Goal: Communication & Community: Participate in discussion

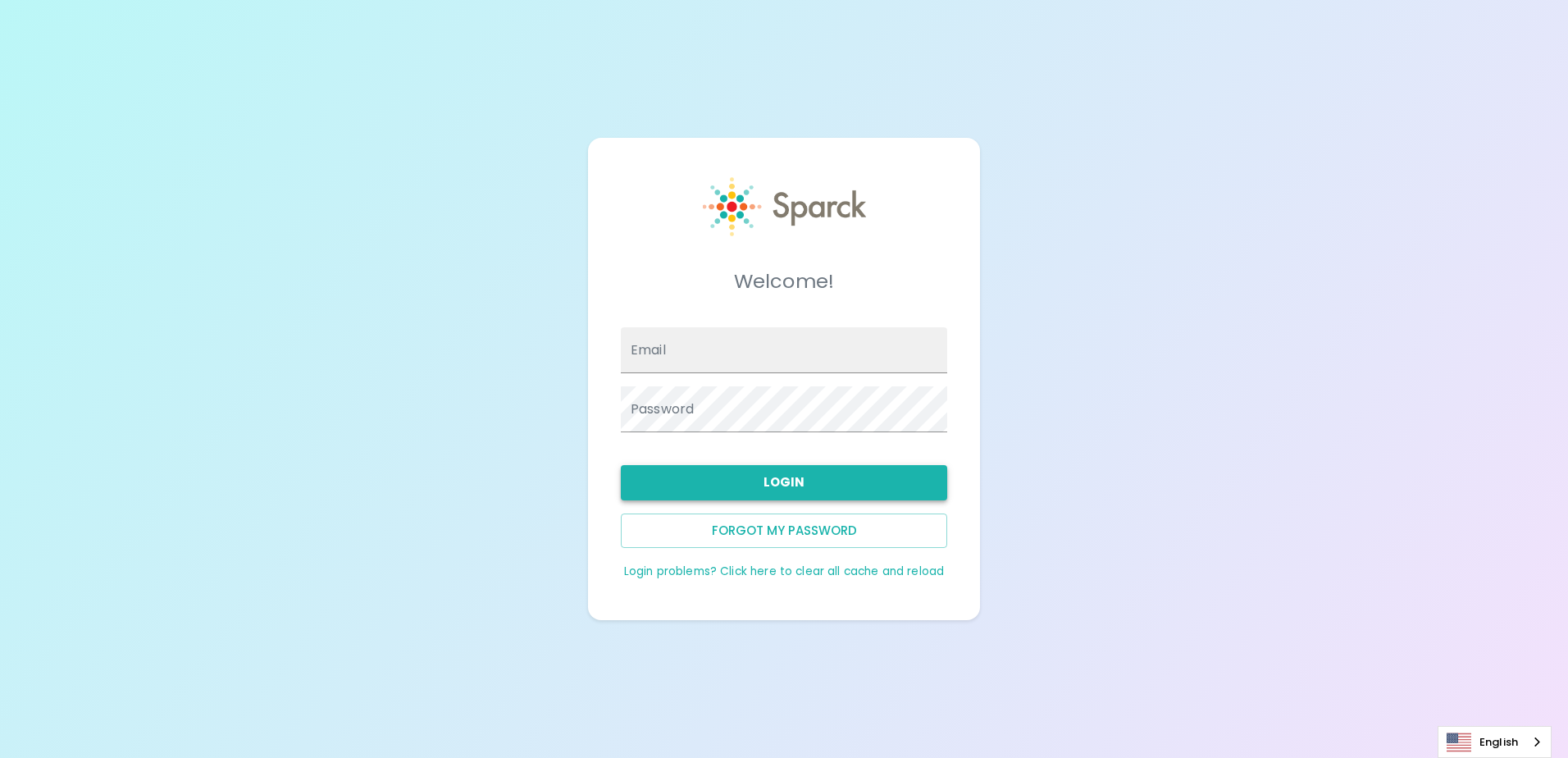
type input "[EMAIL_ADDRESS][DOMAIN_NAME]"
click at [758, 491] on button "Login" at bounding box center [784, 482] width 326 height 34
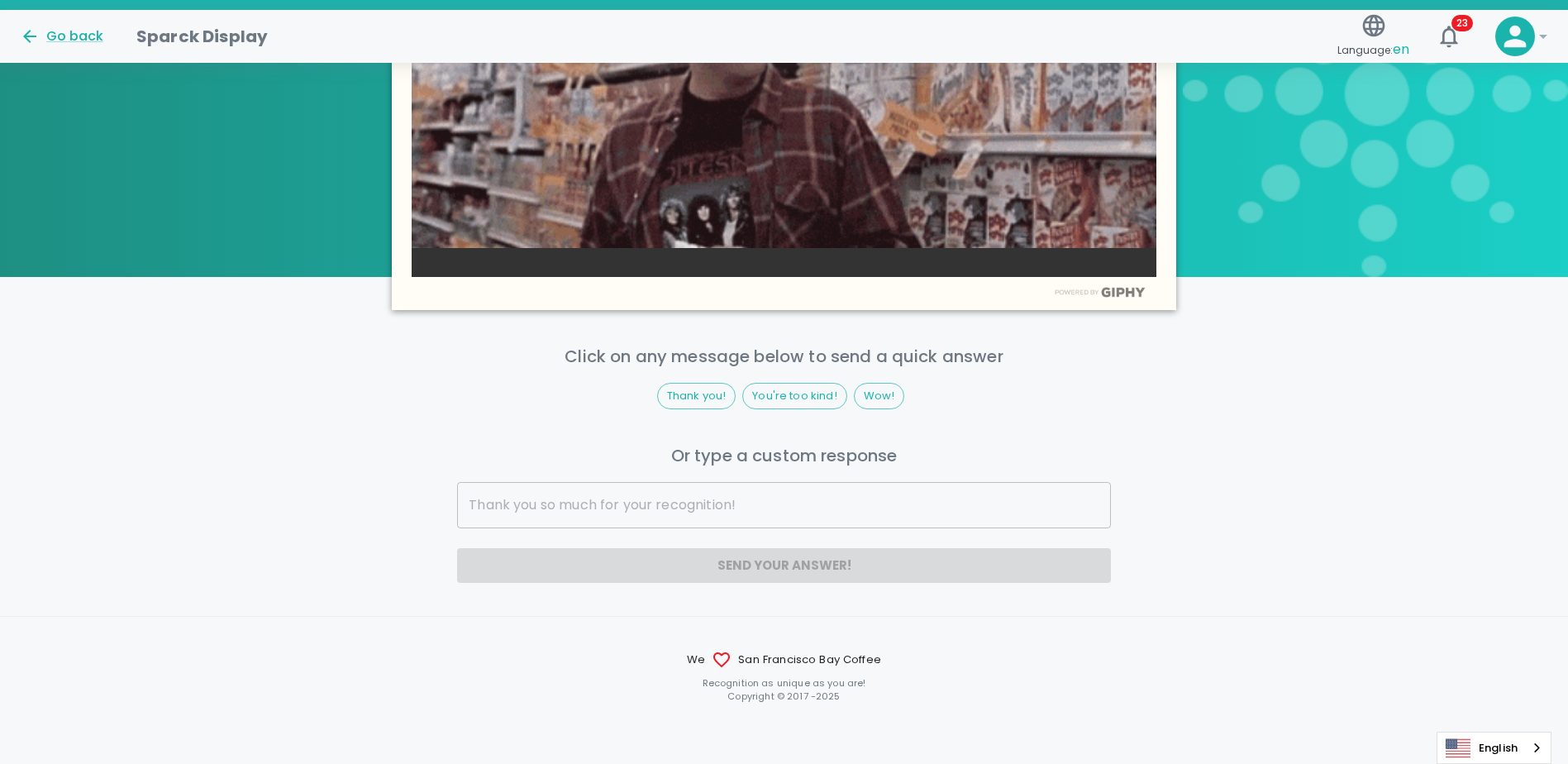
scroll to position [894, 0]
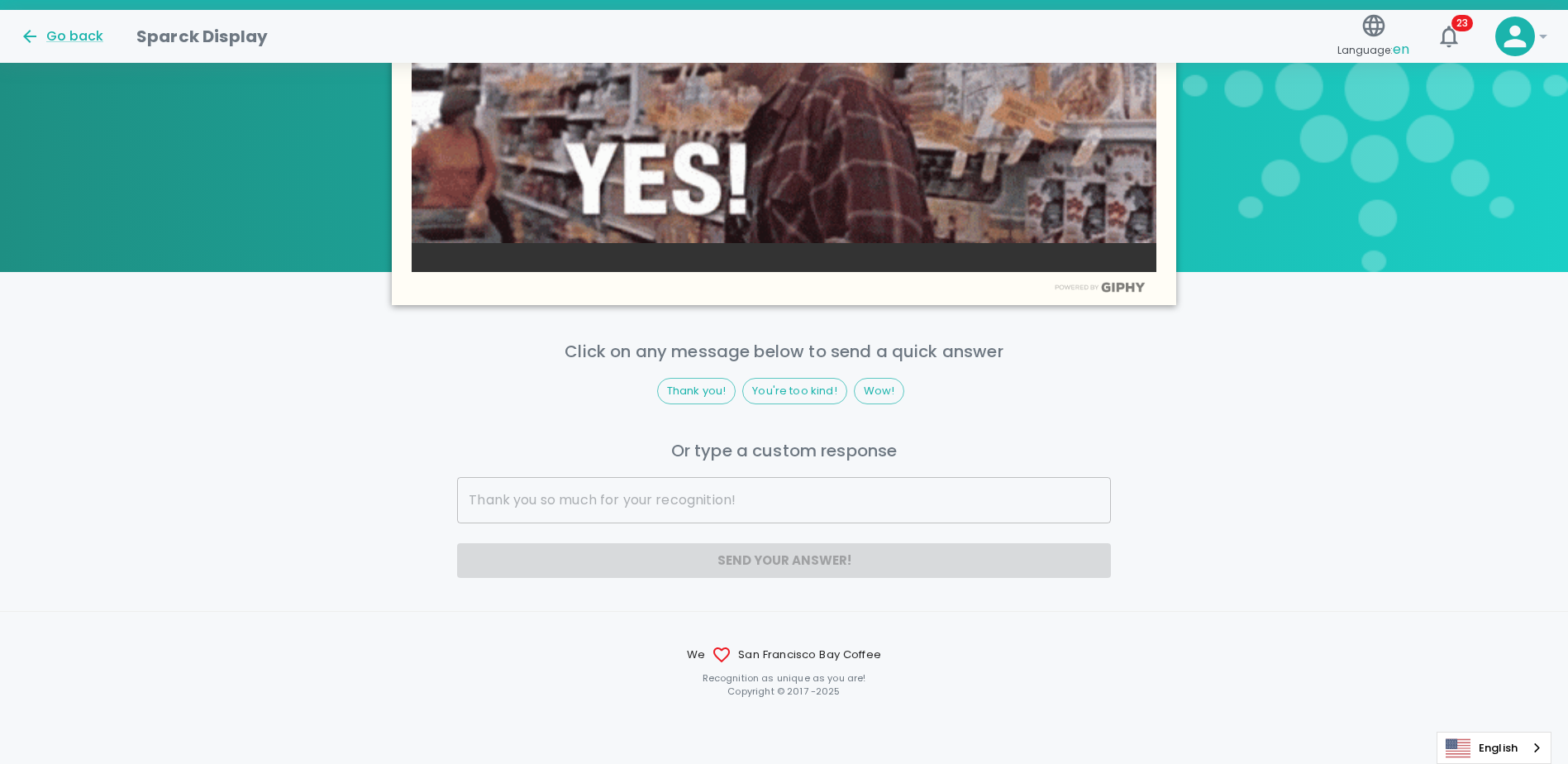
click at [683, 498] on input "text" at bounding box center [783, 499] width 653 height 46
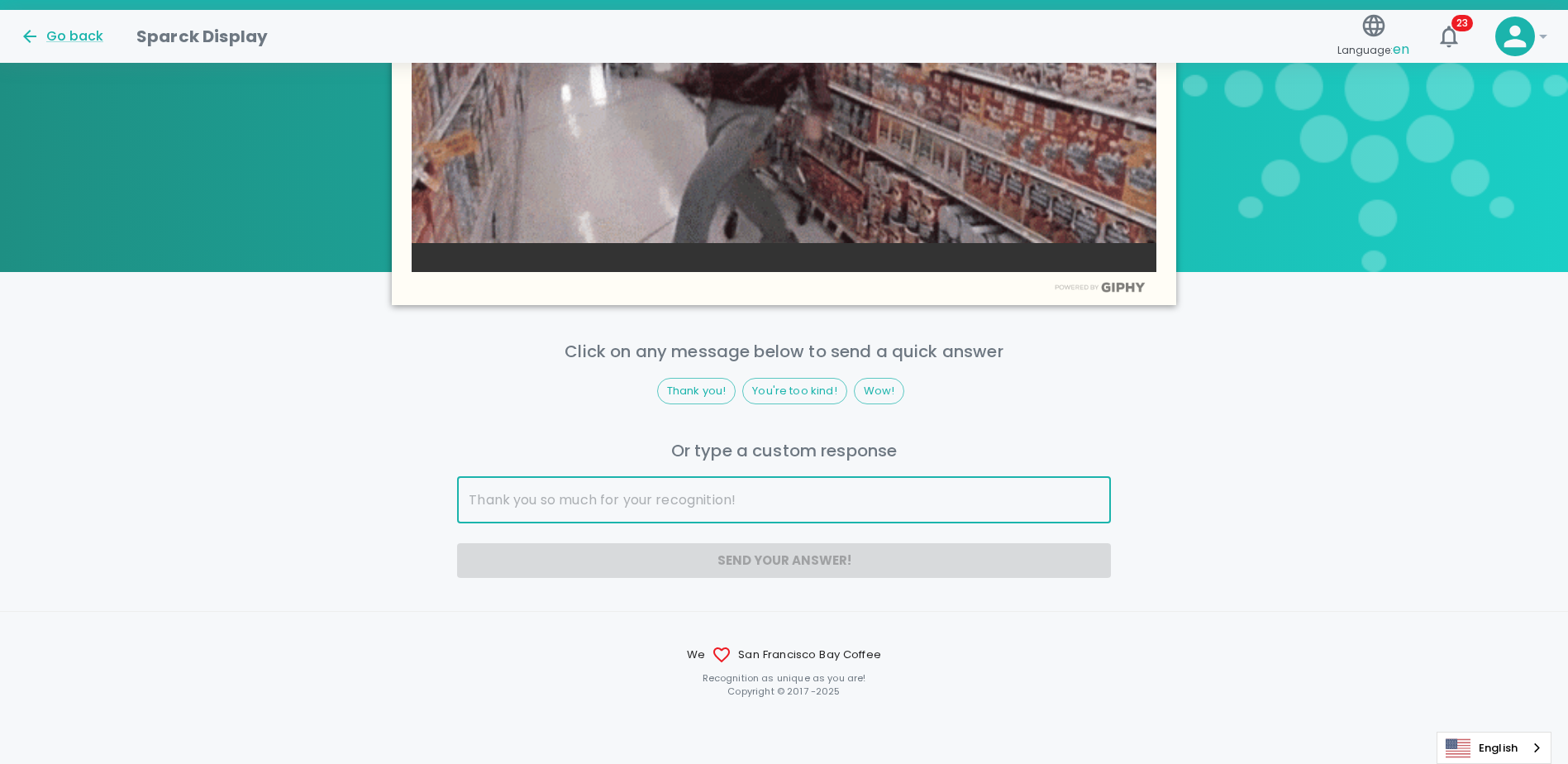
click at [648, 509] on input "text" at bounding box center [783, 499] width 653 height 46
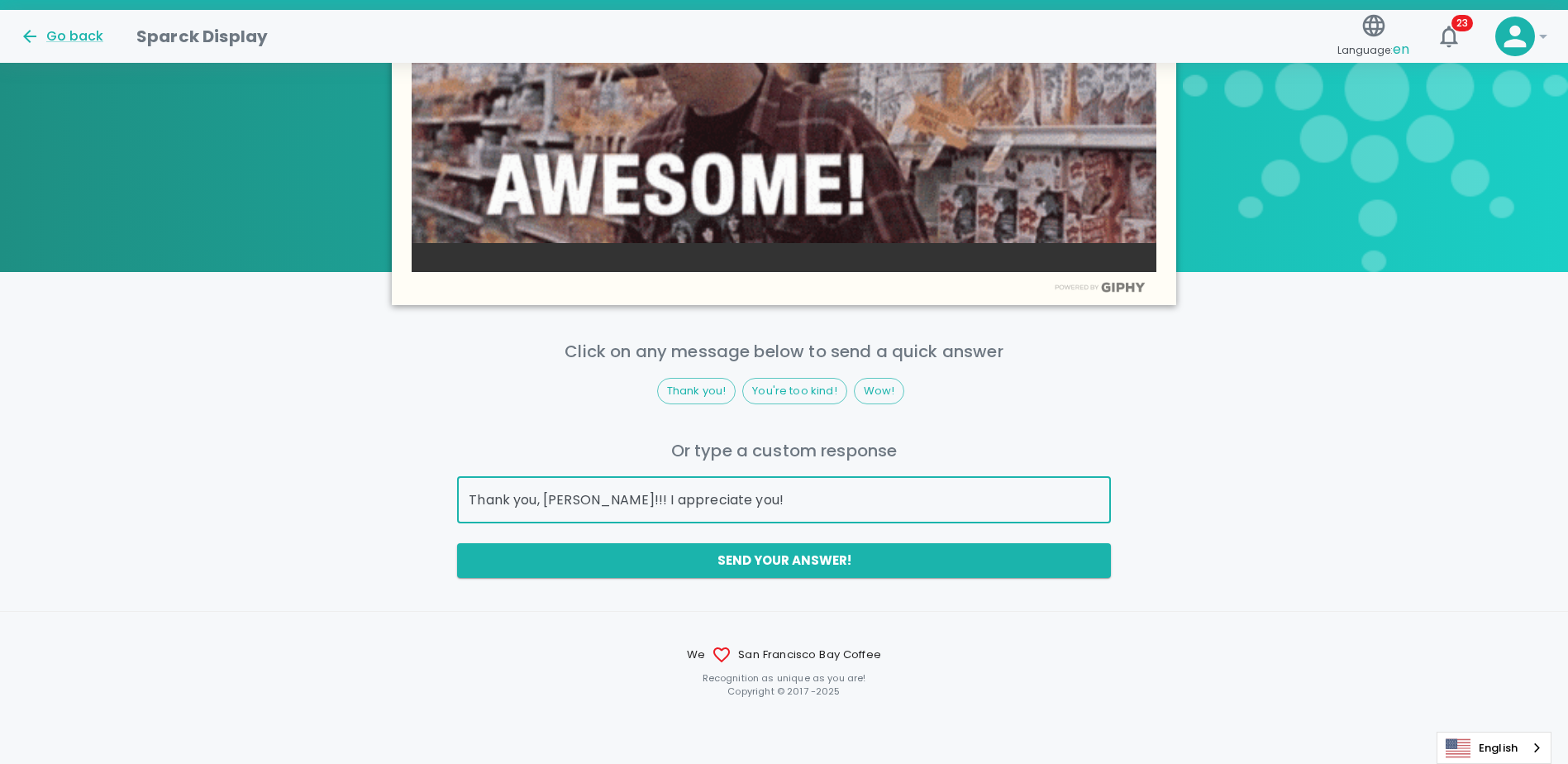
click at [593, 500] on input "Thank you, [PERSON_NAME]!!! I appreciate you!" at bounding box center [783, 499] width 653 height 46
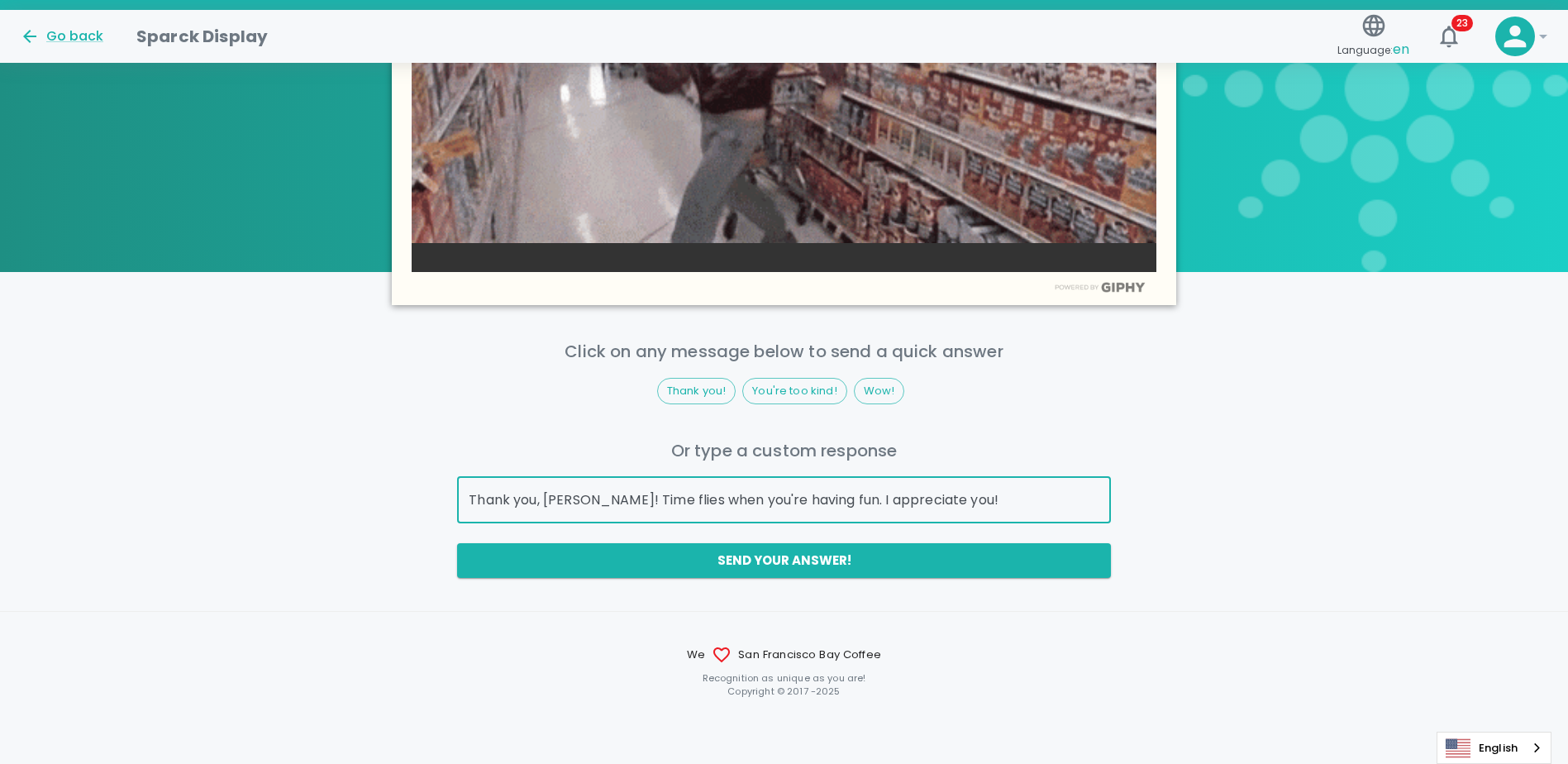
click at [955, 503] on input "Thank you, [PERSON_NAME]! Time flies when you're having fun. I appreciate you!" at bounding box center [783, 499] width 653 height 46
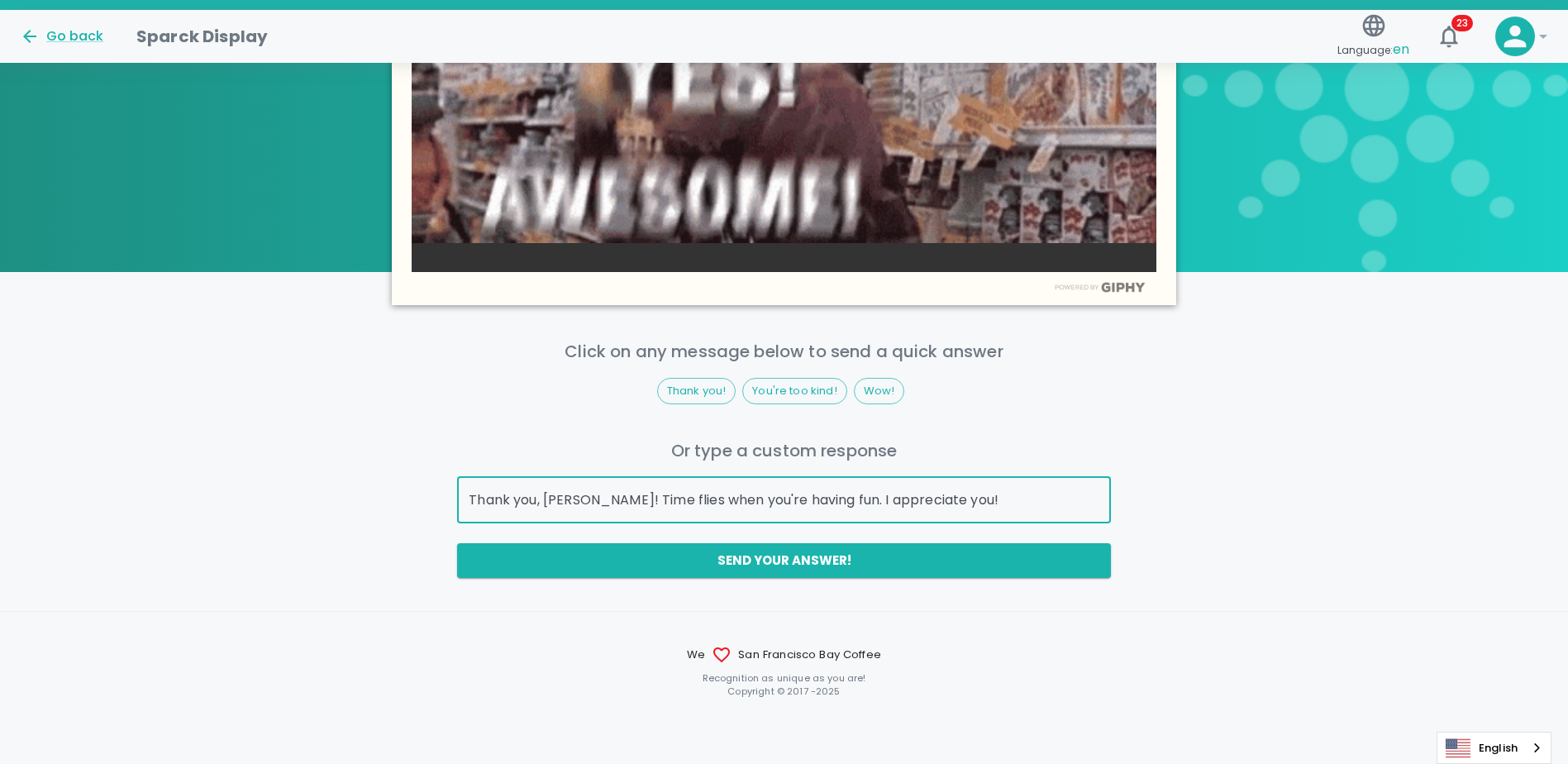
drag, startPoint x: 942, startPoint y: 497, endPoint x: 462, endPoint y: 500, distance: 480.0
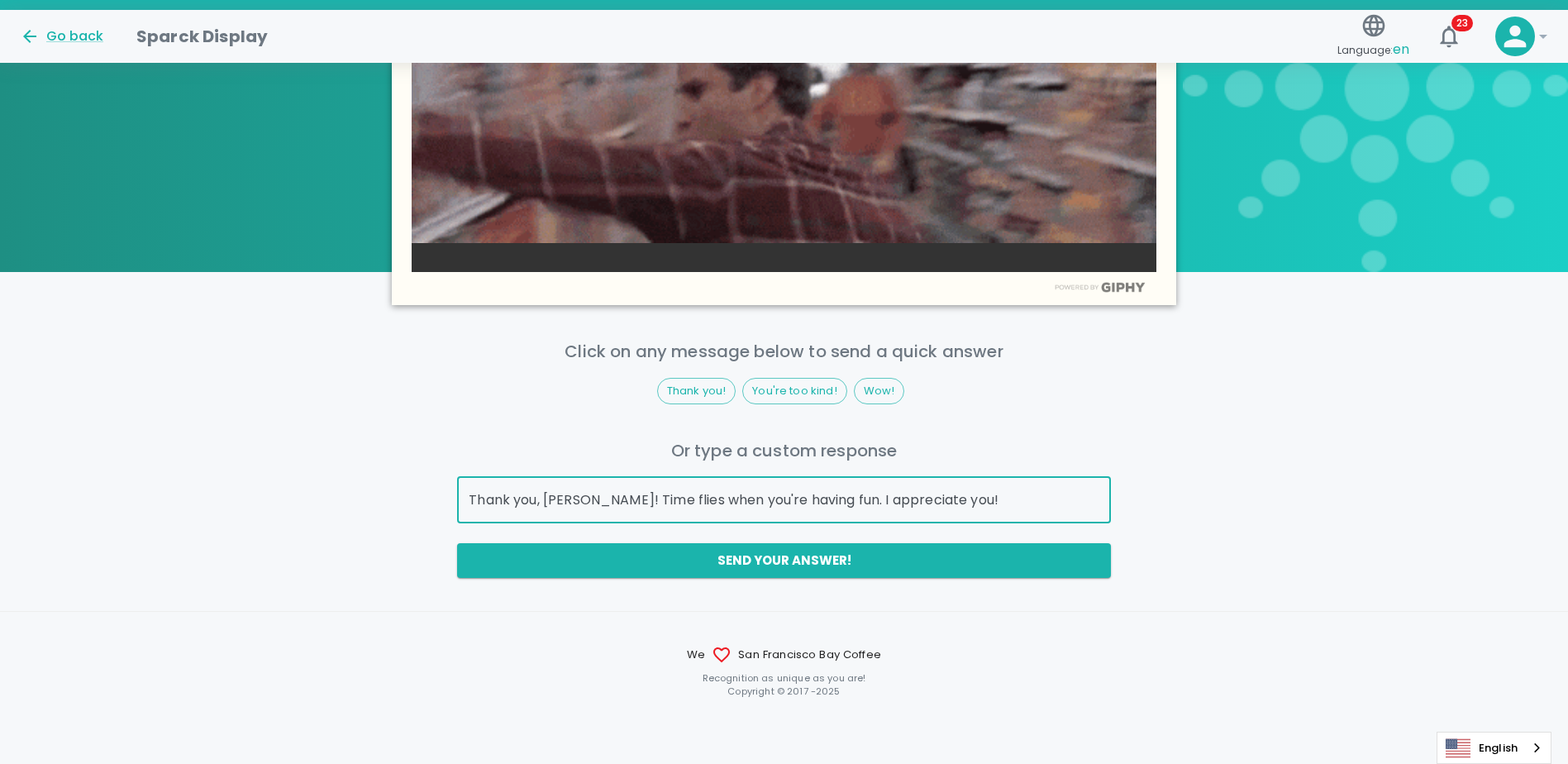
click at [462, 500] on input "Thank you, [PERSON_NAME]! Time flies when you're having fun. I appreciate you!" at bounding box center [783, 499] width 653 height 46
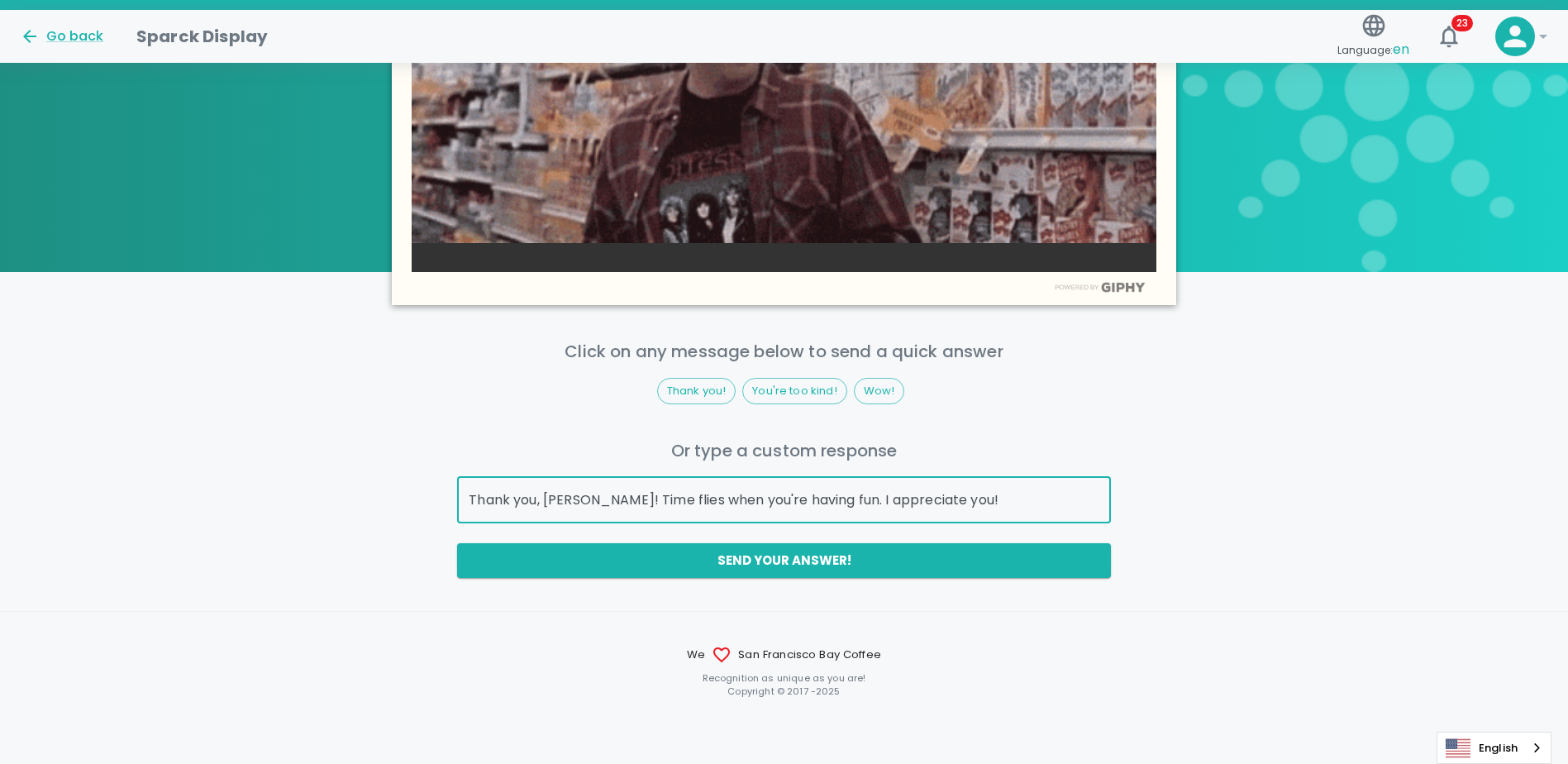
click at [950, 494] on input "Thank you, [PERSON_NAME]! Time flies when you're having fun. I appreciate you!" at bounding box center [783, 499] width 653 height 46
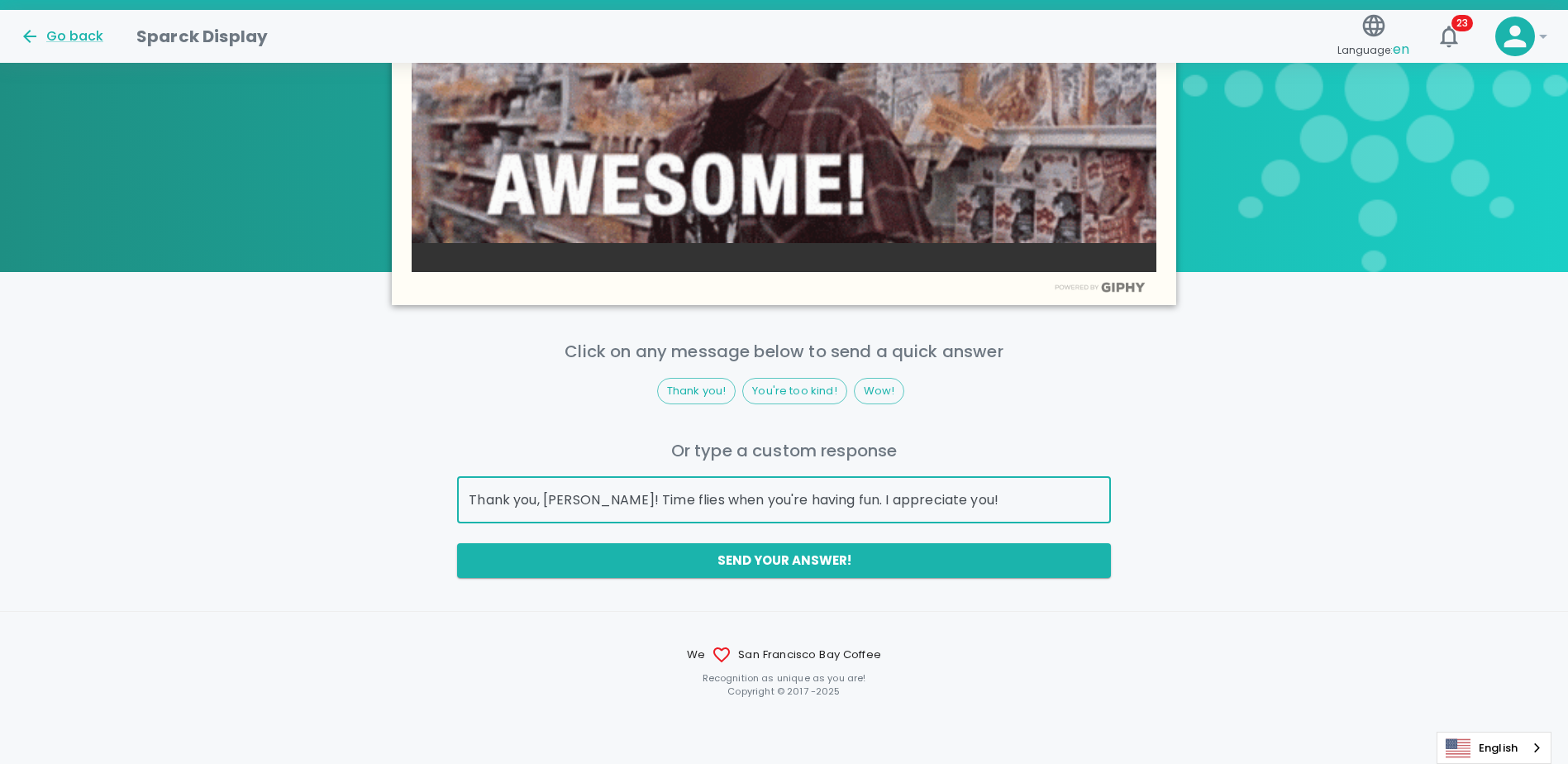
drag, startPoint x: 950, startPoint y: 494, endPoint x: 457, endPoint y: 497, distance: 493.0
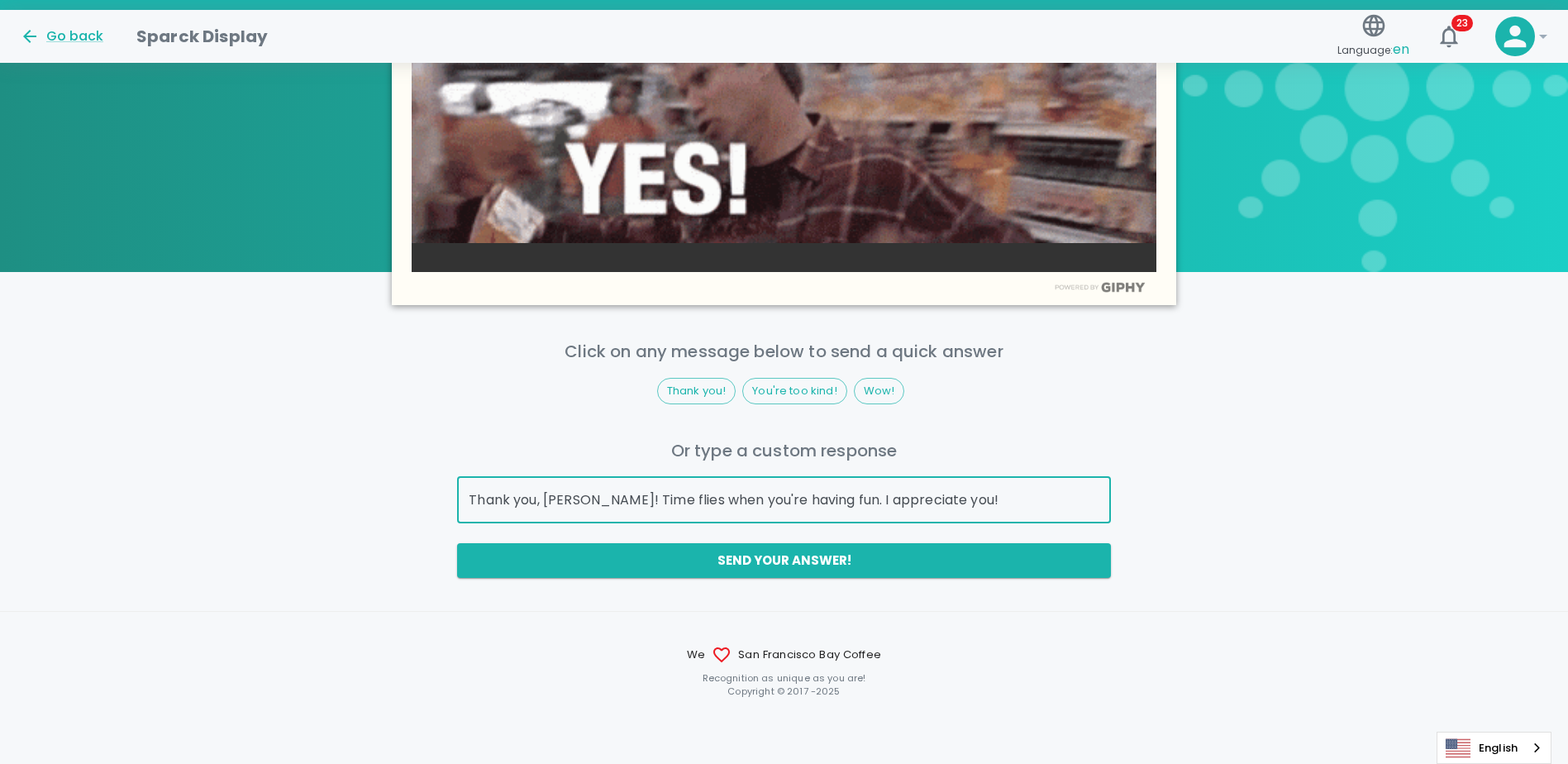
click at [457, 497] on div "Click on any message below to send a quick answer Thank you! You're too kind! W…" at bounding box center [784, 458] width 1568 height 240
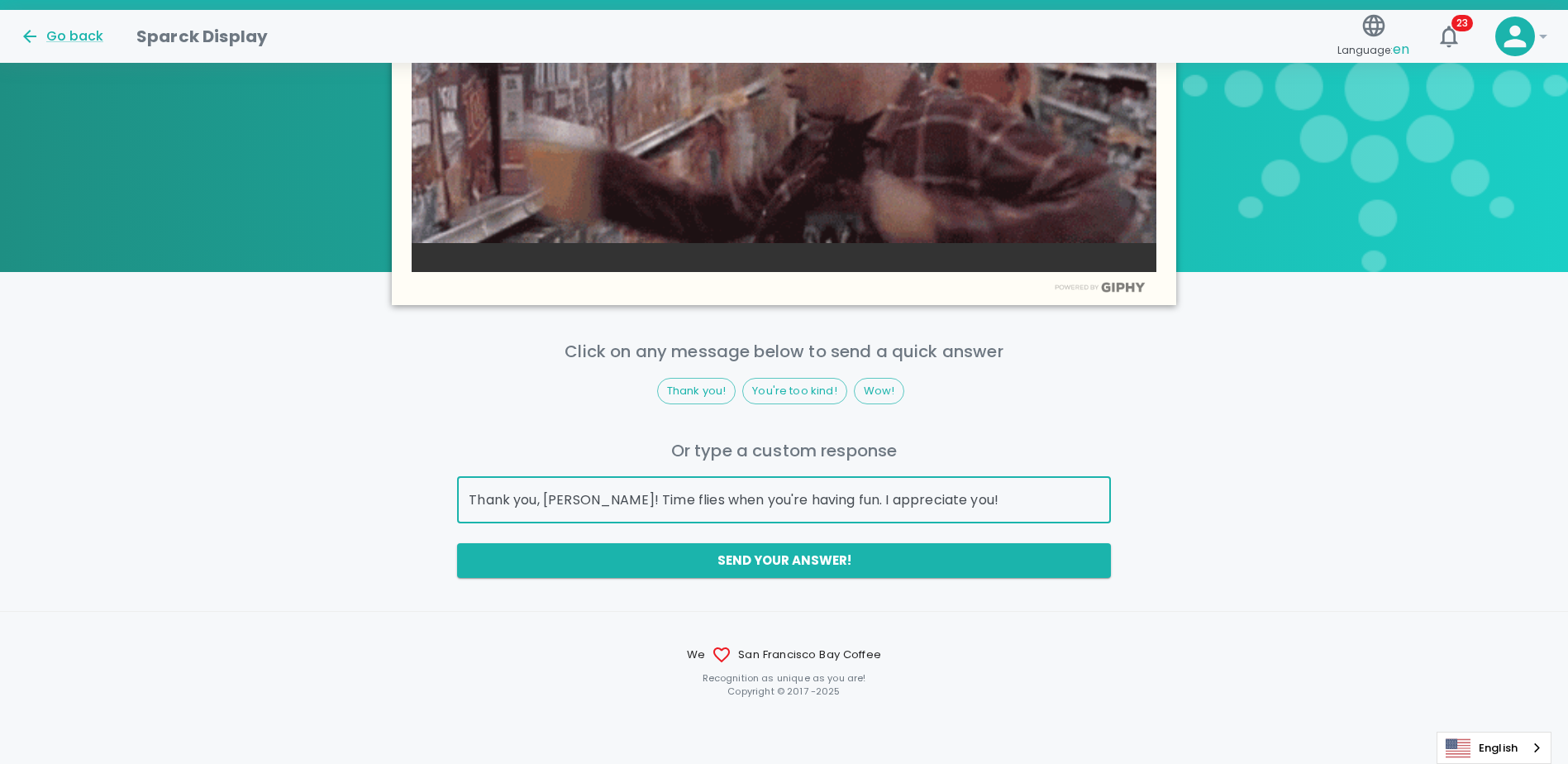
paste input "really does fly when you're having fun—appreciate you so much"
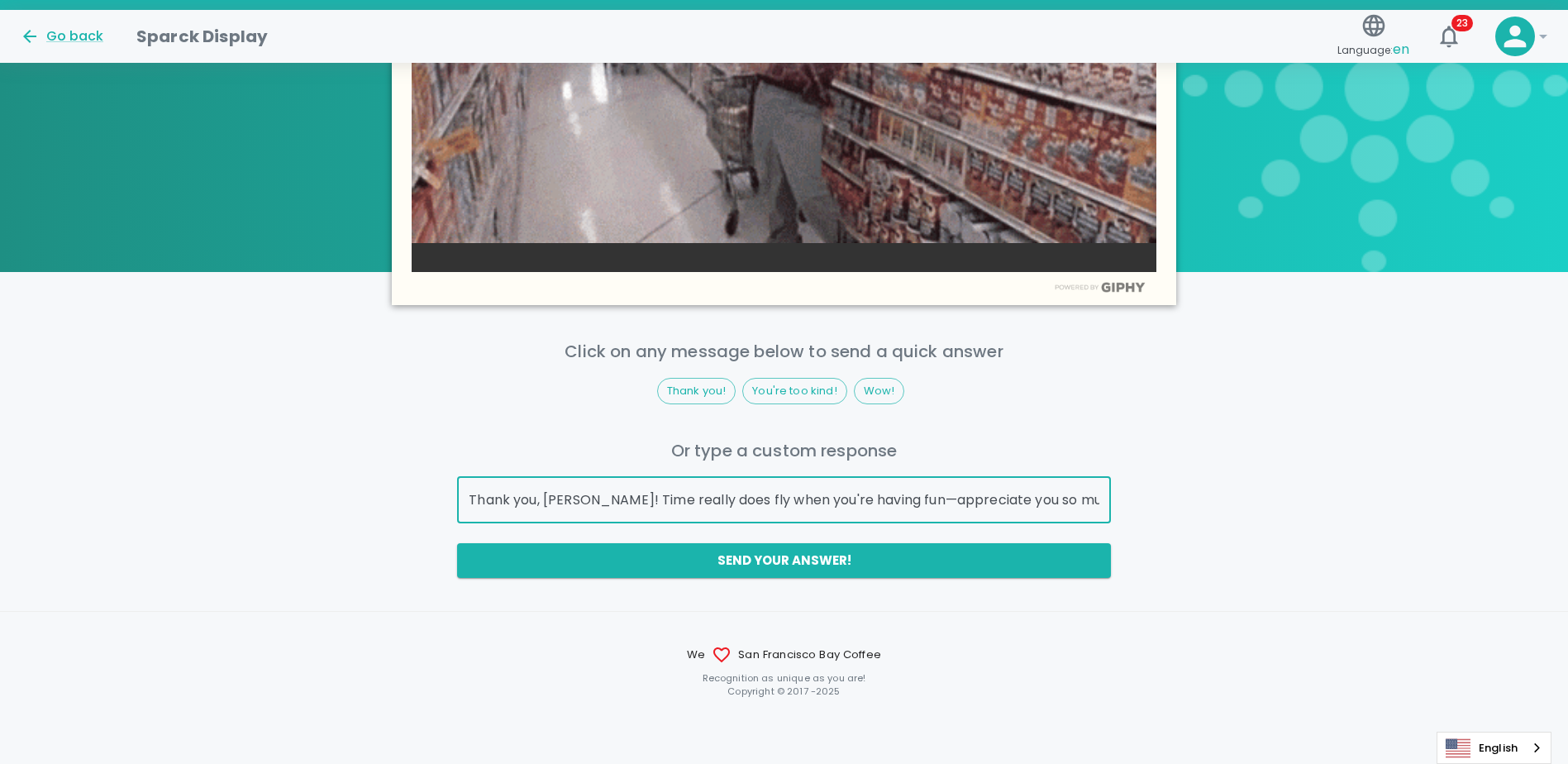
click at [409, 414] on div "Click on any message below to send a quick answer Thank you! You're too kind! W…" at bounding box center [784, 458] width 1568 height 240
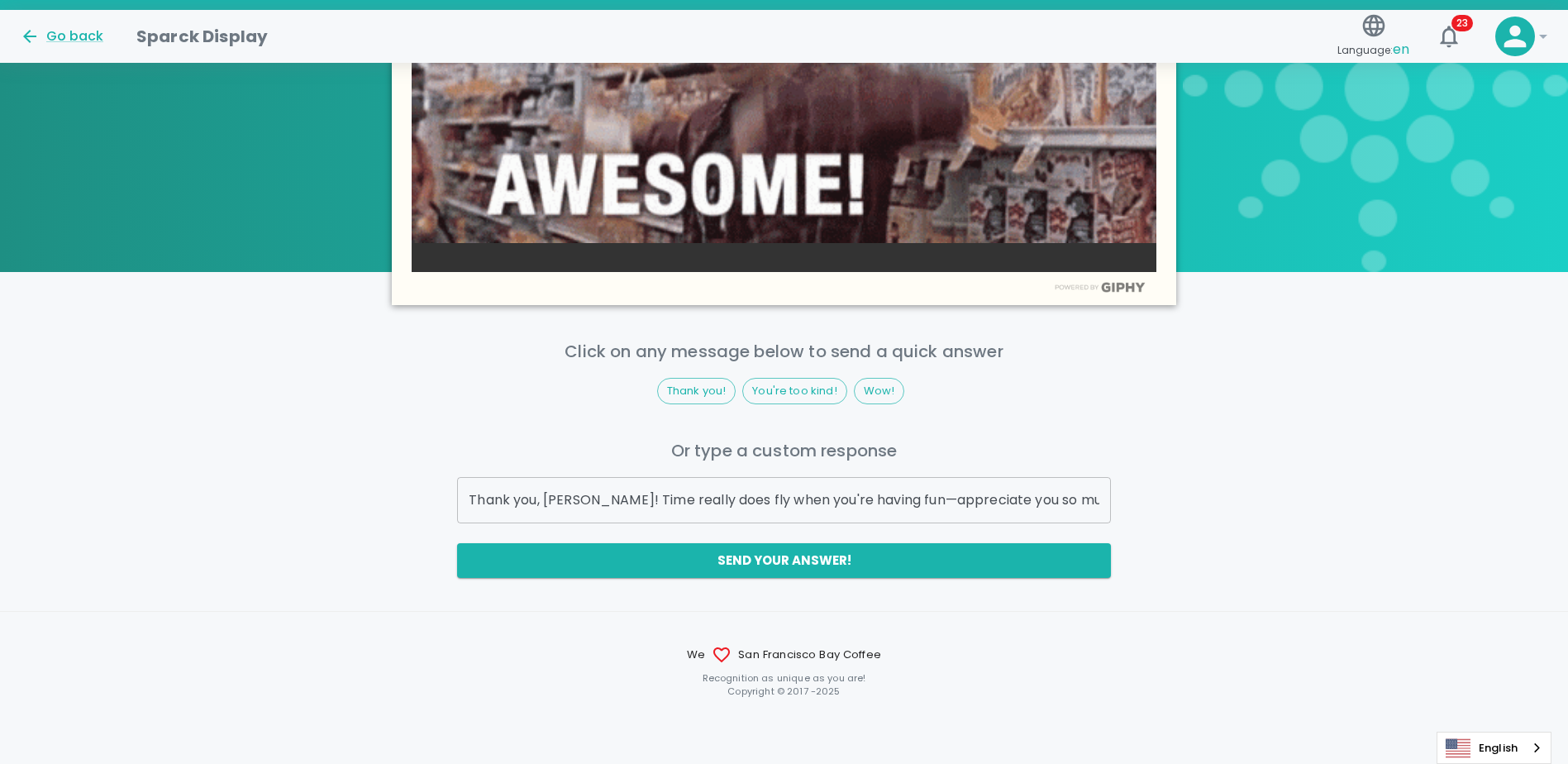
click at [303, 317] on div "Click on any message below to send a quick answer Thank you! You're too kind! W…" at bounding box center [784, 424] width 1568 height 306
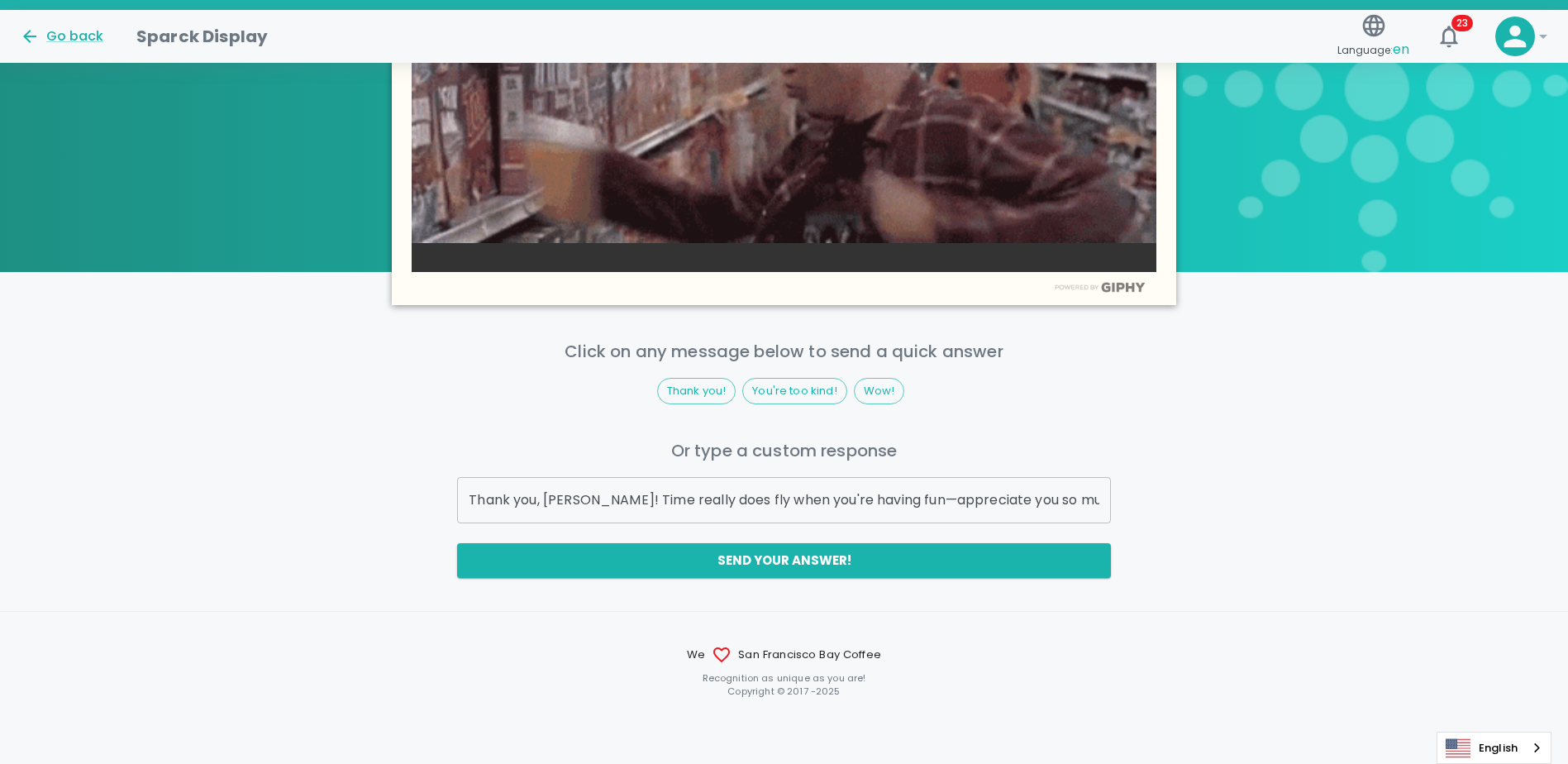
click at [249, 438] on div "Click on any message below to send a quick answer Thank you! You're too kind! W…" at bounding box center [784, 458] width 1568 height 240
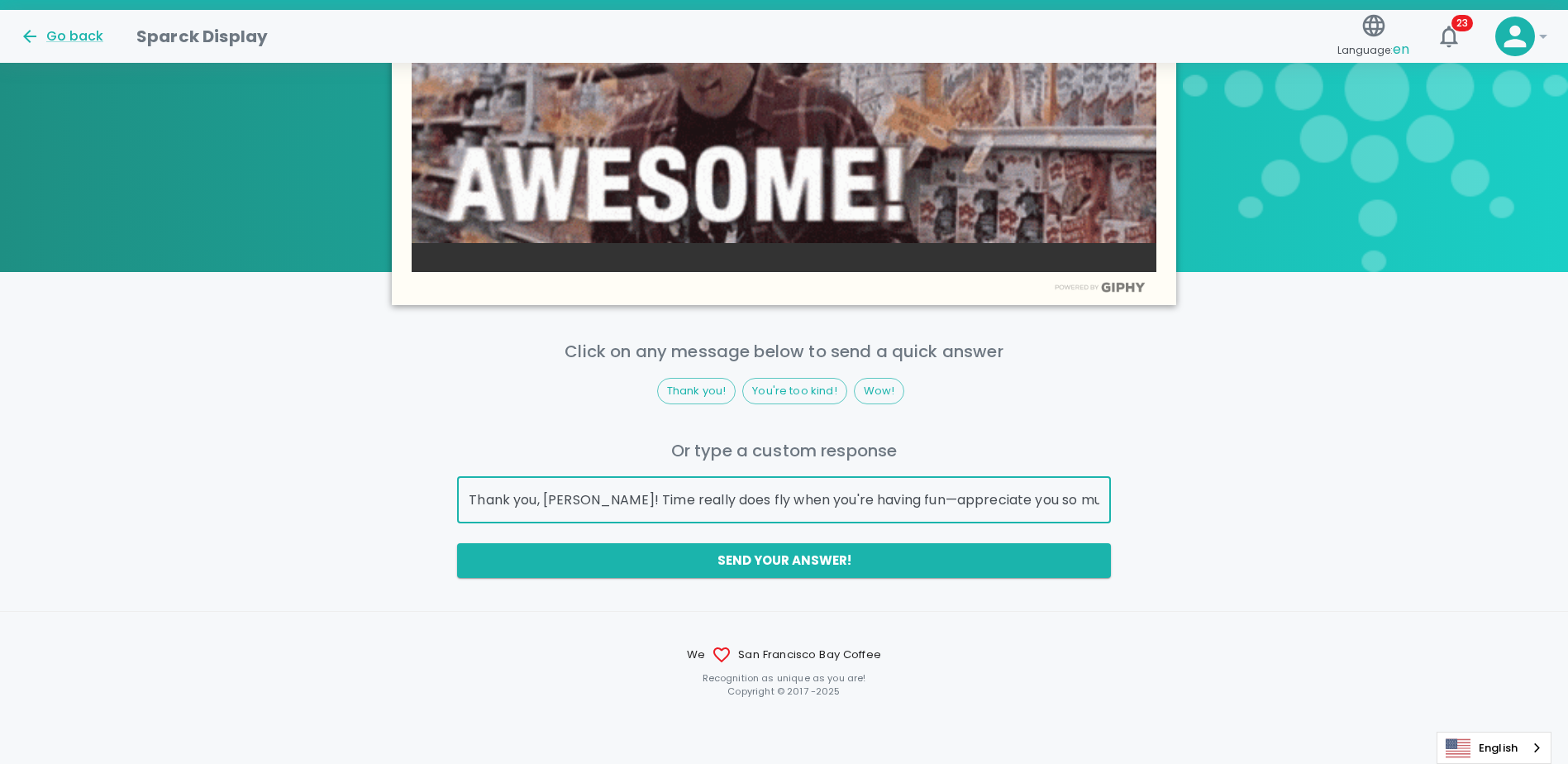
click at [883, 500] on input "Thank you, [PERSON_NAME]! Time really does fly when you're having fun—appreciat…" at bounding box center [783, 499] width 653 height 46
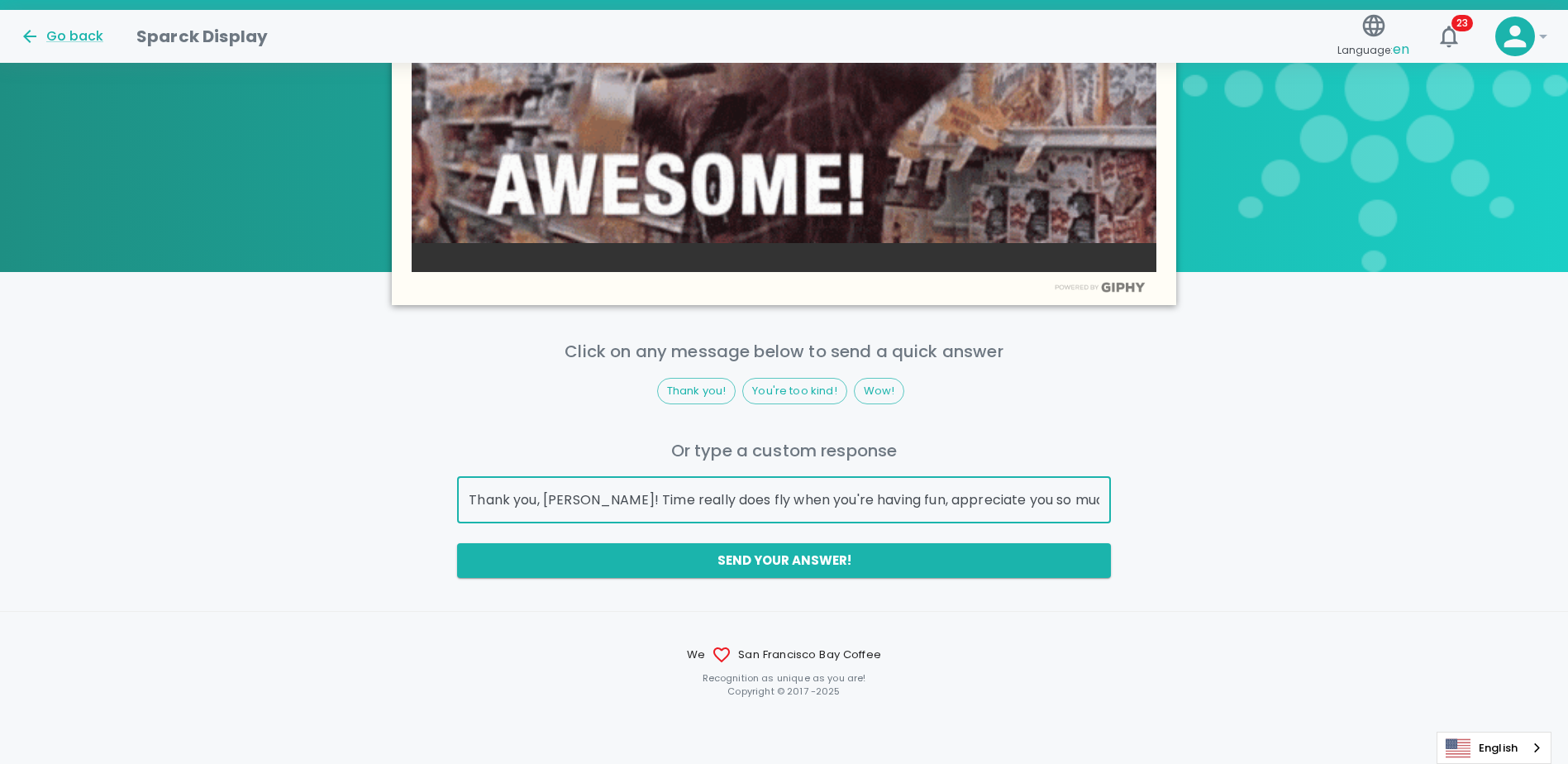
drag, startPoint x: 1055, startPoint y: 498, endPoint x: 991, endPoint y: 500, distance: 64.0
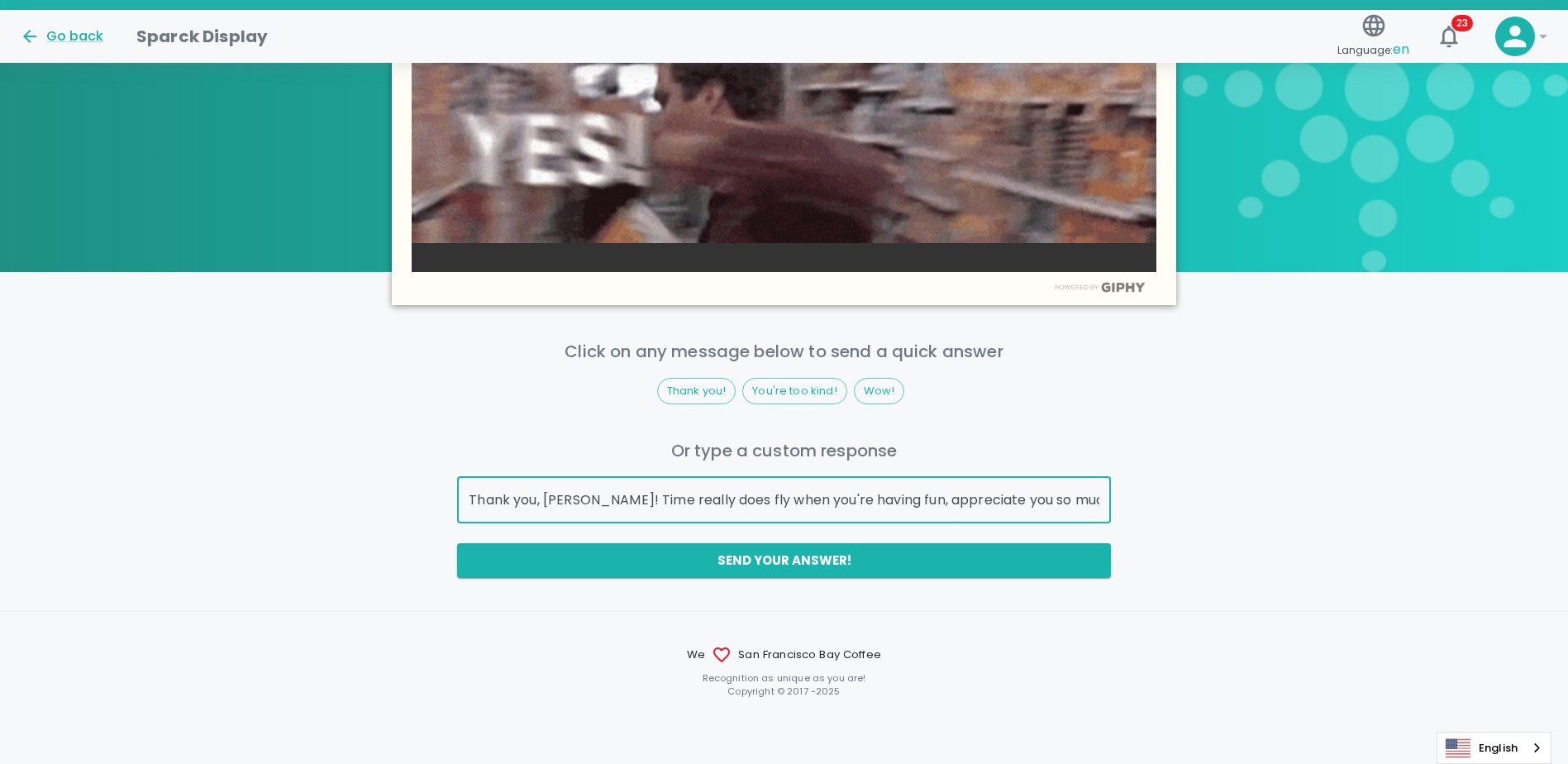
click at [991, 500] on input "Thank you, [PERSON_NAME]! Time really does fly when you're having fun, apprecia…" at bounding box center [783, 499] width 653 height 46
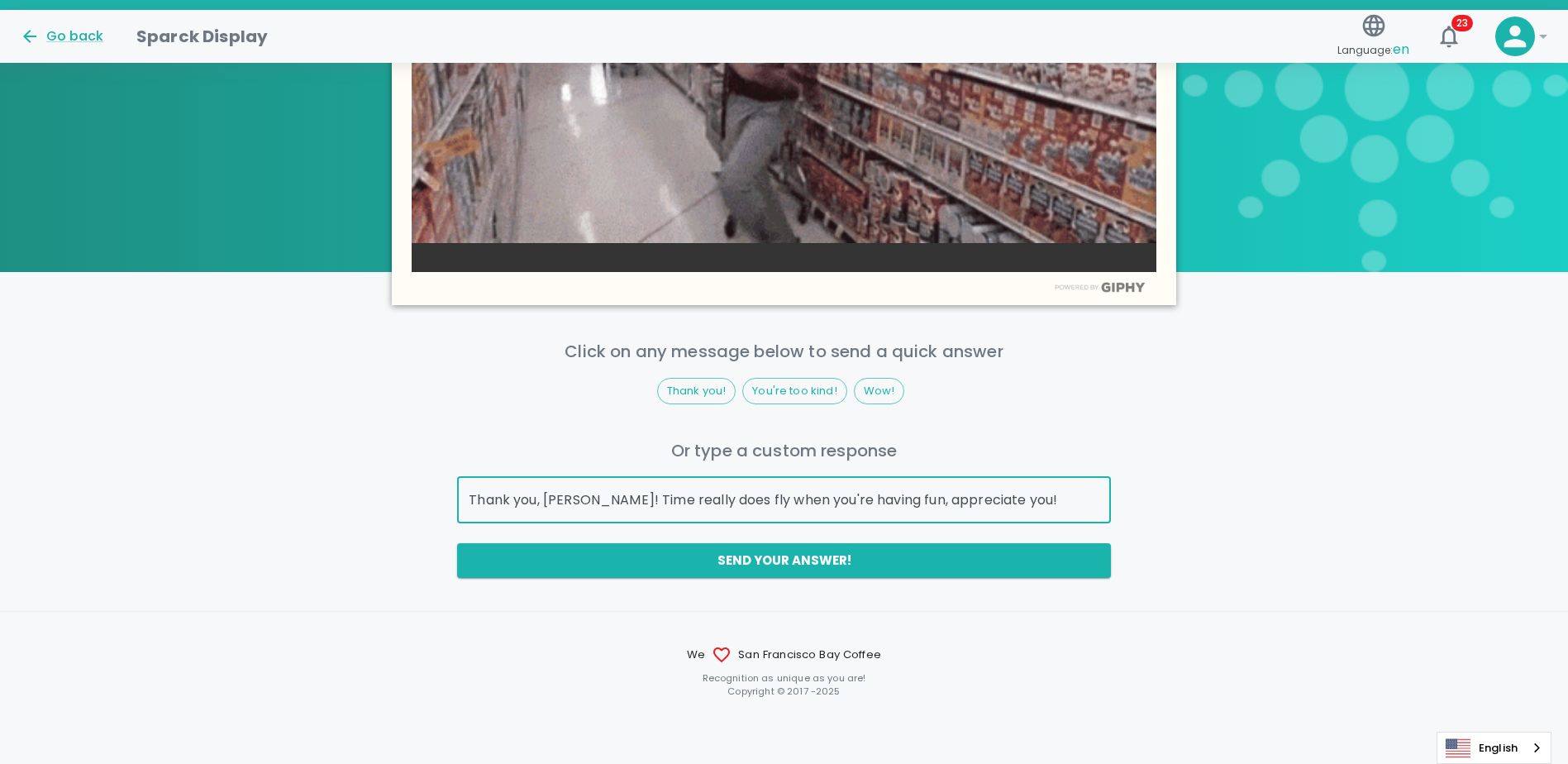
click at [836, 493] on input "Thank you, Emily! Time really does fly when you're having fun, appreciate you!" at bounding box center [783, 499] width 653 height 46
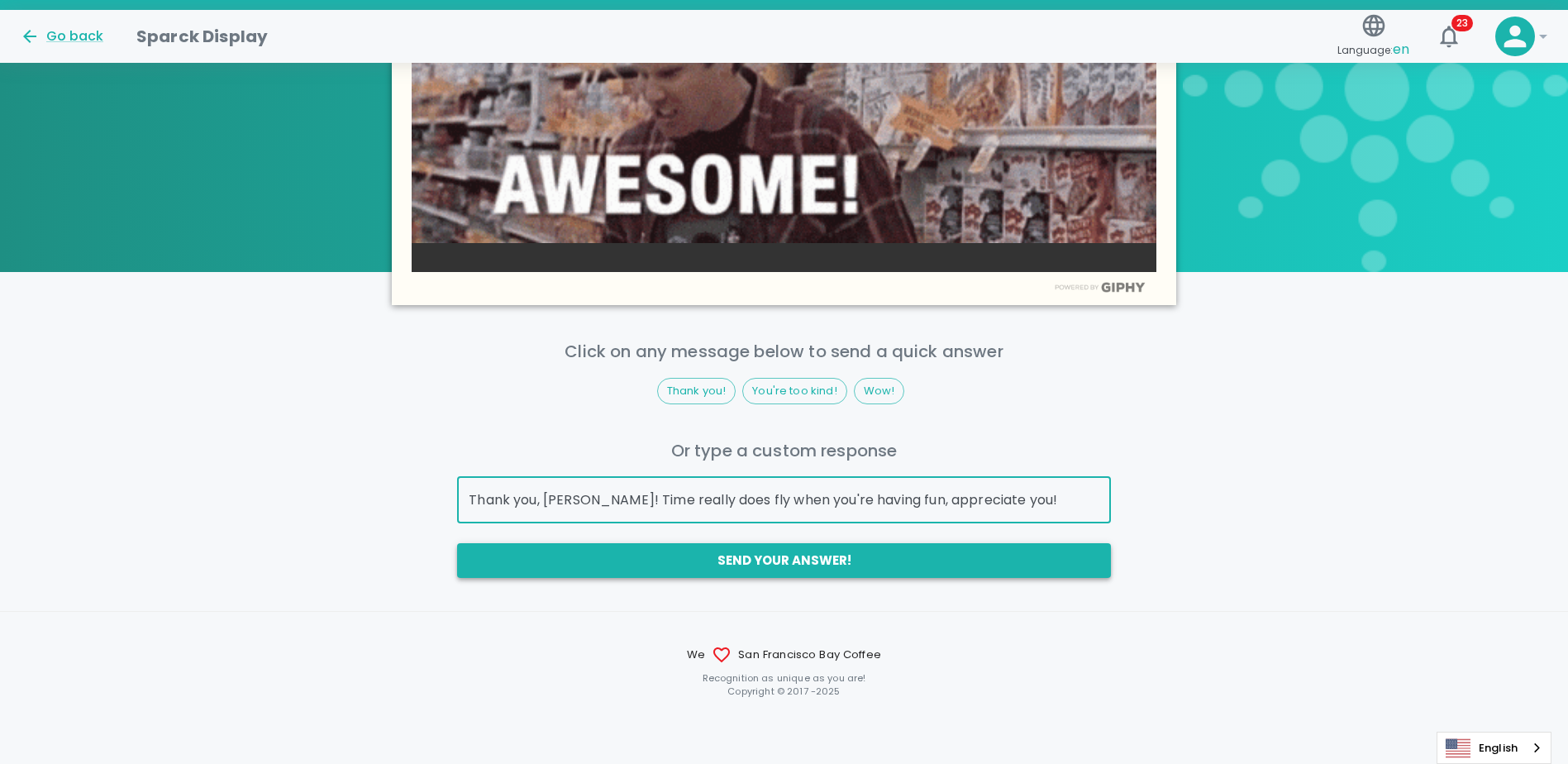
type input "Thank you, Emily! Time really does fly when you're having fun, appreciate you!"
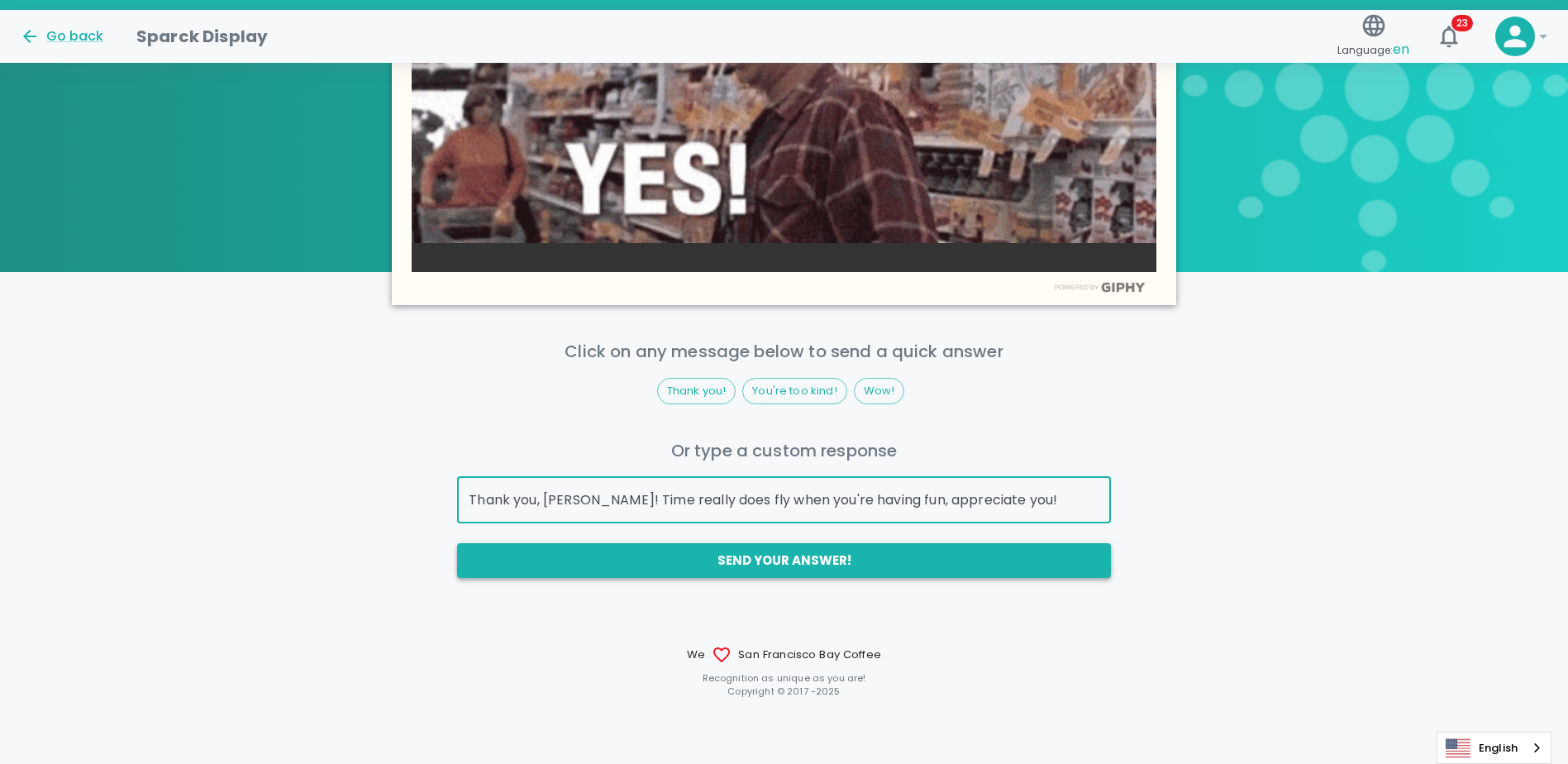
click at [866, 567] on button "Send your answer!" at bounding box center [783, 560] width 653 height 34
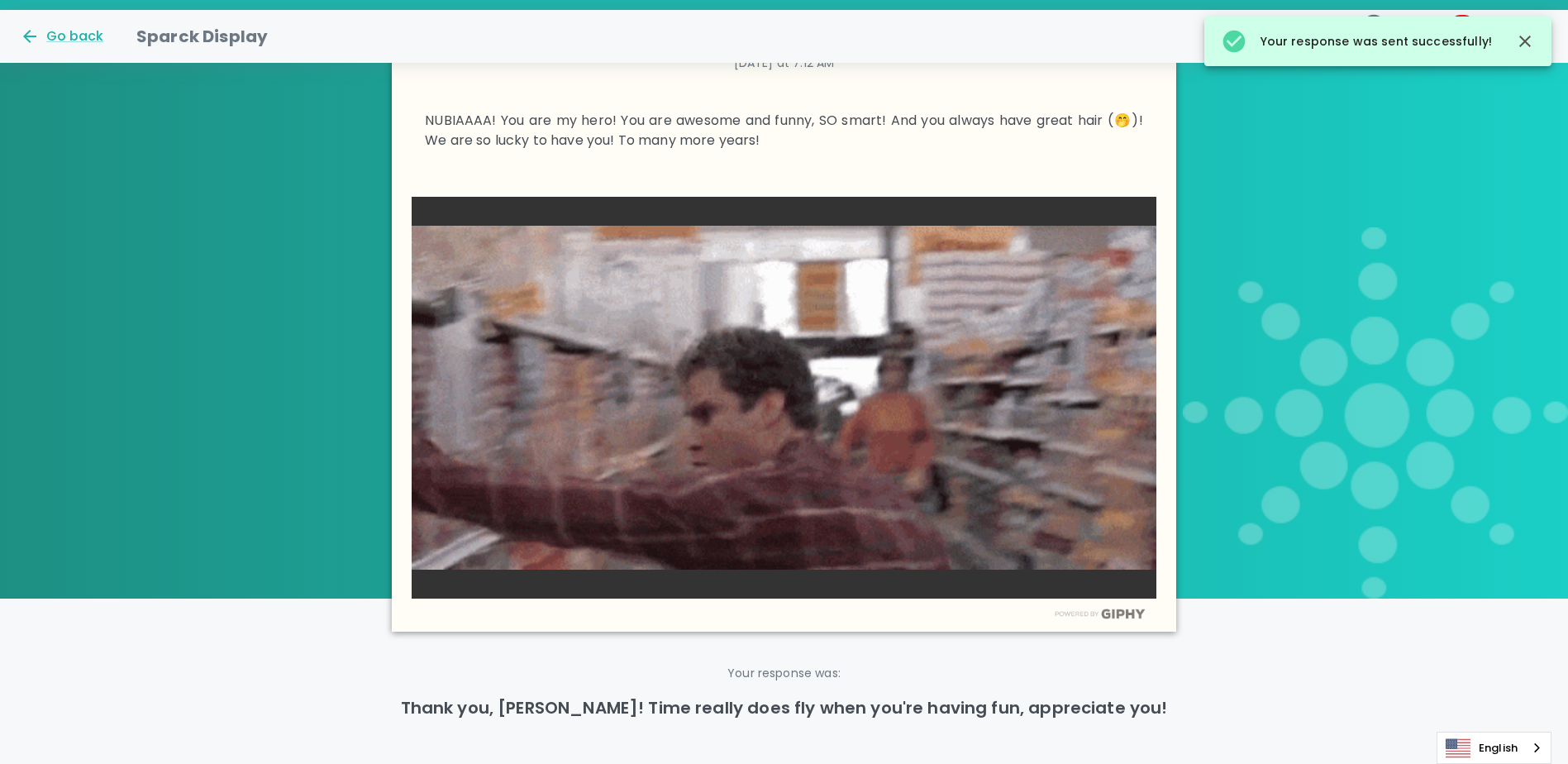
scroll to position [310, 0]
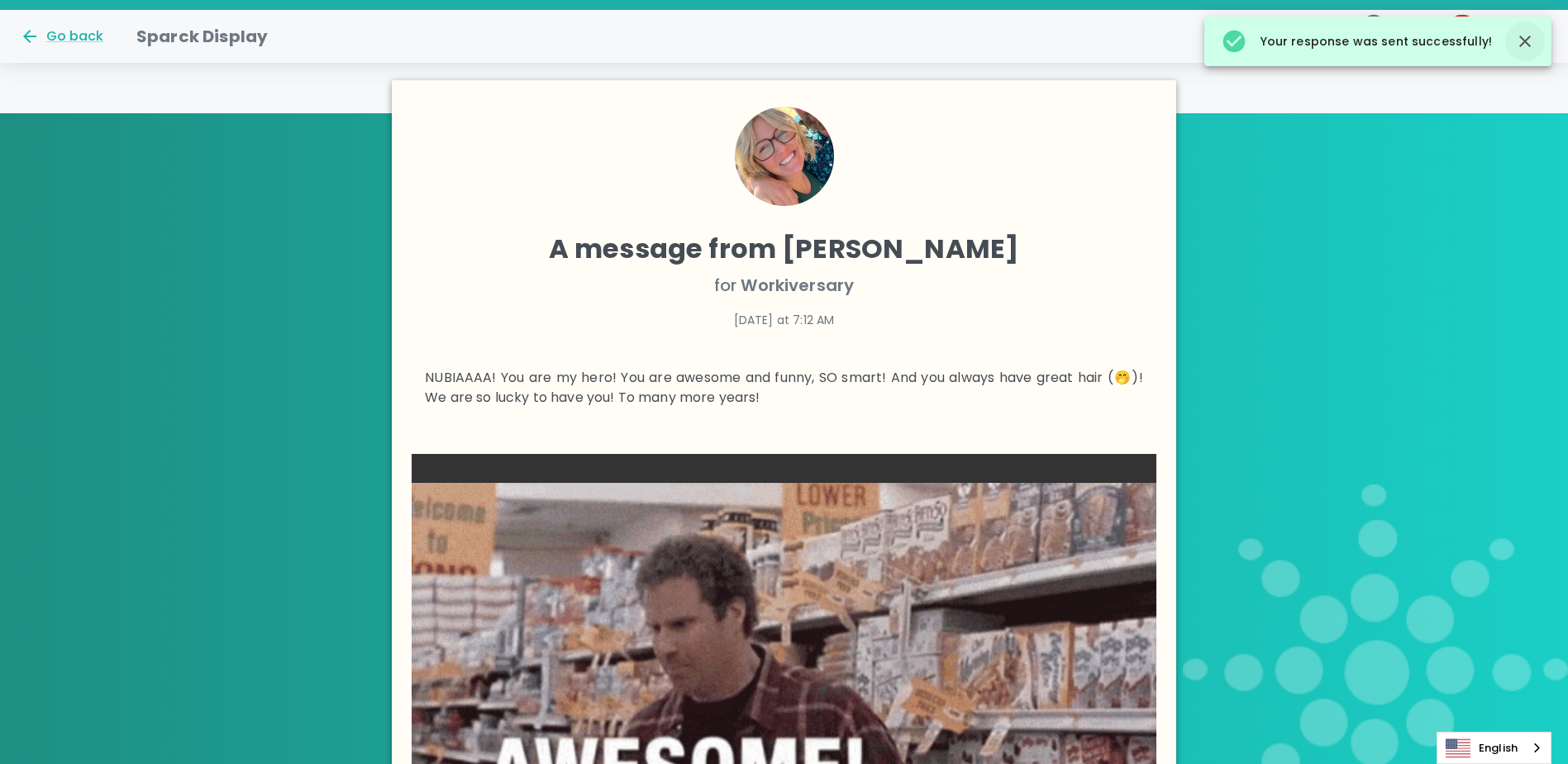
click at [1520, 41] on icon "button" at bounding box center [1525, 41] width 20 height 20
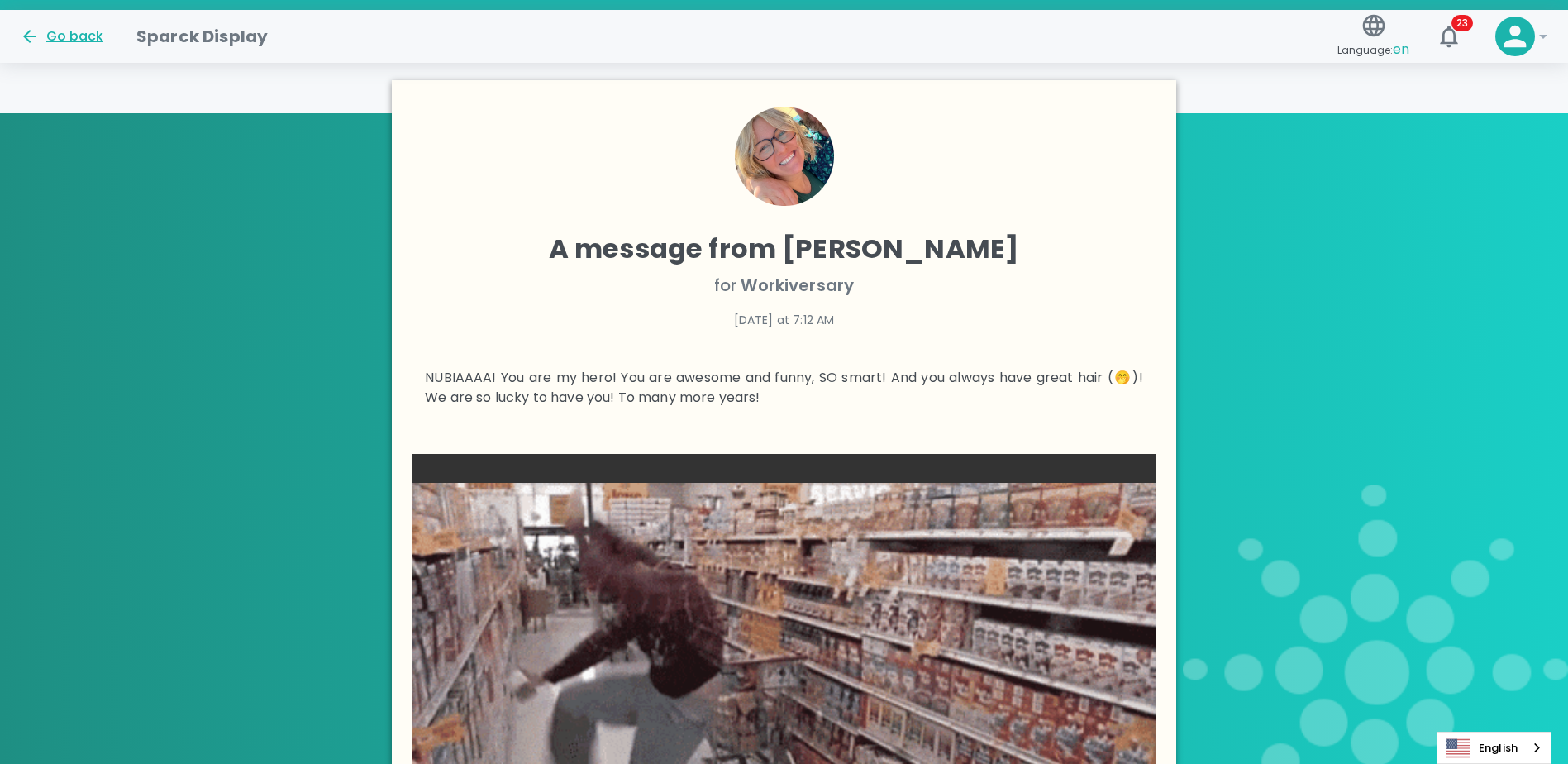
click at [44, 37] on div "Go back" at bounding box center [61, 36] width 84 height 20
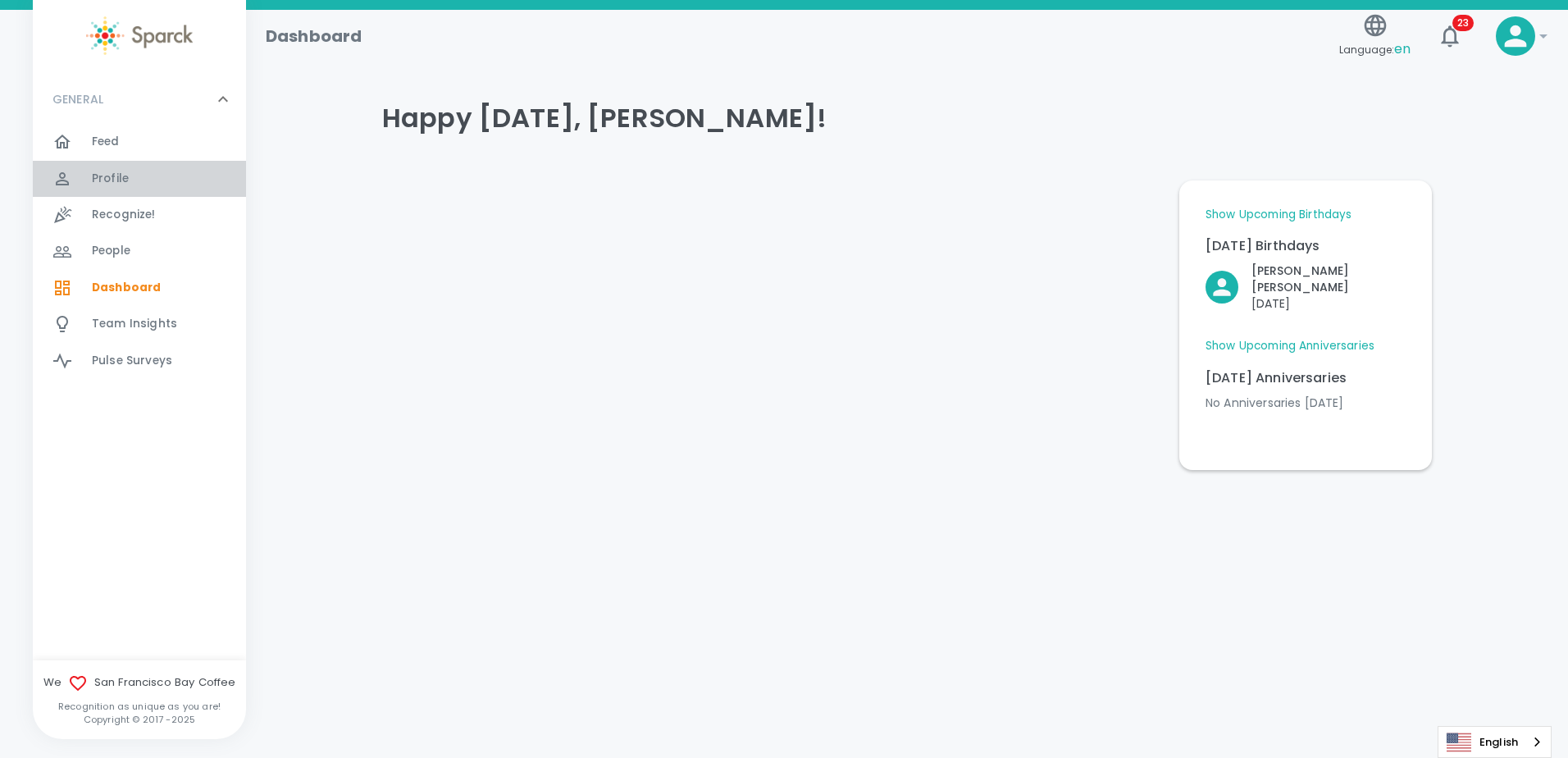
click at [109, 171] on span "Profile" at bounding box center [110, 179] width 37 height 17
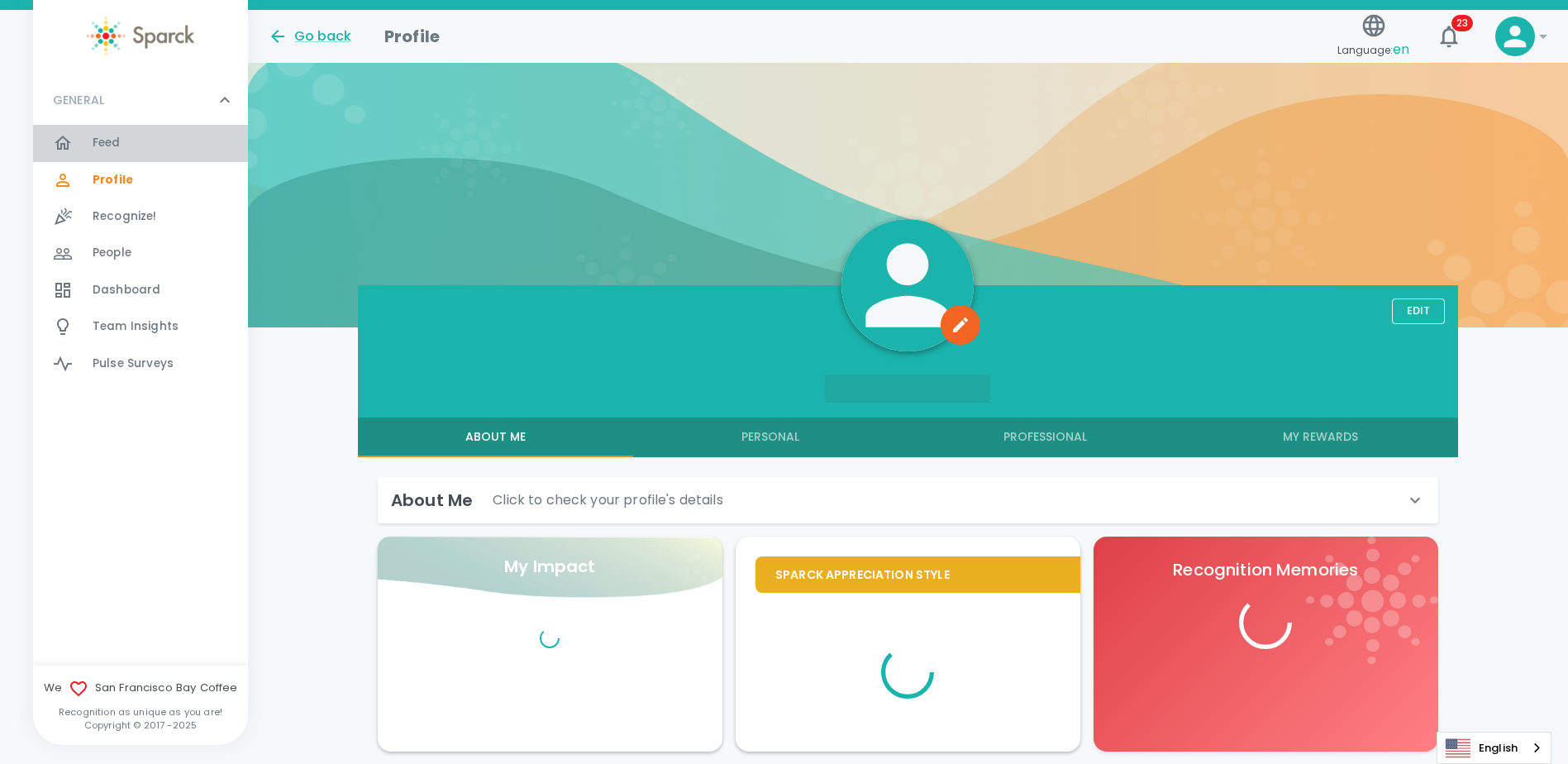
click at [100, 149] on span "Feed" at bounding box center [106, 143] width 29 height 17
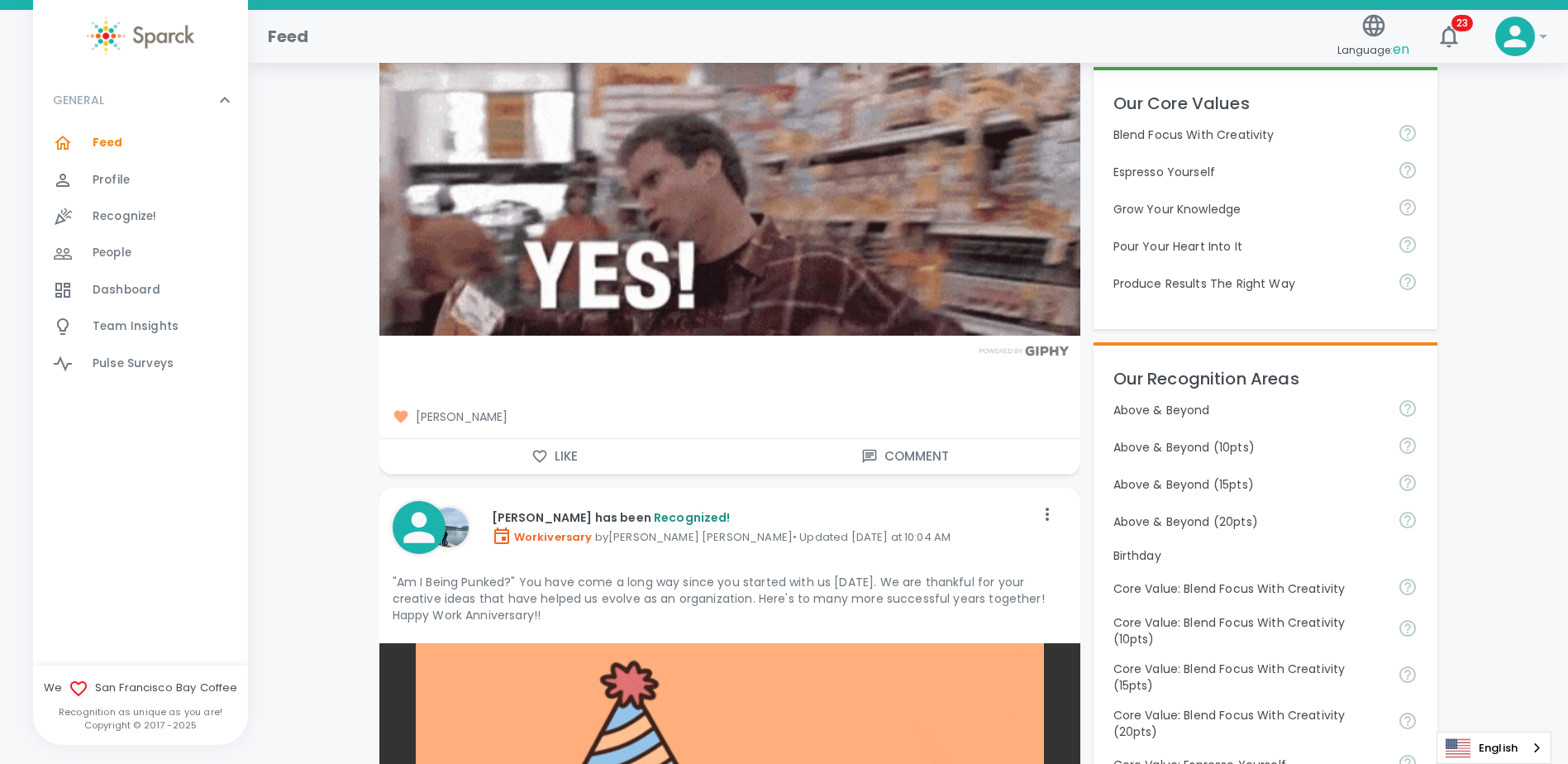
scroll to position [662, 0]
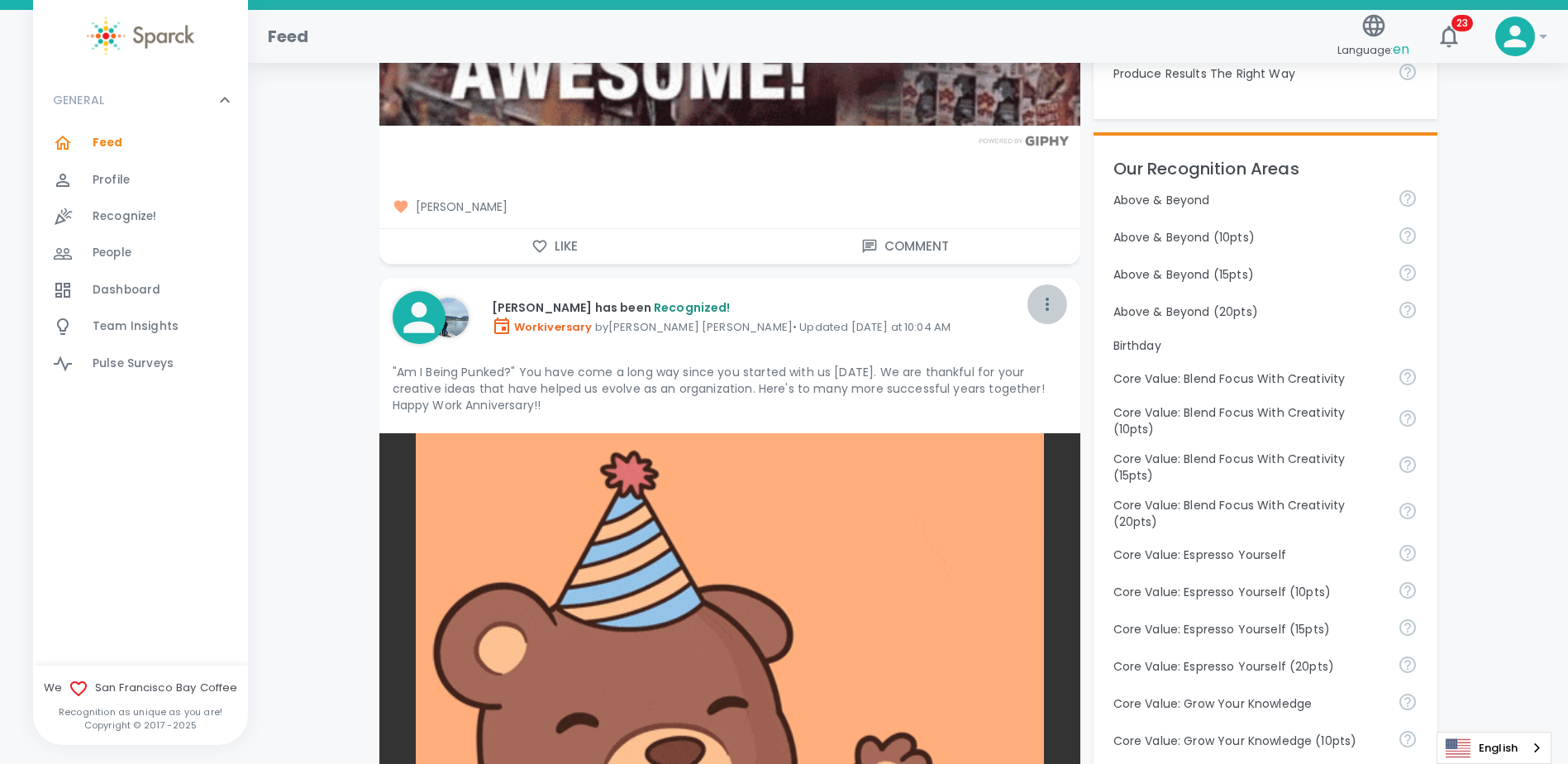
click at [1050, 304] on icon "button" at bounding box center [1047, 304] width 20 height 20
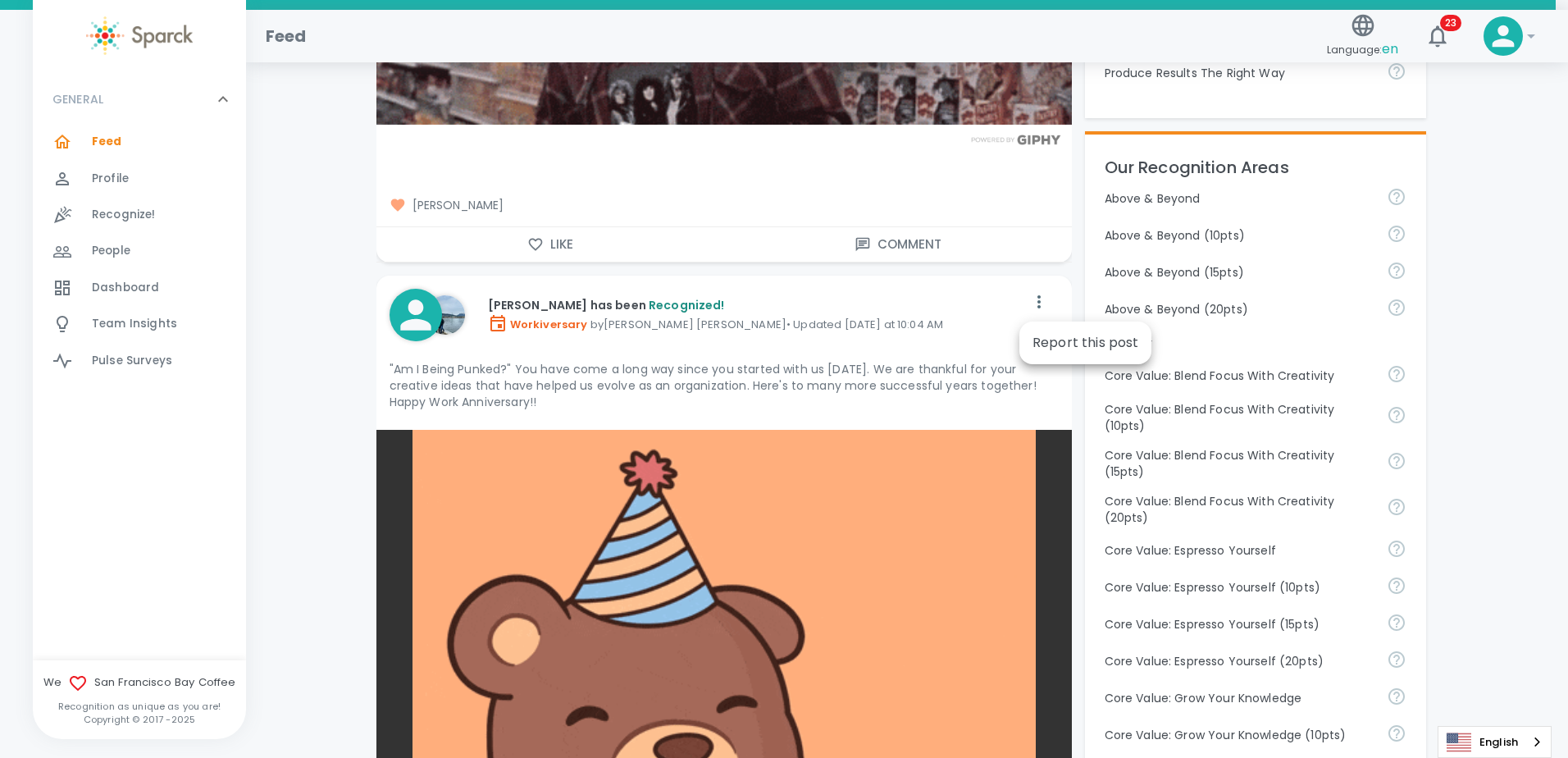
click at [954, 343] on div at bounding box center [784, 379] width 1568 height 758
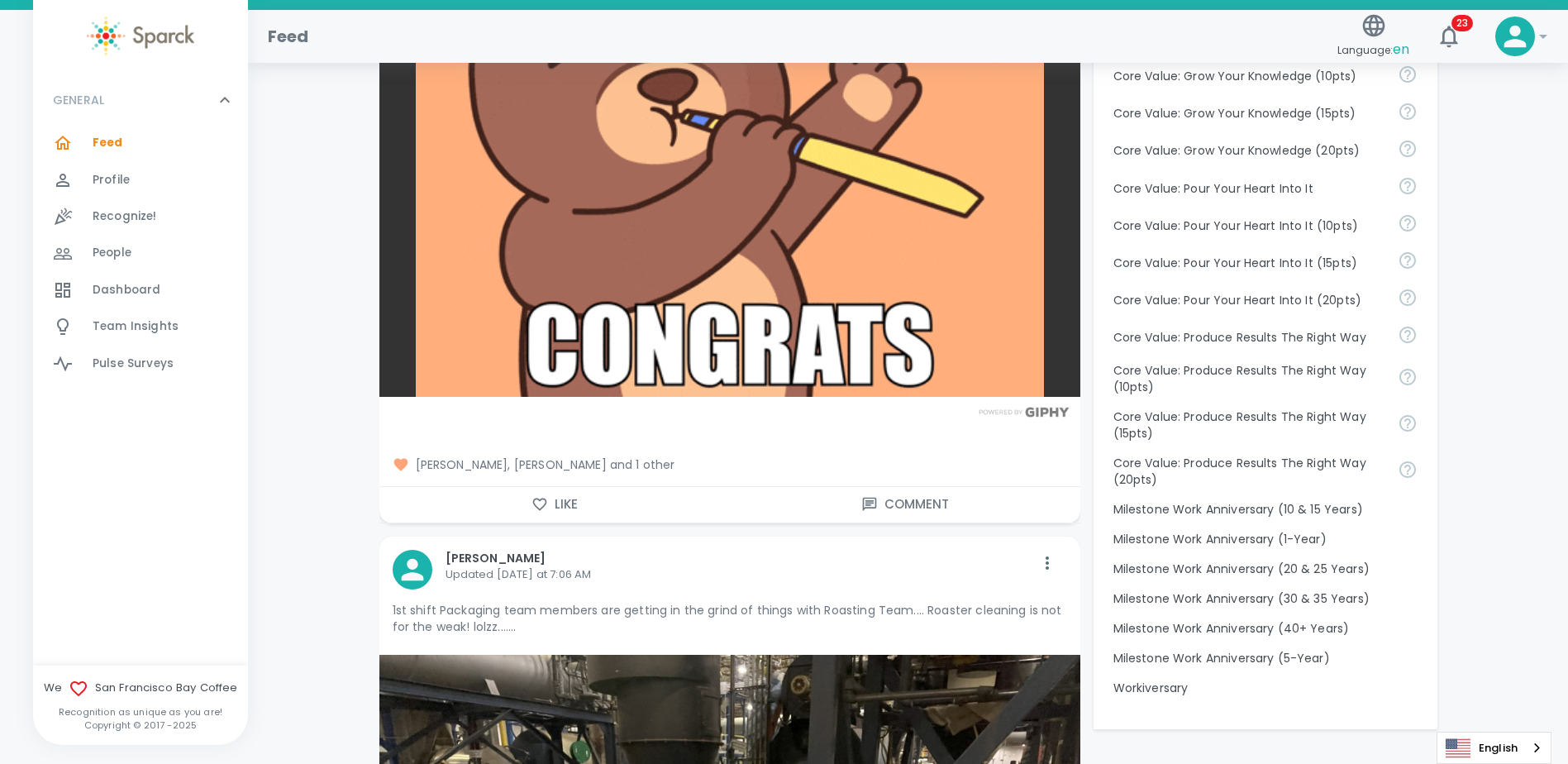
scroll to position [1322, 0]
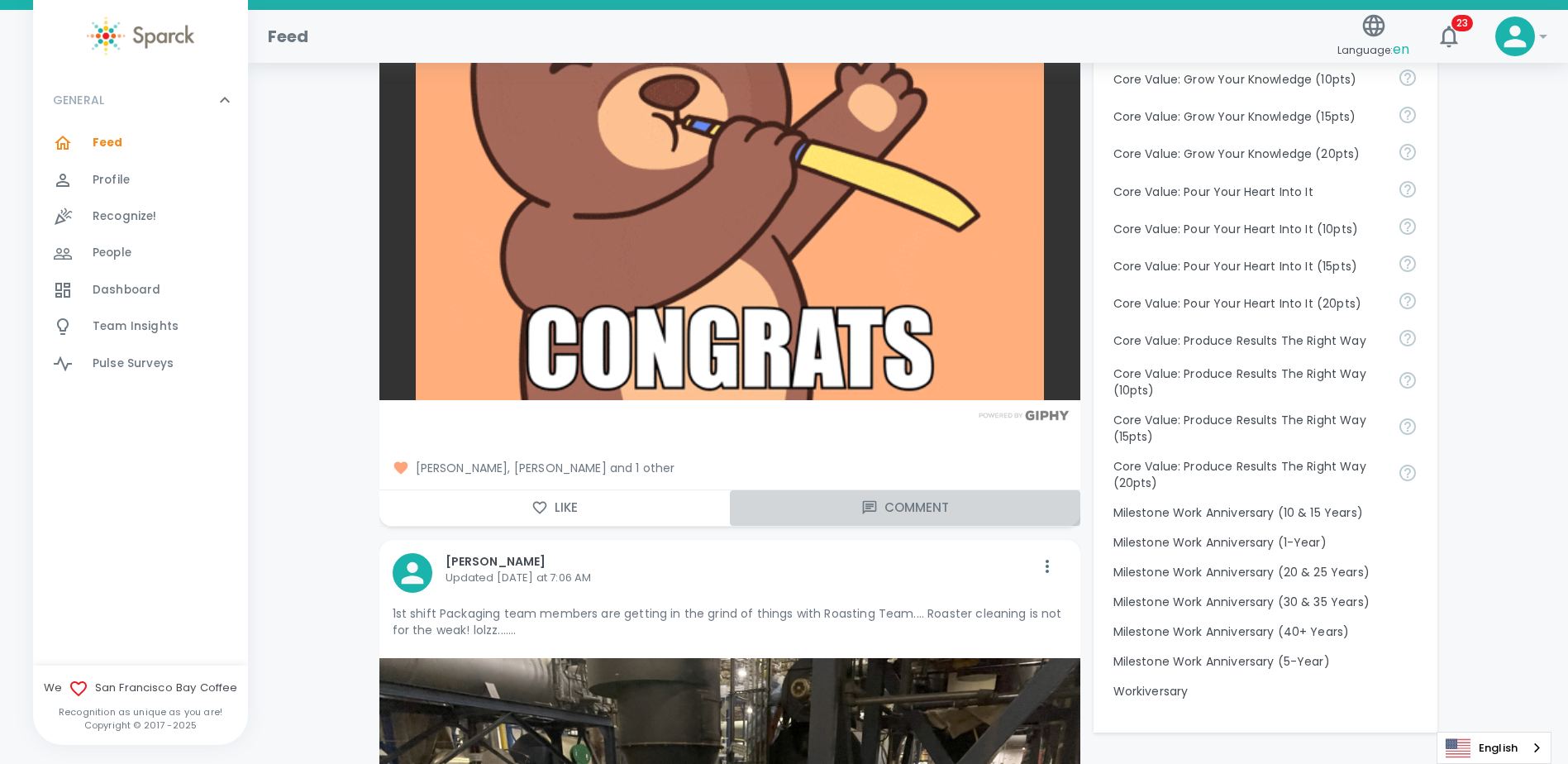
click at [894, 498] on button "Comment" at bounding box center [905, 507] width 350 height 34
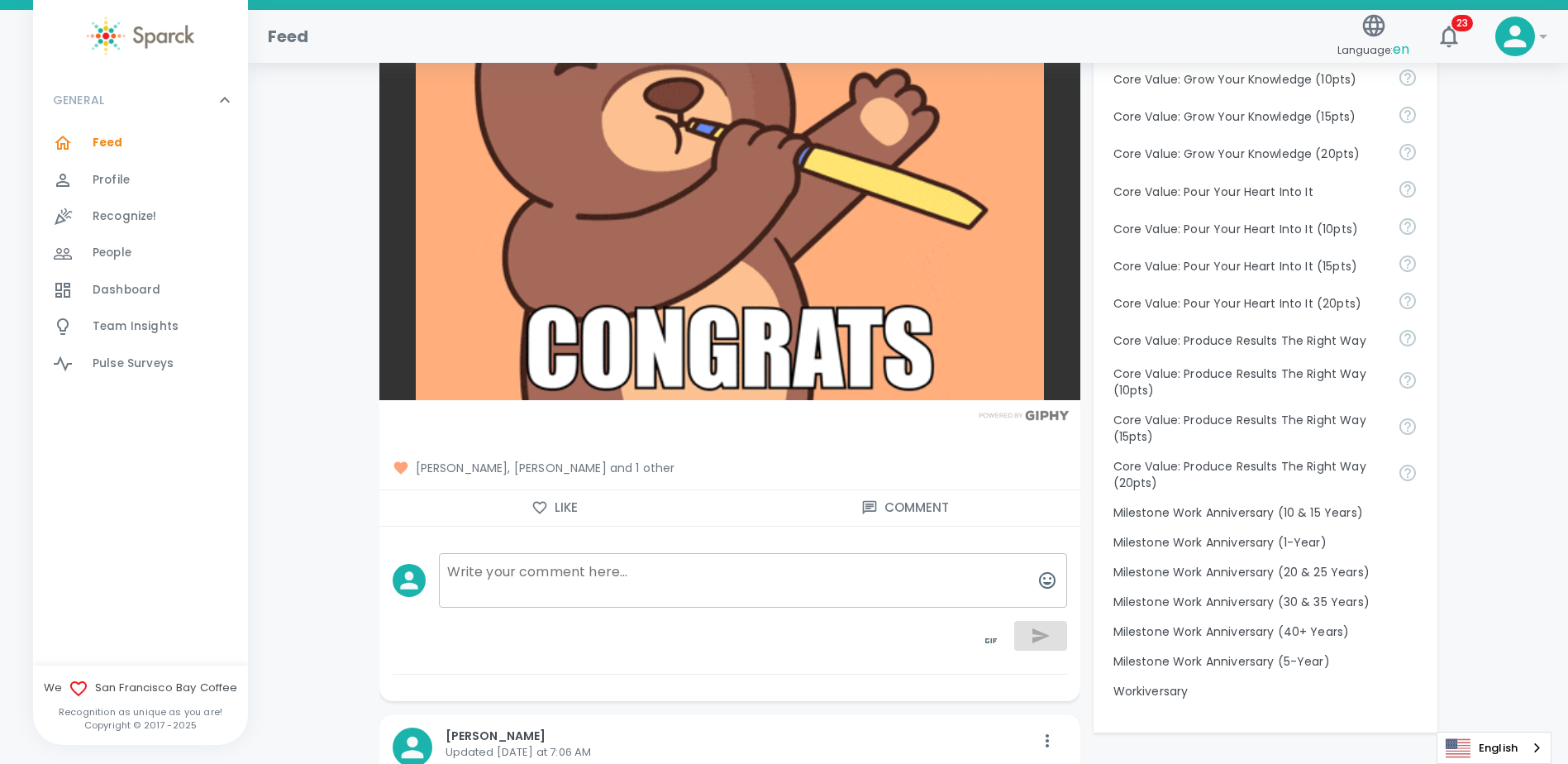
click at [595, 575] on textarea at bounding box center [753, 580] width 628 height 54
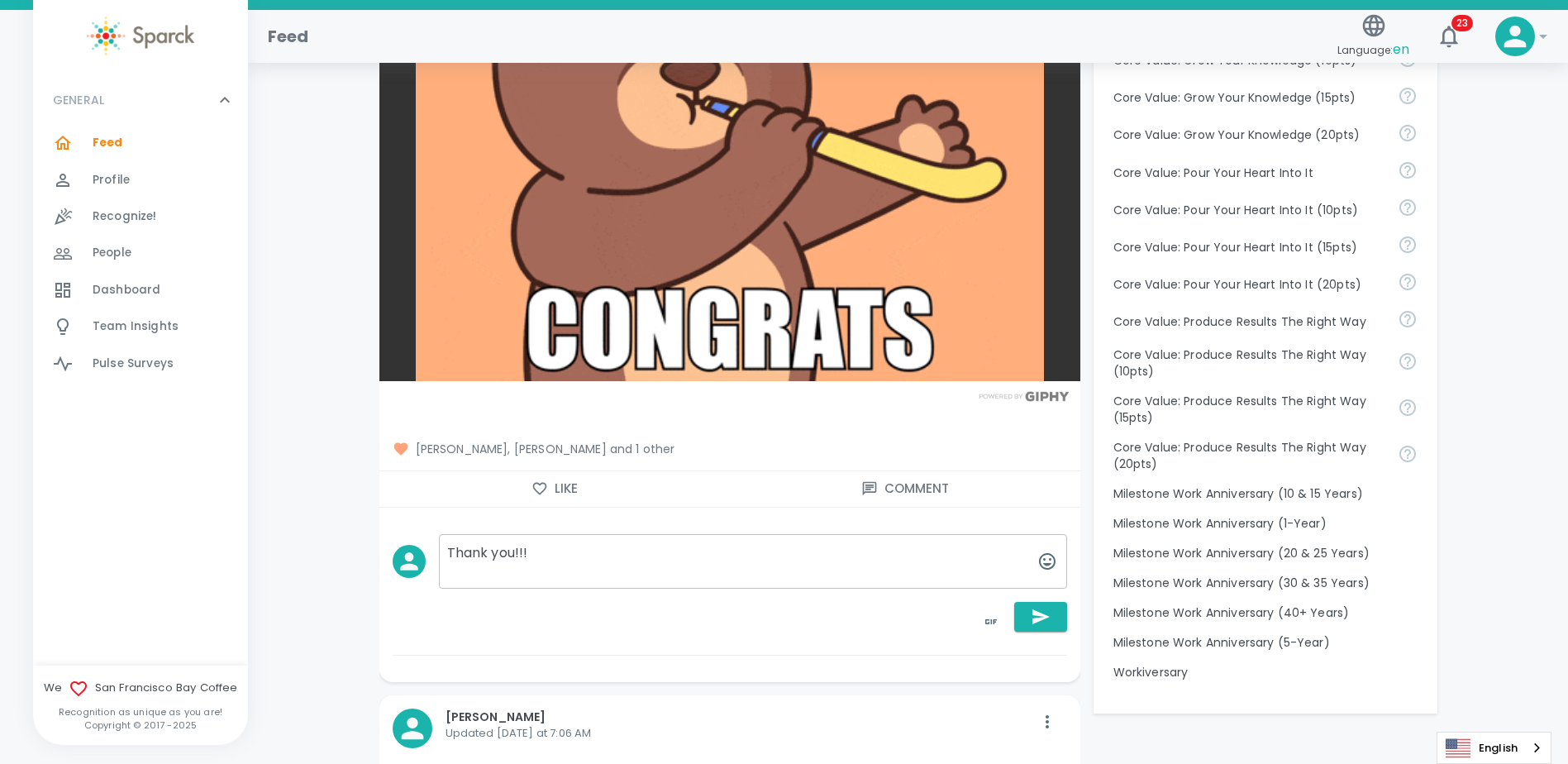
scroll to position [1570, 0]
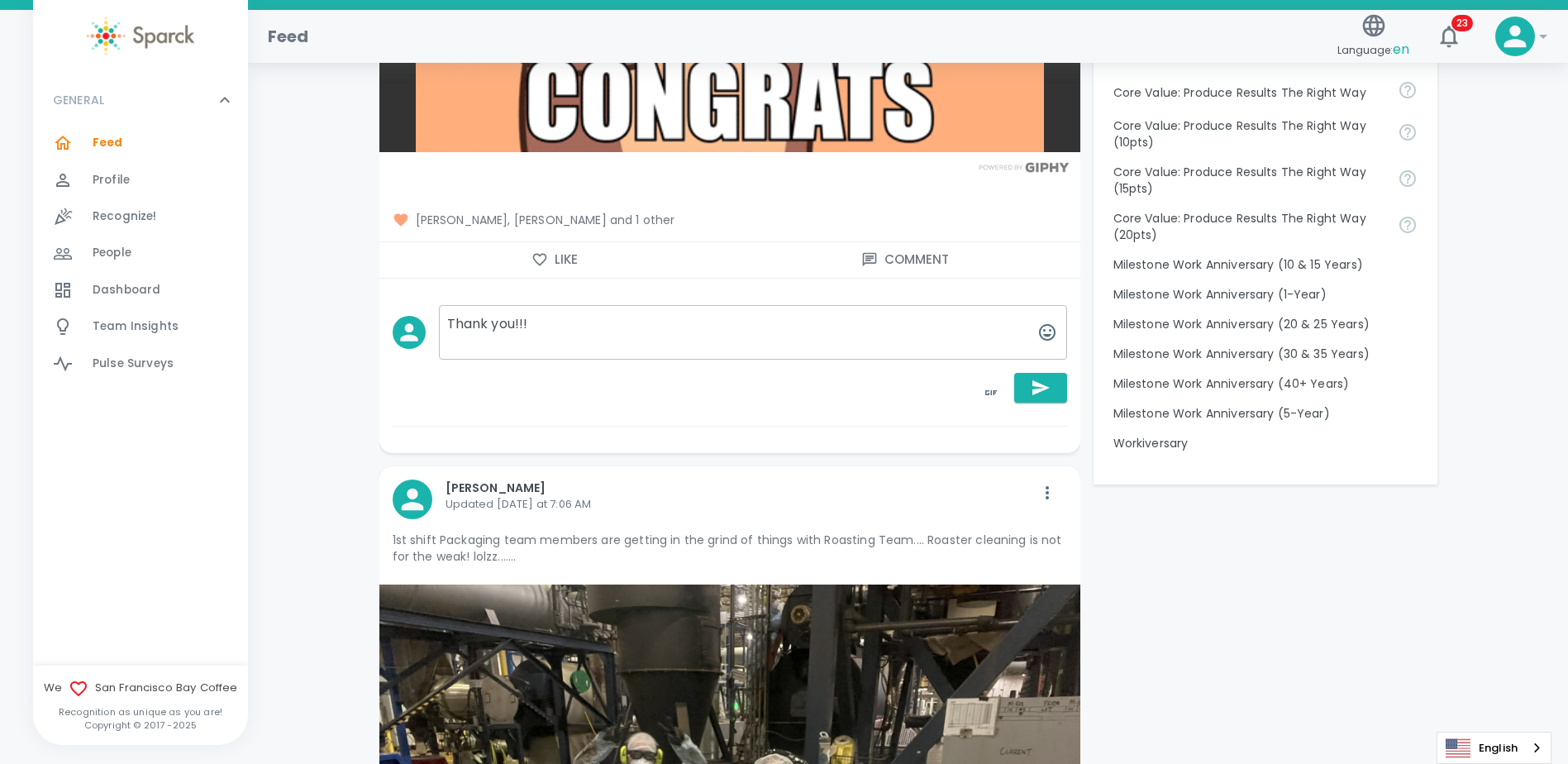
click at [556, 330] on textarea "Thank you!!!" at bounding box center [753, 332] width 628 height 54
drag, startPoint x: 623, startPoint y: 338, endPoint x: 625, endPoint y: 323, distance: 15.1
click at [624, 337] on textarea "Thank you, Annabelle." at bounding box center [753, 332] width 628 height 54
click at [625, 323] on textarea "Thank you, Annabelle." at bounding box center [753, 332] width 628 height 54
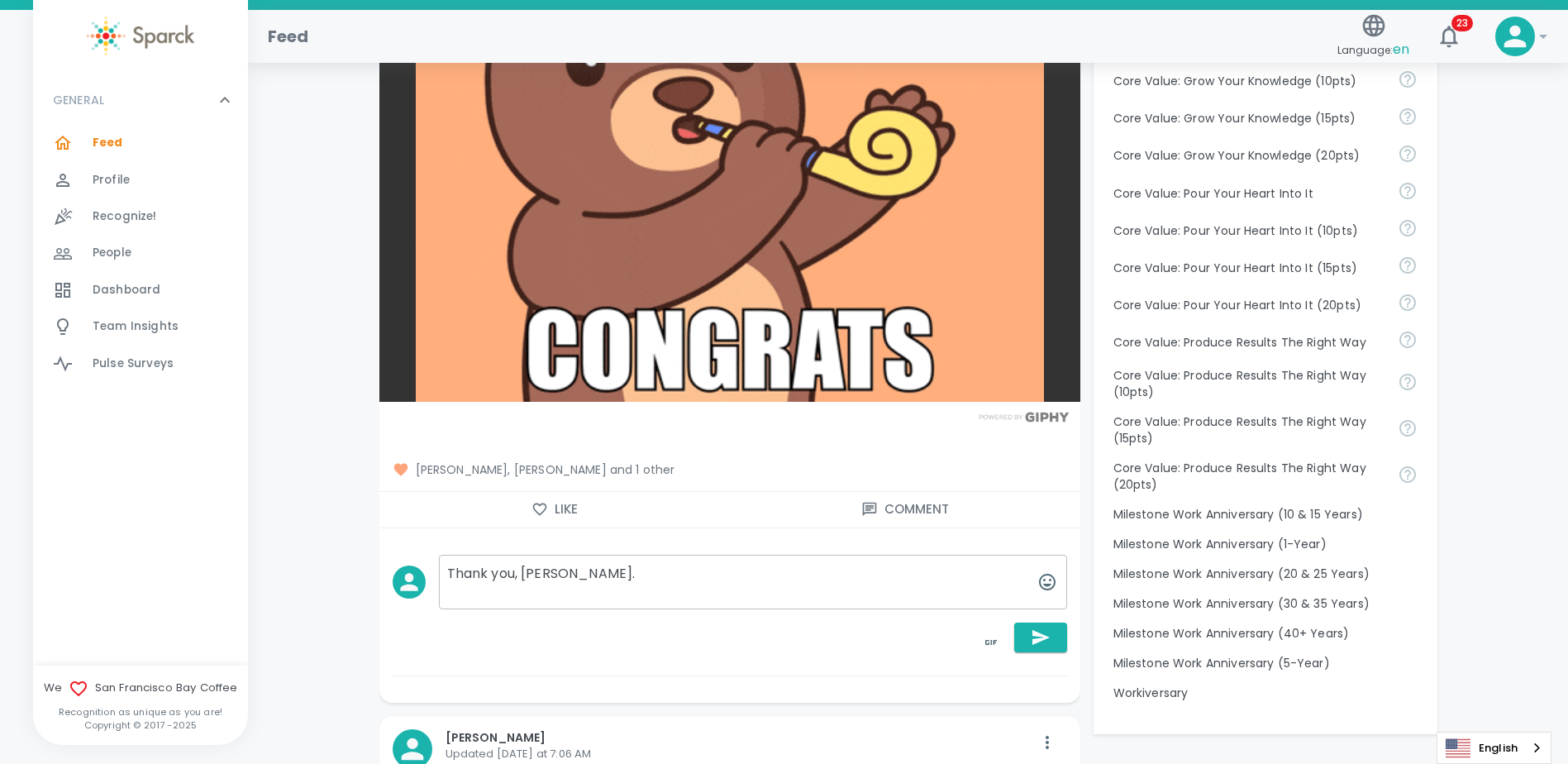
scroll to position [1322, 0]
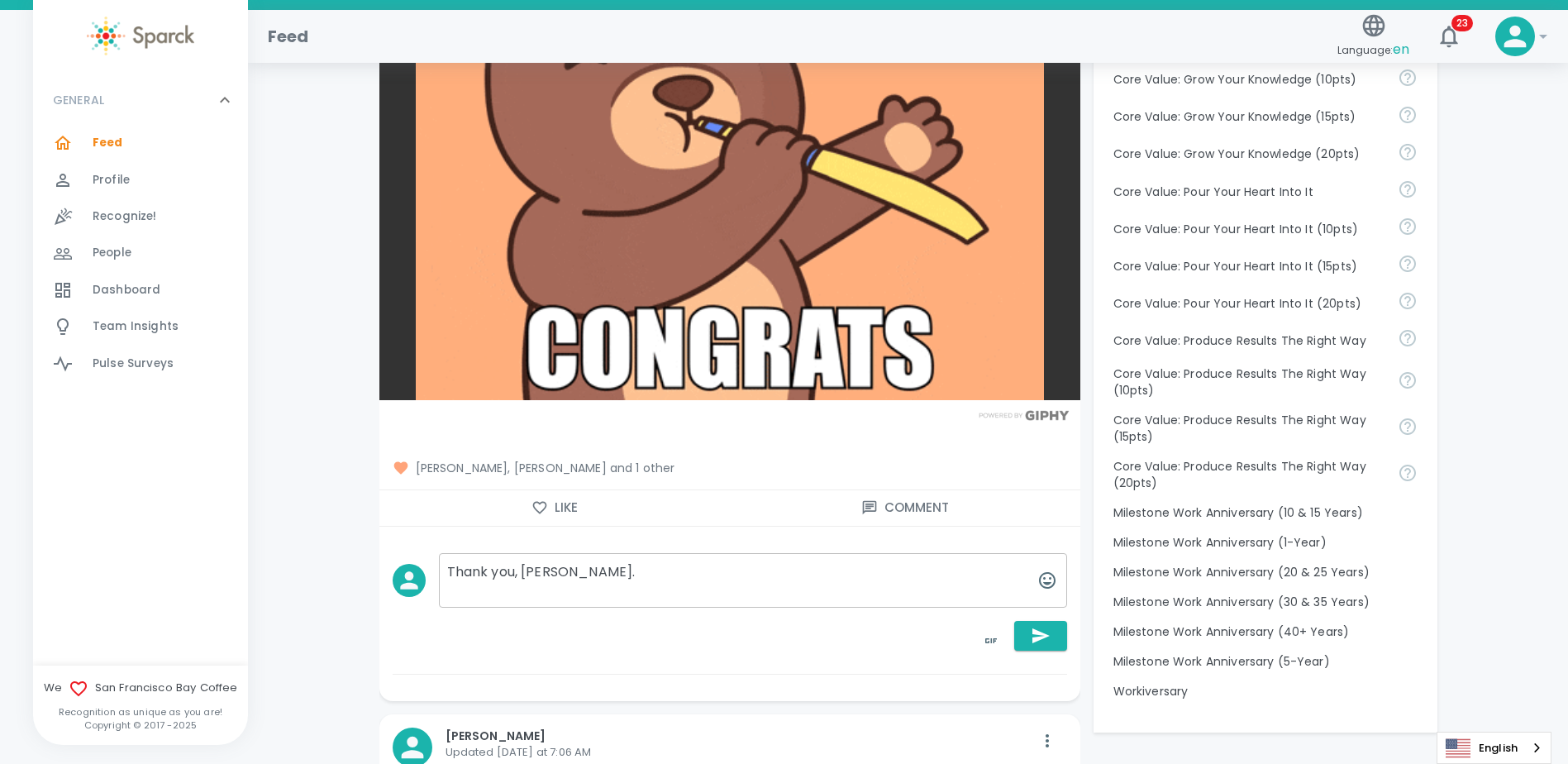
drag, startPoint x: 615, startPoint y: 580, endPoint x: 586, endPoint y: 577, distance: 29.2
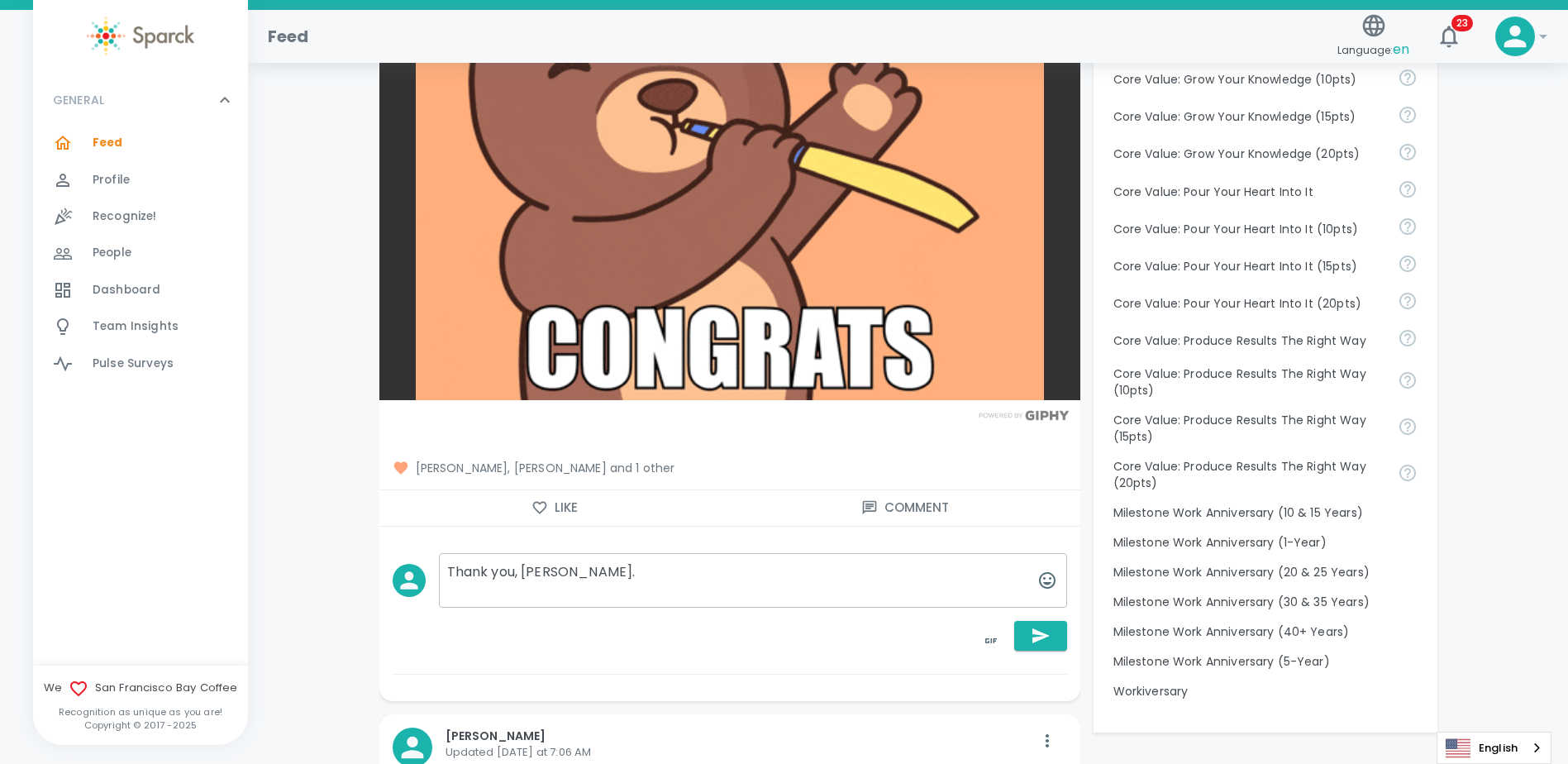
click at [586, 577] on textarea "Thank you, Annabelle." at bounding box center [753, 580] width 628 height 54
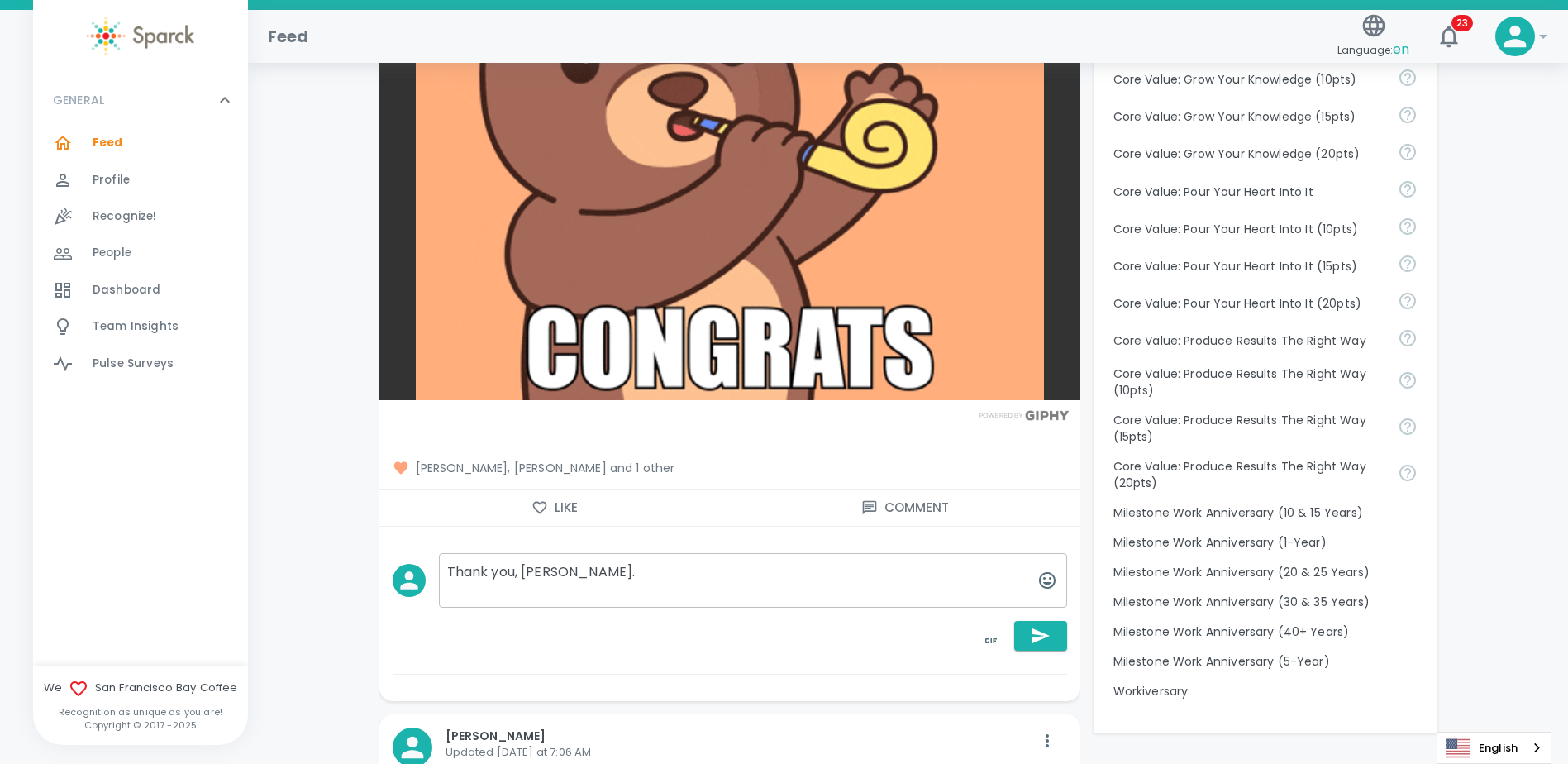
click at [610, 573] on textarea "Thank you, Annabelle." at bounding box center [753, 580] width 628 height 54
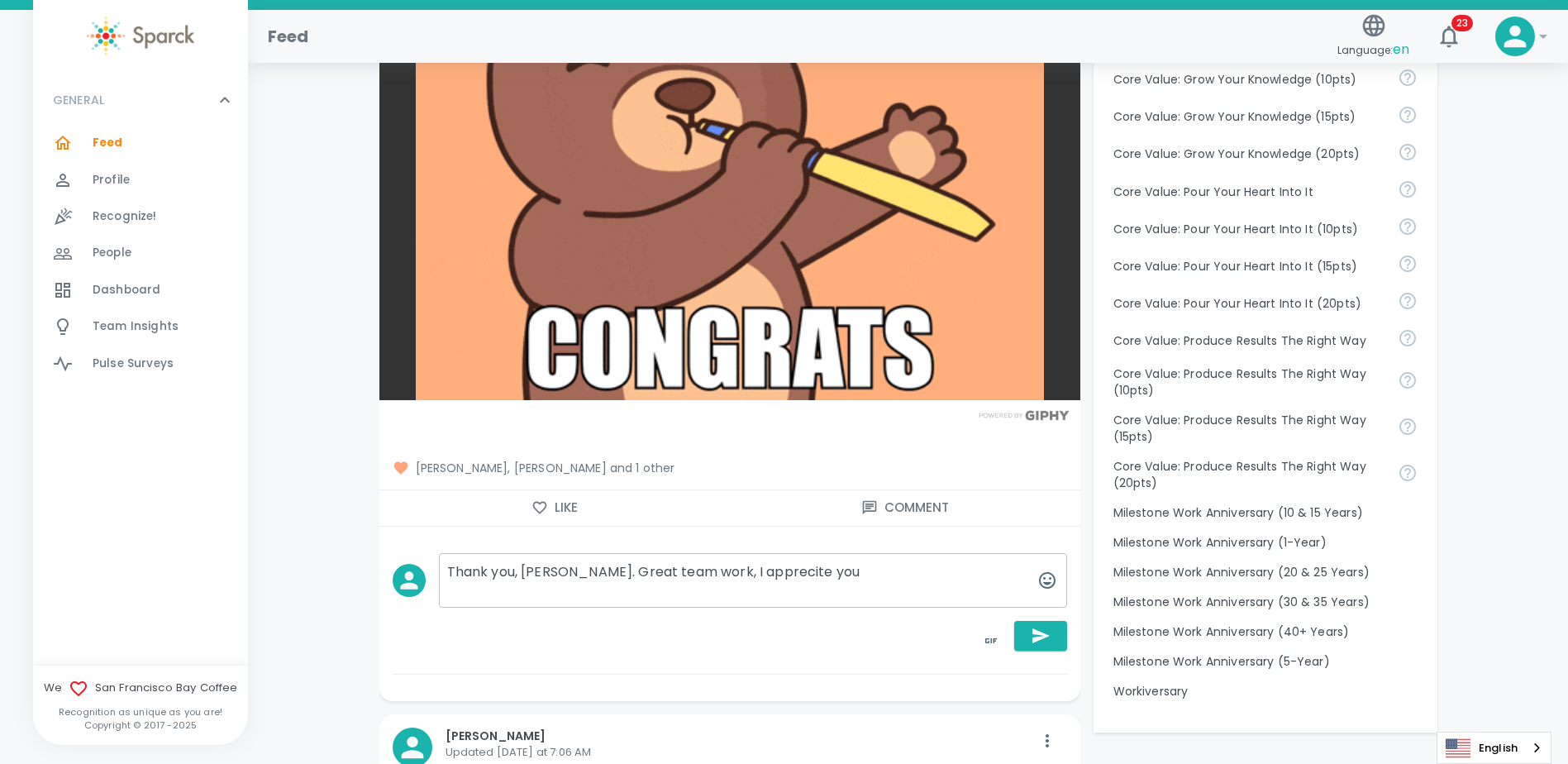
type textarea "Thank you, Annabelle. Great team work, I apprecite you!"
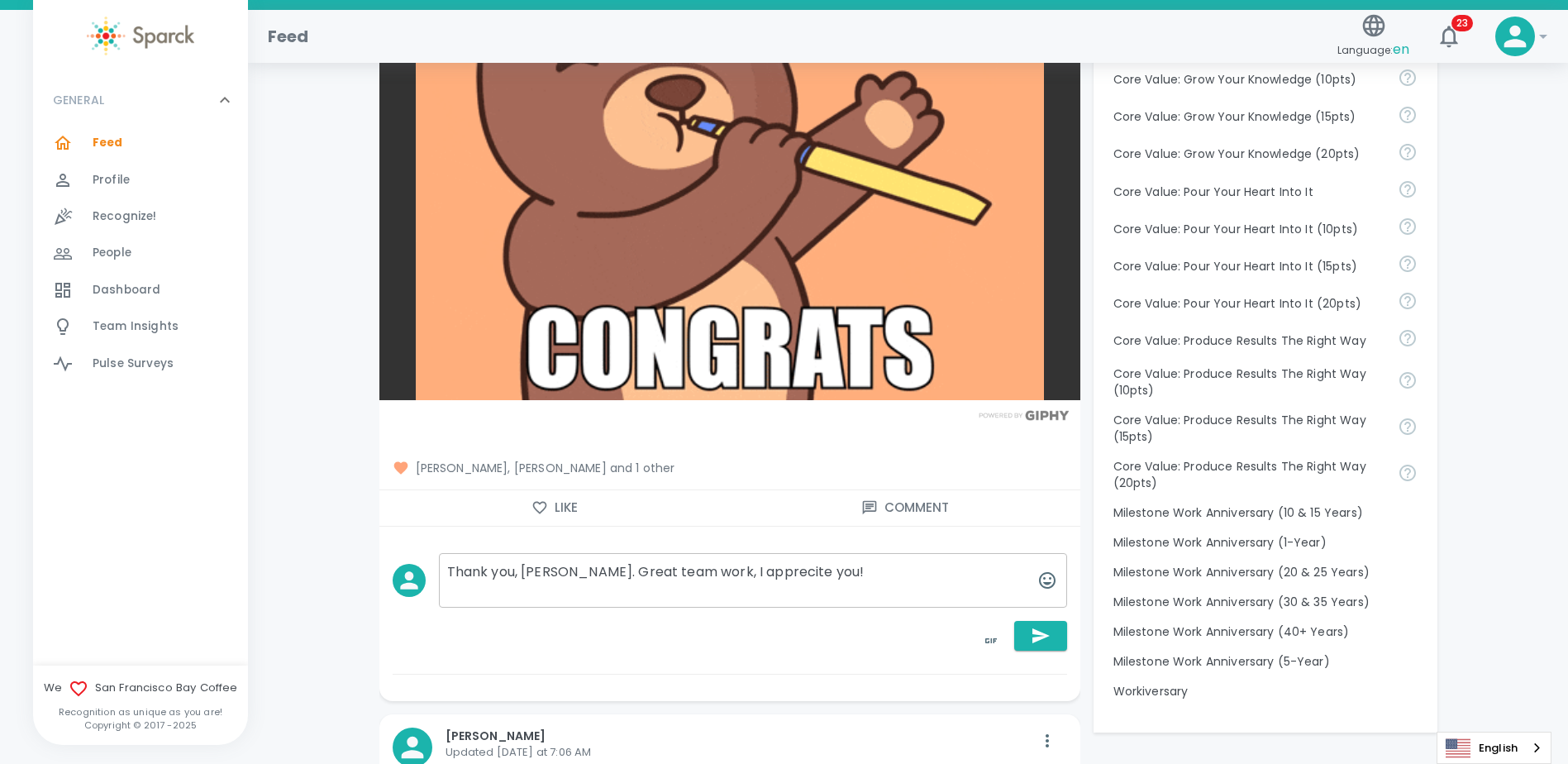
click at [860, 571] on textarea "Thank you, Annabelle. Great team work, I apprecite you!" at bounding box center [753, 580] width 628 height 54
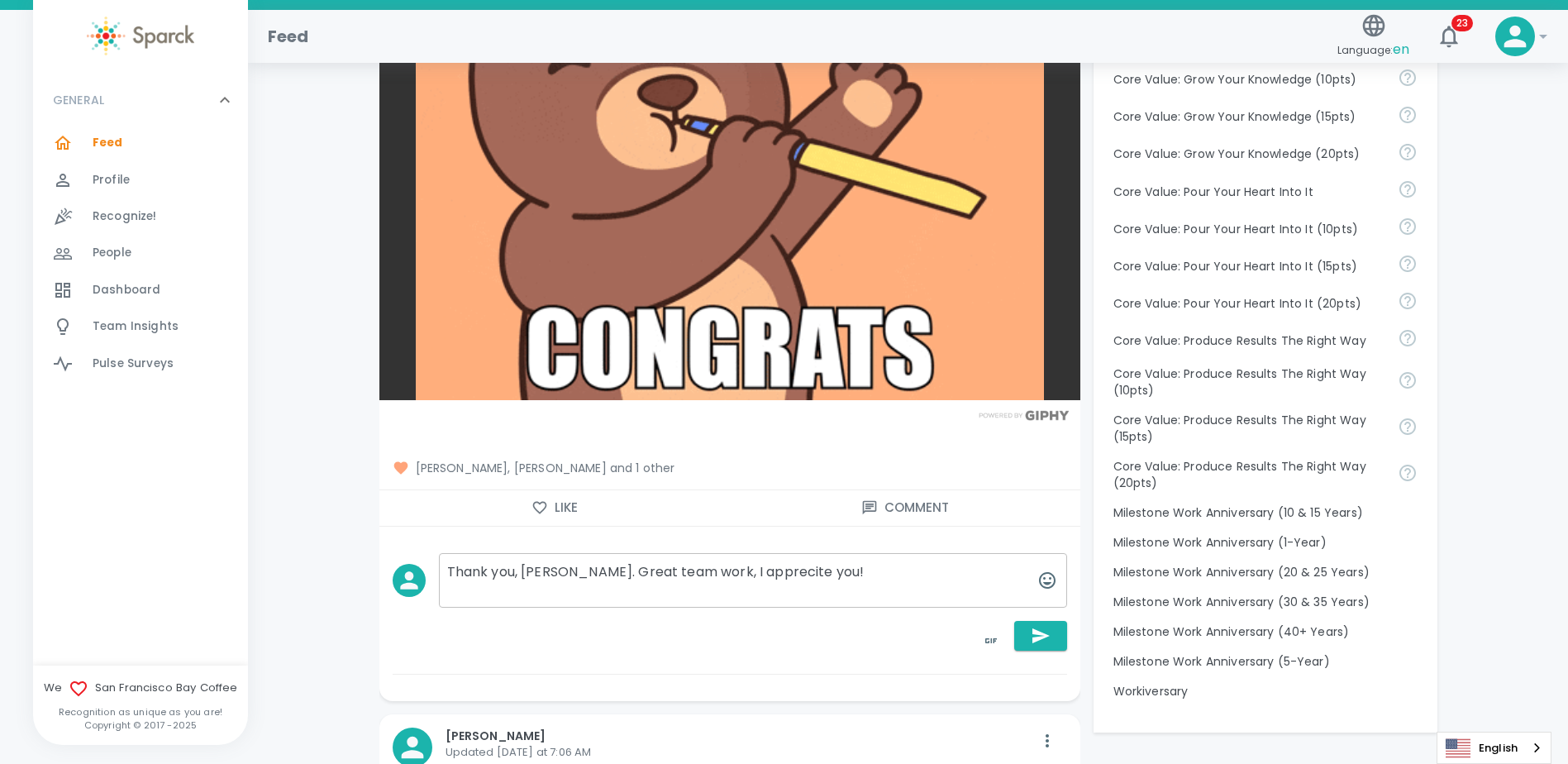
drag, startPoint x: 854, startPoint y: 585, endPoint x: 444, endPoint y: 580, distance: 410.0
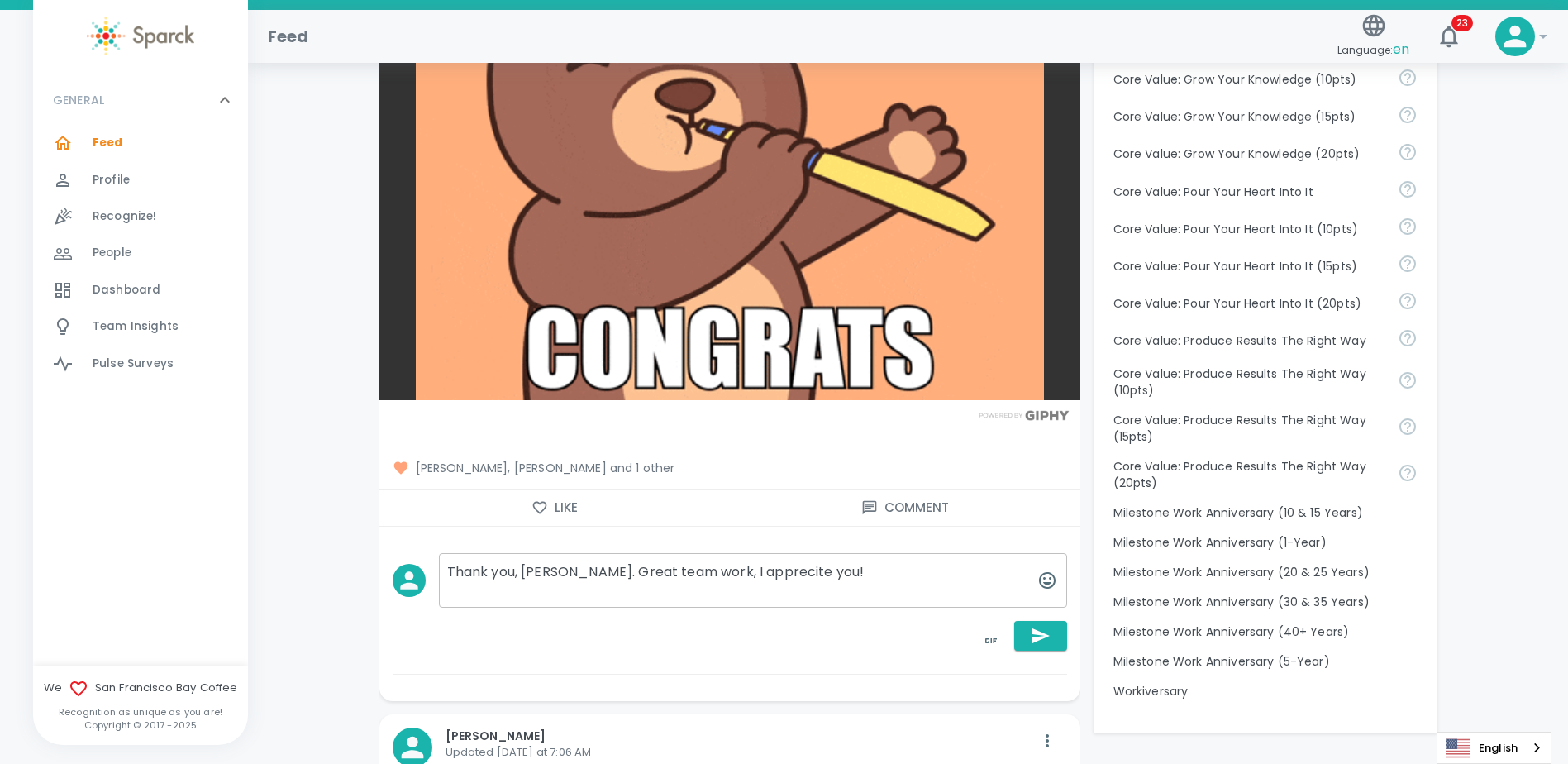
click at [444, 580] on textarea "Thank you, Annabelle. Great team work, I apprecite you!" at bounding box center [753, 580] width 628 height 54
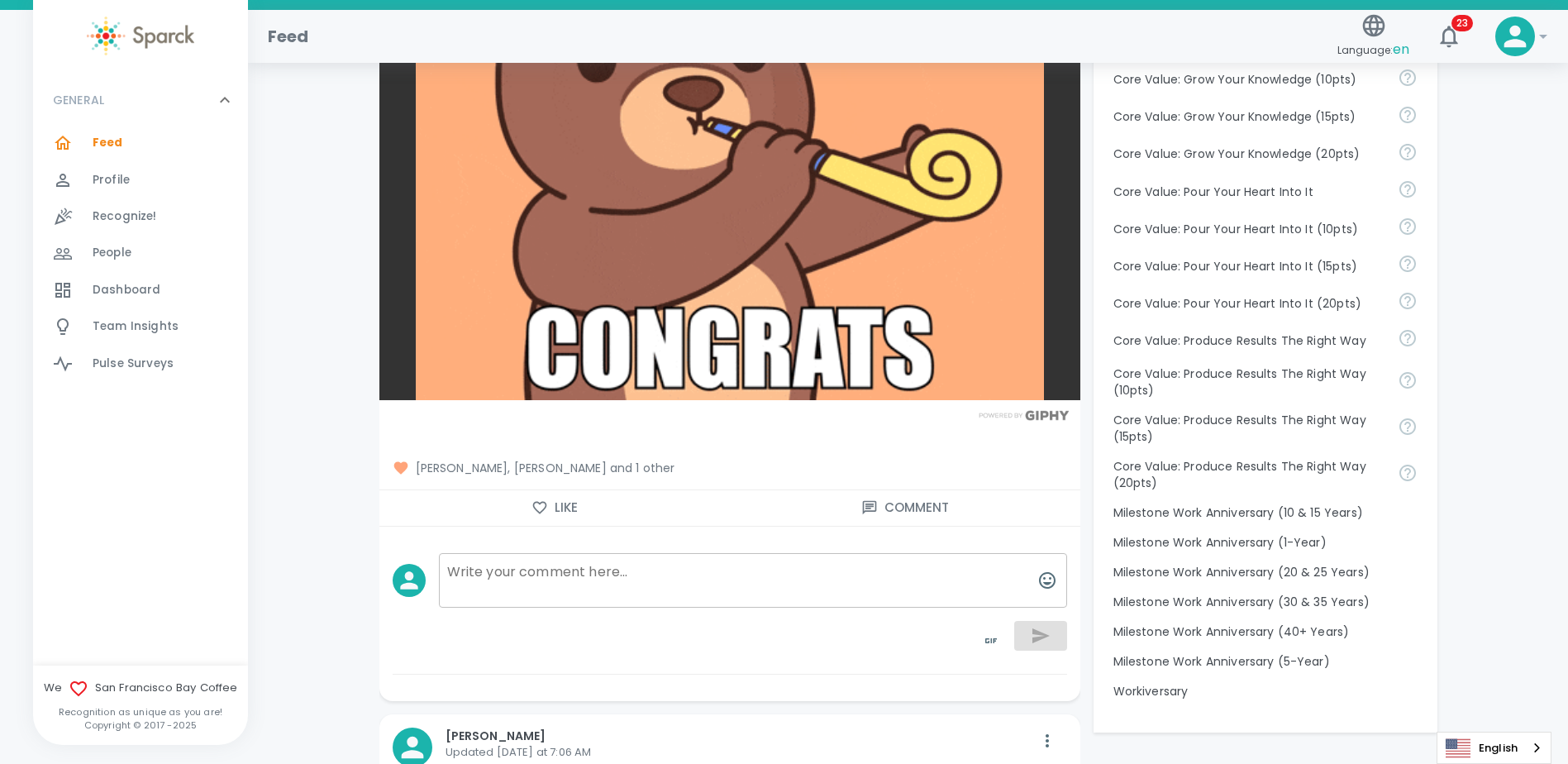
click at [577, 573] on textarea at bounding box center [753, 580] width 628 height 54
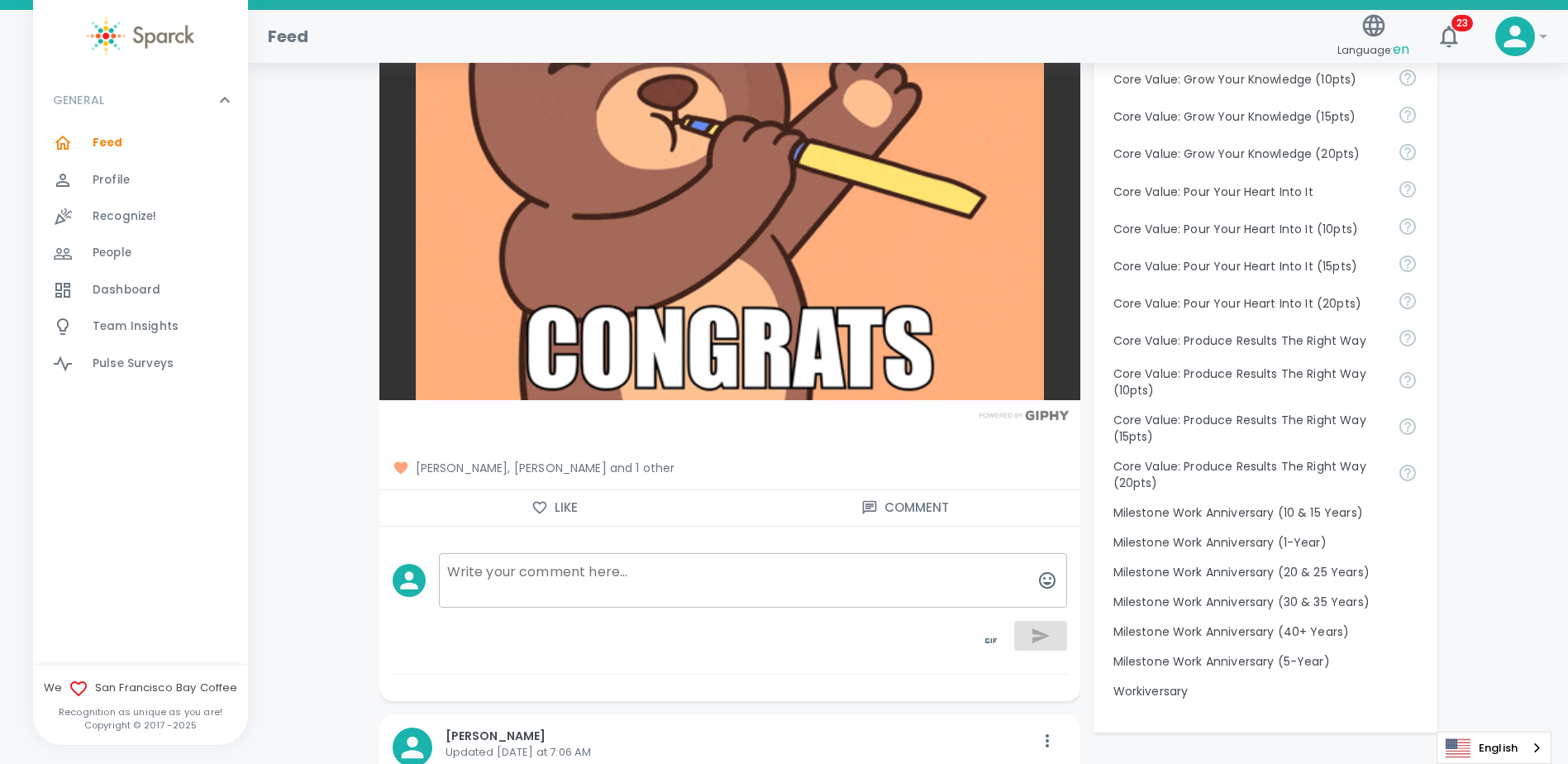
paste textarea "Thank you, Annabelle. I truly appreciate your collaboration and the strong team…"
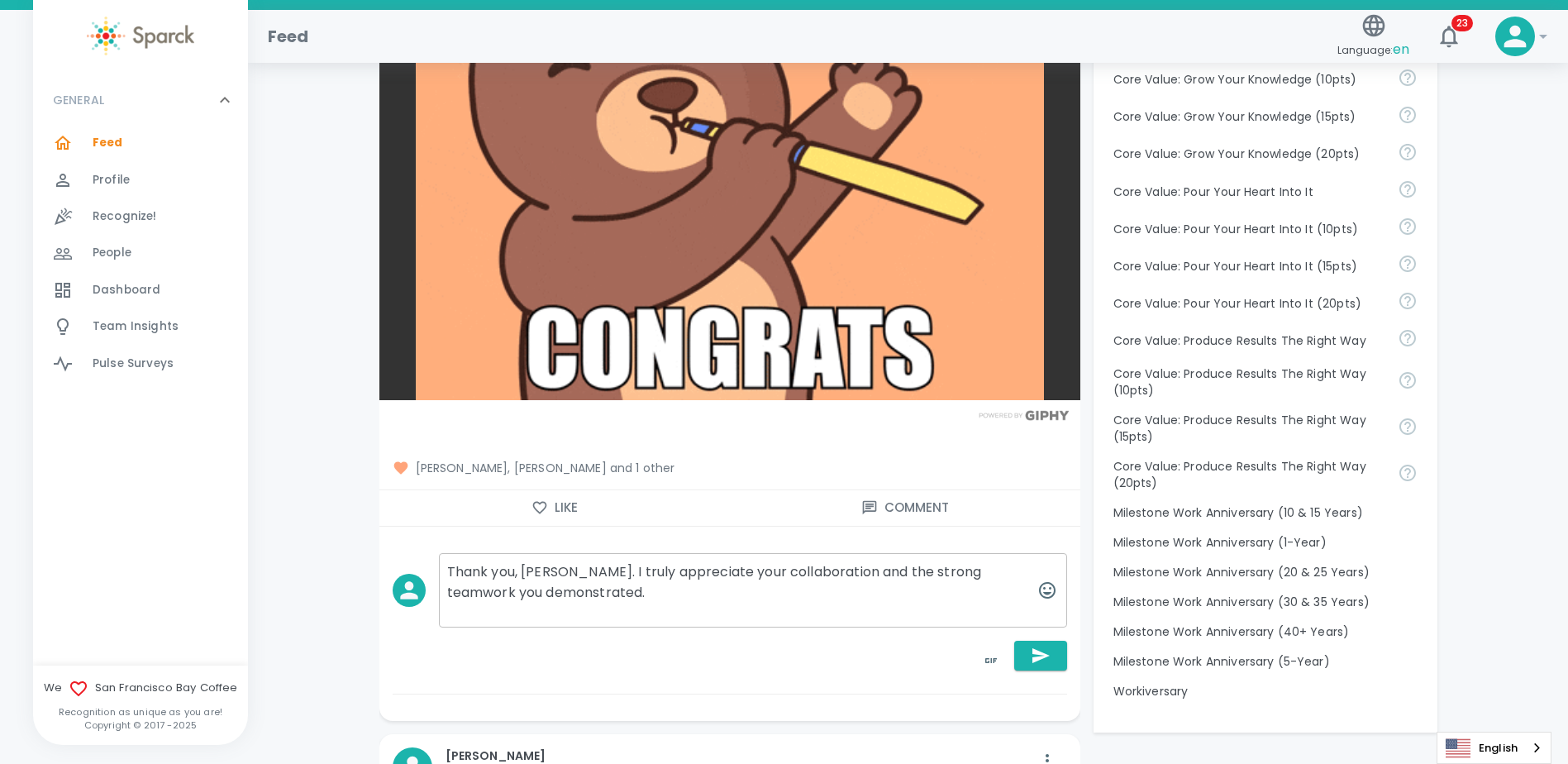
click at [565, 573] on textarea "Thank you, Annabelle. I truly appreciate your collaboration and the strong team…" at bounding box center [753, 591] width 628 height 75
click at [683, 605] on textarea "Thank you, Annabelle. I truly appreciate your collaboration and the strong team…" at bounding box center [753, 591] width 628 height 75
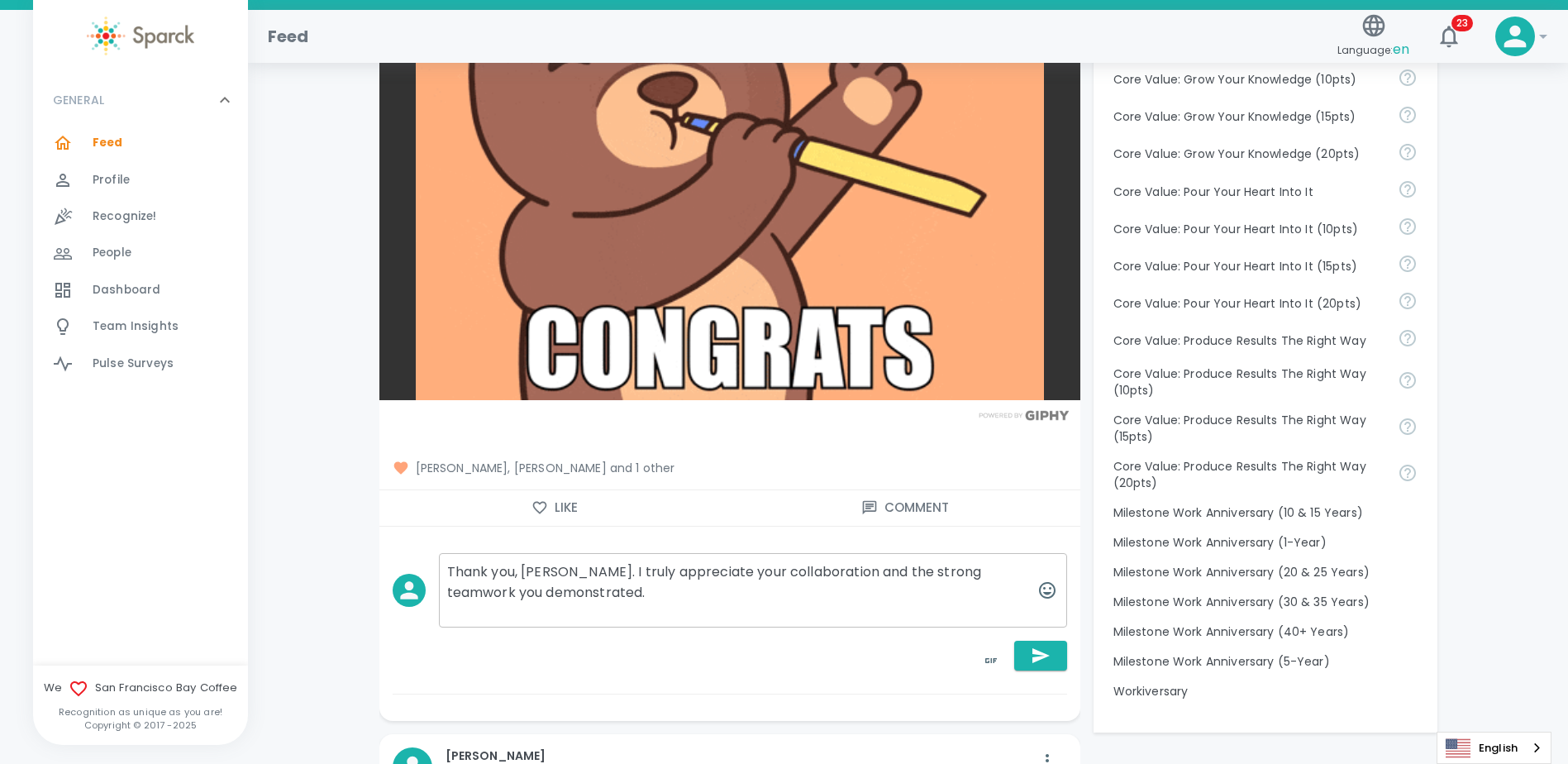
drag, startPoint x: 594, startPoint y: 593, endPoint x: 457, endPoint y: 594, distance: 137.0
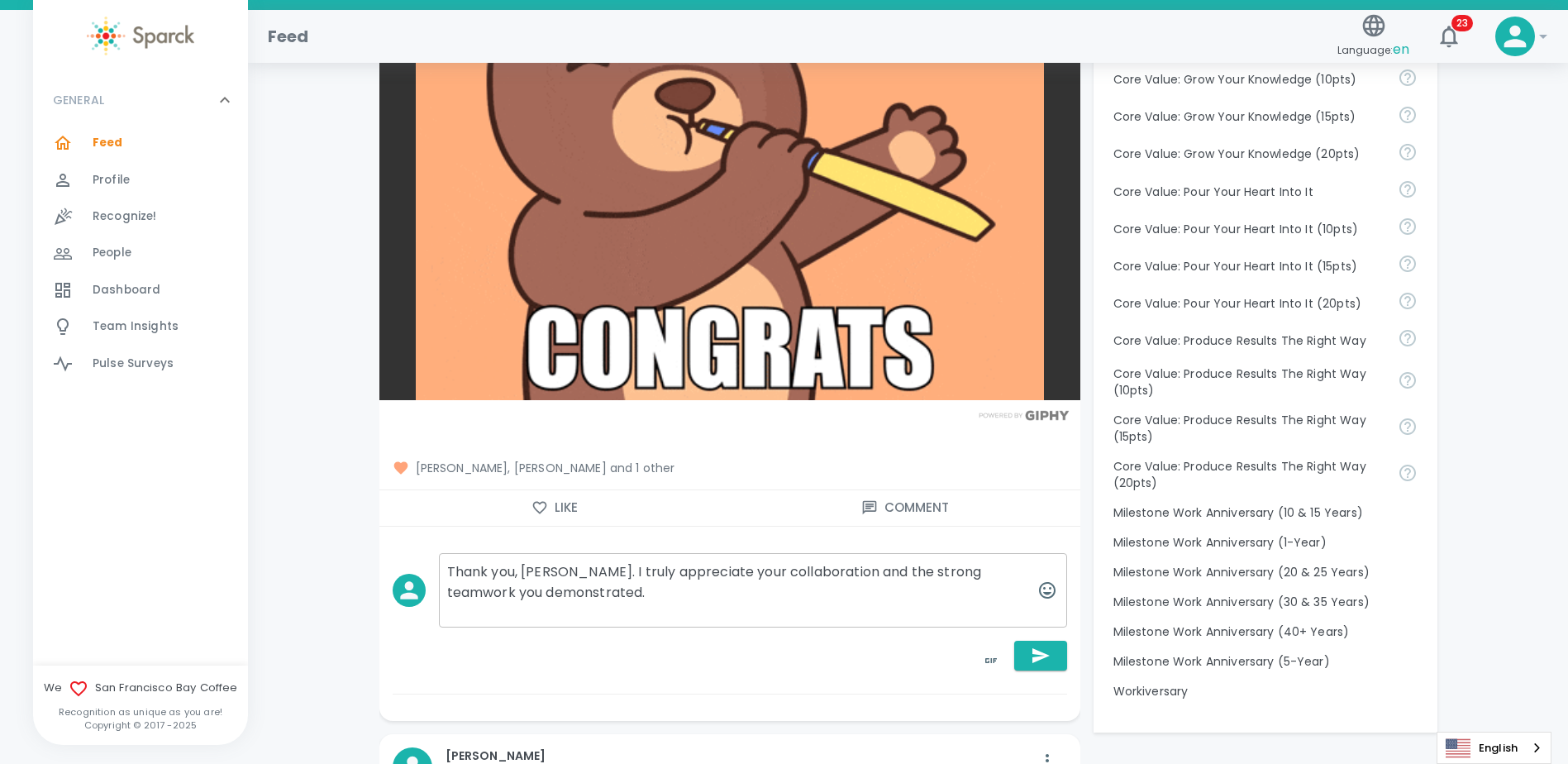
click at [457, 594] on textarea "Thank you, Annabelle. I truly appreciate your collaboration and the strong team…" at bounding box center [753, 591] width 628 height 75
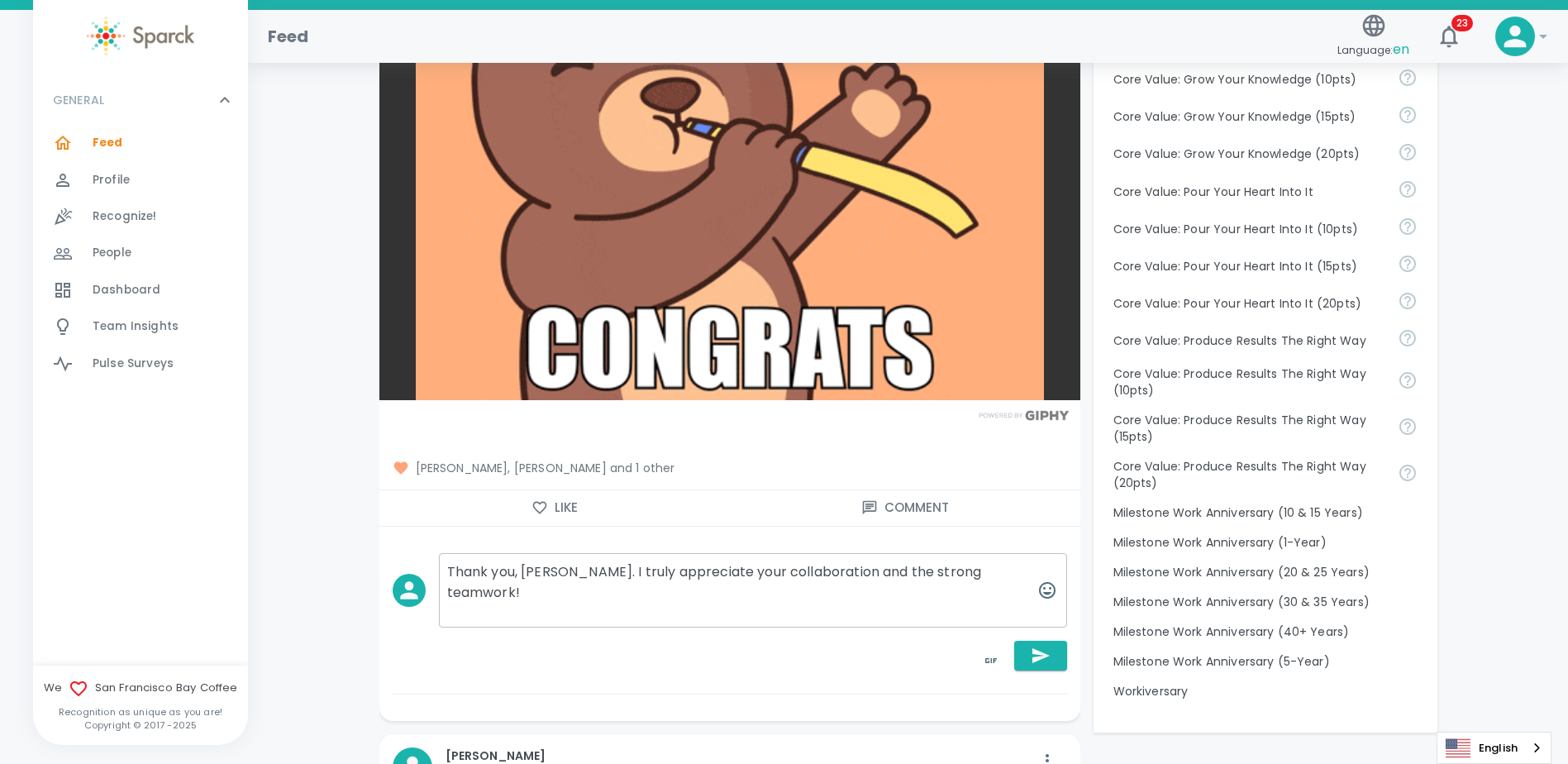
click at [637, 572] on textarea "Thank you, Annabelle. I truly appreciate your collaboration and the strong team…" at bounding box center [753, 591] width 628 height 75
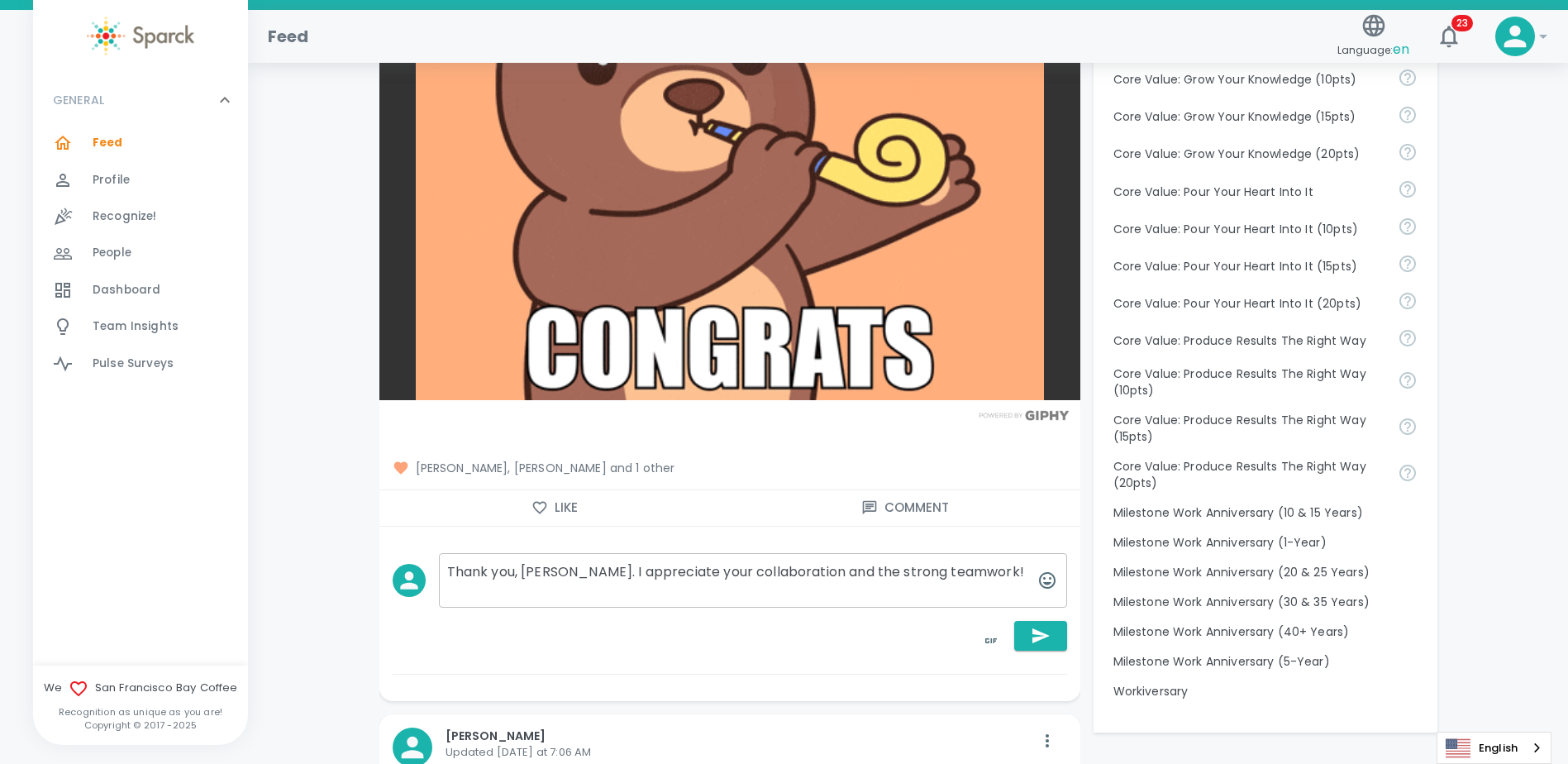
drag, startPoint x: 804, startPoint y: 573, endPoint x: 718, endPoint y: 573, distance: 86.0
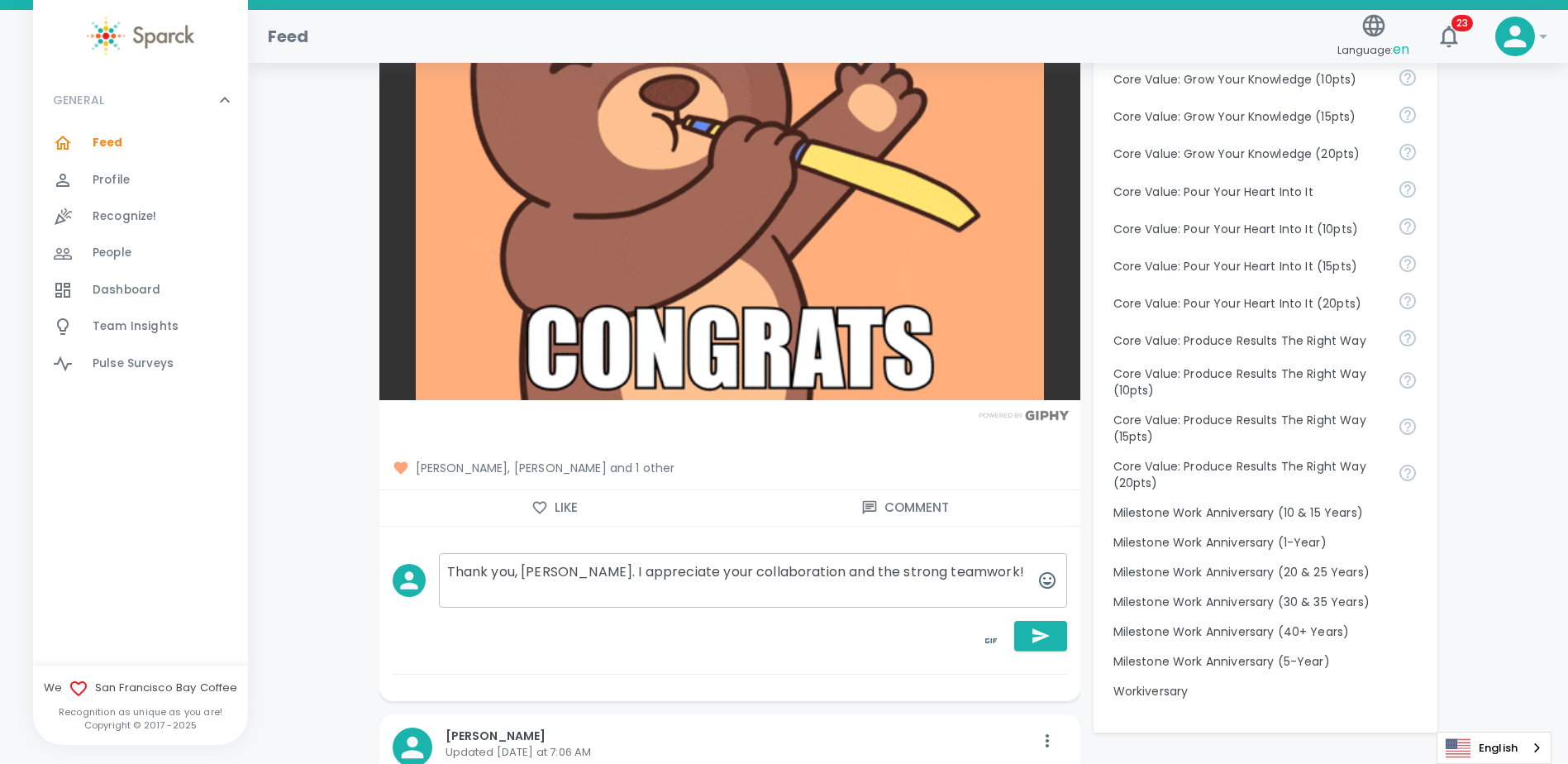
click at [718, 573] on textarea "Thank you, Annabelle. I appreciate your collaboration and the strong teamwork!" at bounding box center [753, 580] width 628 height 54
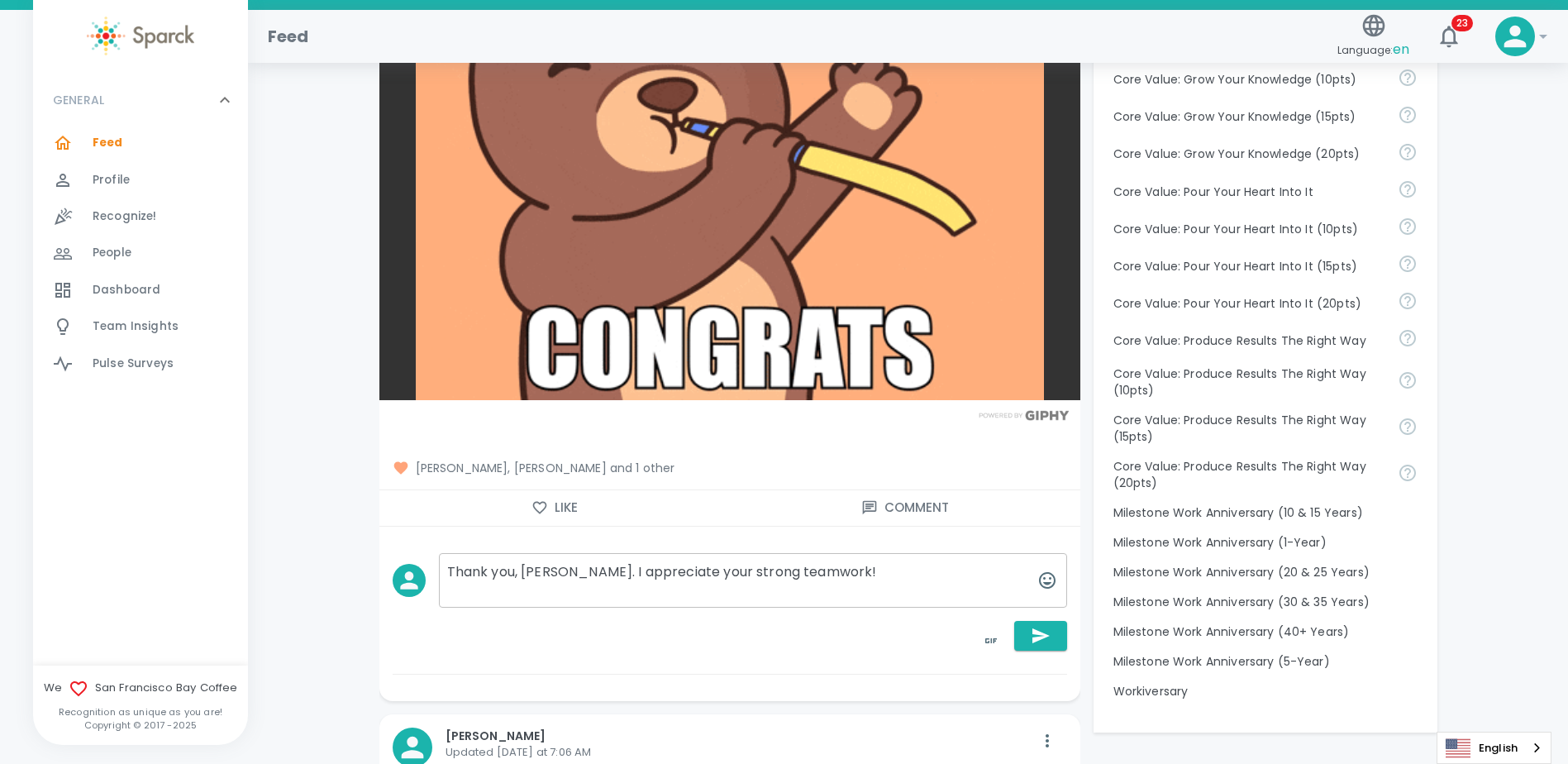
click at [889, 575] on textarea "Thank you, Annabelle. I appreciate your strong teamwork!" at bounding box center [753, 580] width 628 height 54
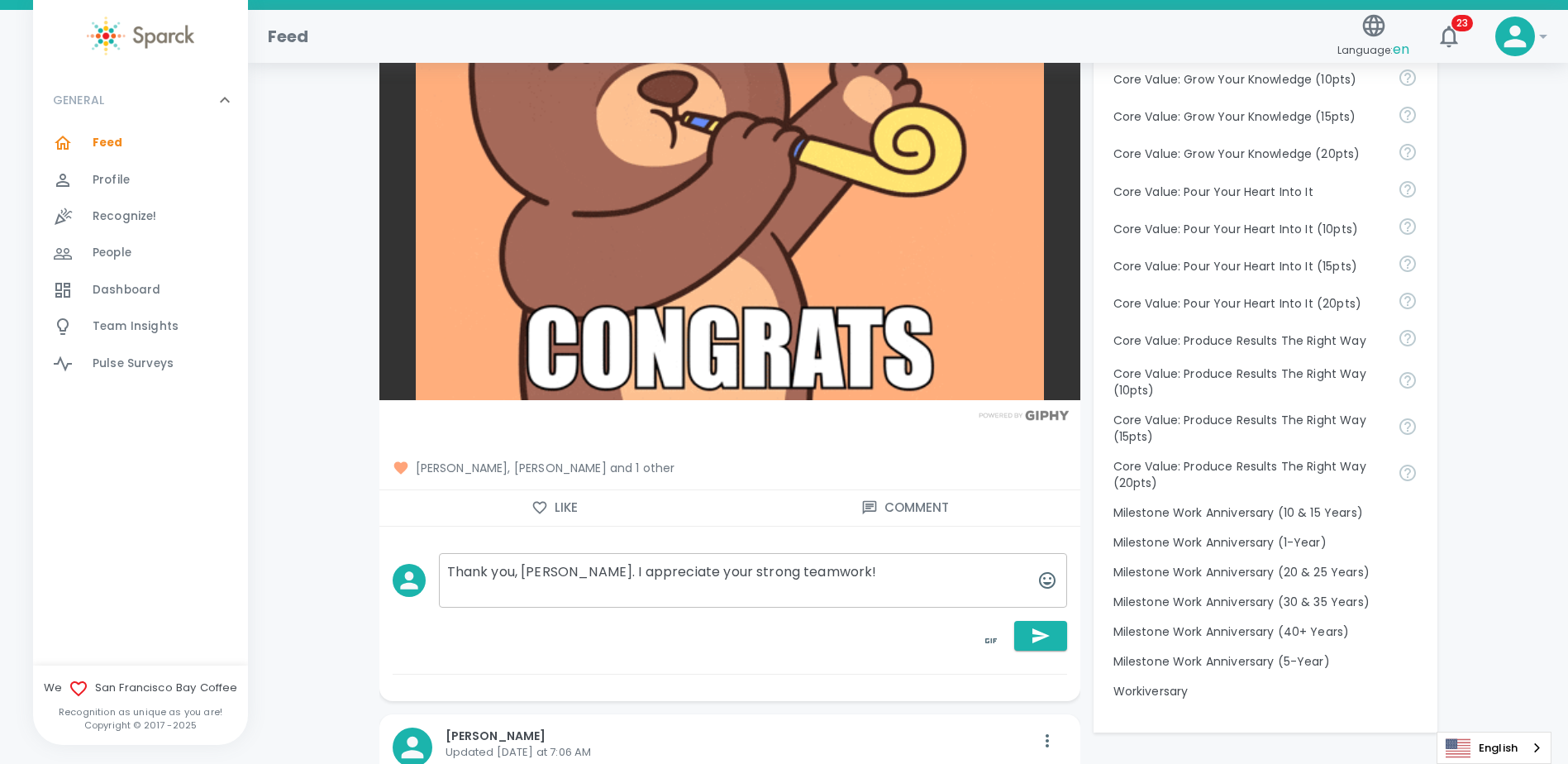
click at [883, 574] on textarea "Thank you, Annabelle. I appreciate your strong teamwork!" at bounding box center [753, 580] width 628 height 54
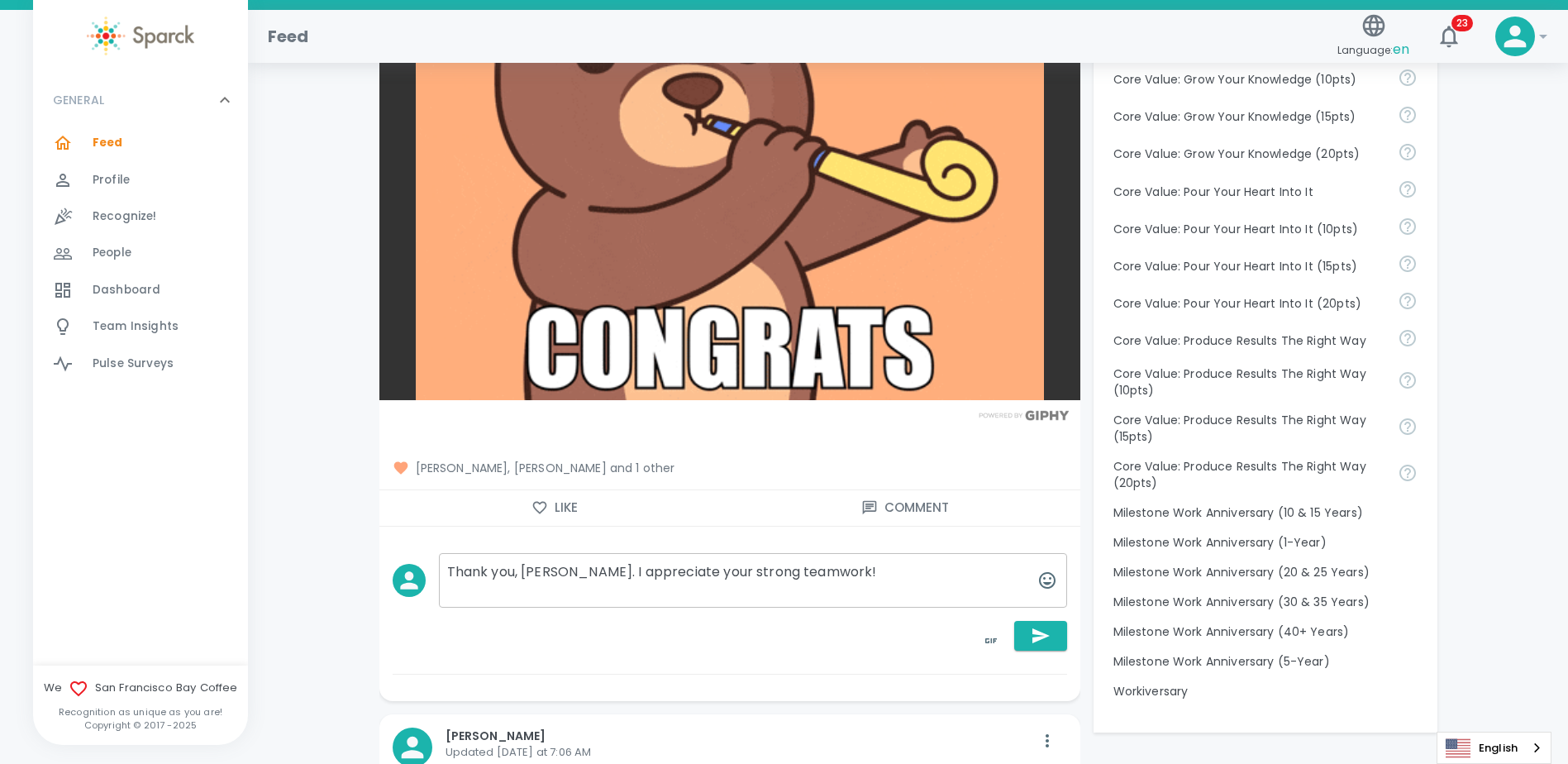
click at [889, 575] on textarea "Thank you, Annabelle. I appreciate your strong teamwork!" at bounding box center [753, 580] width 628 height 54
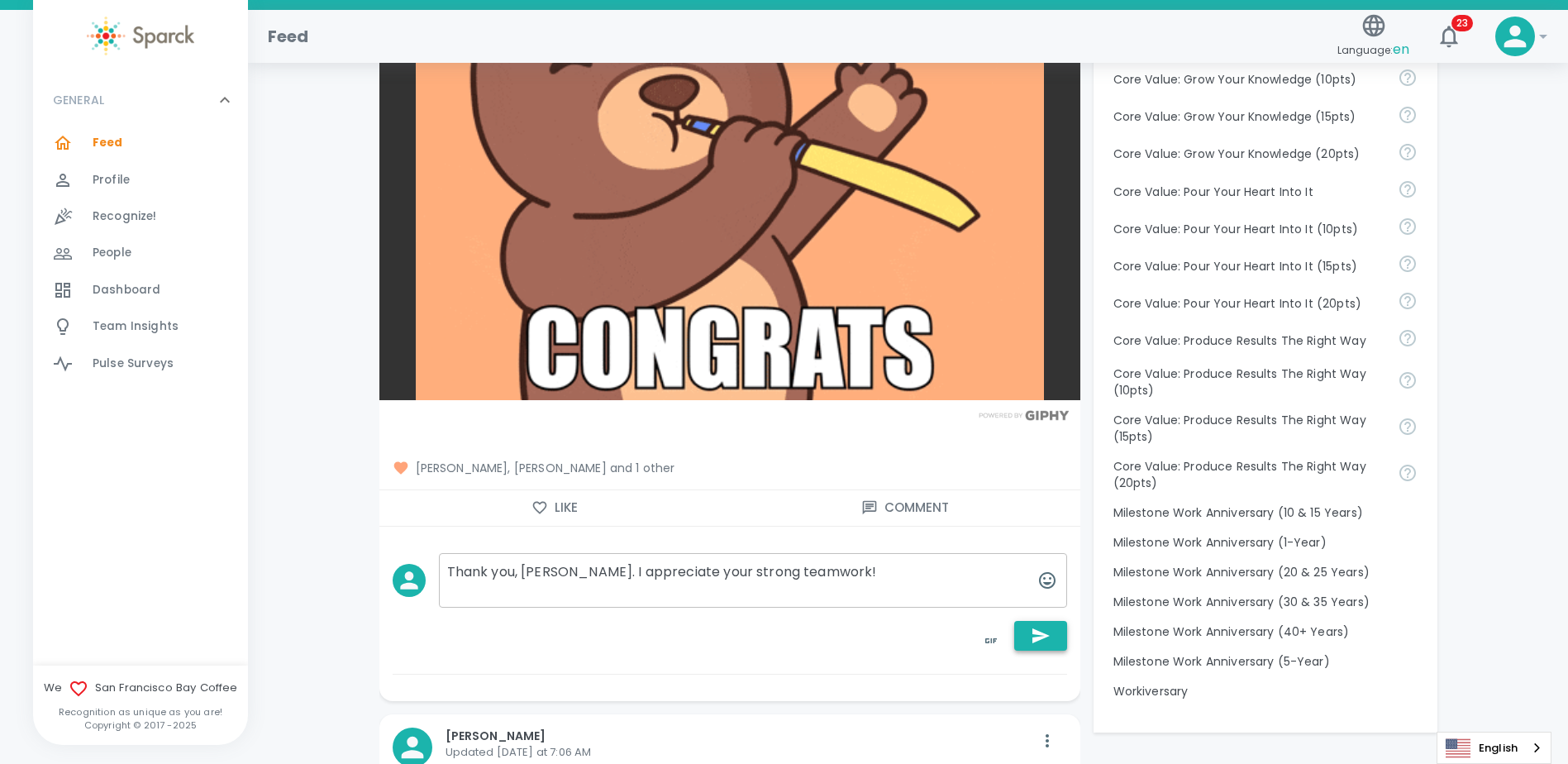
type textarea "Thank you, Annabelle. I appreciate your strong teamwork!"
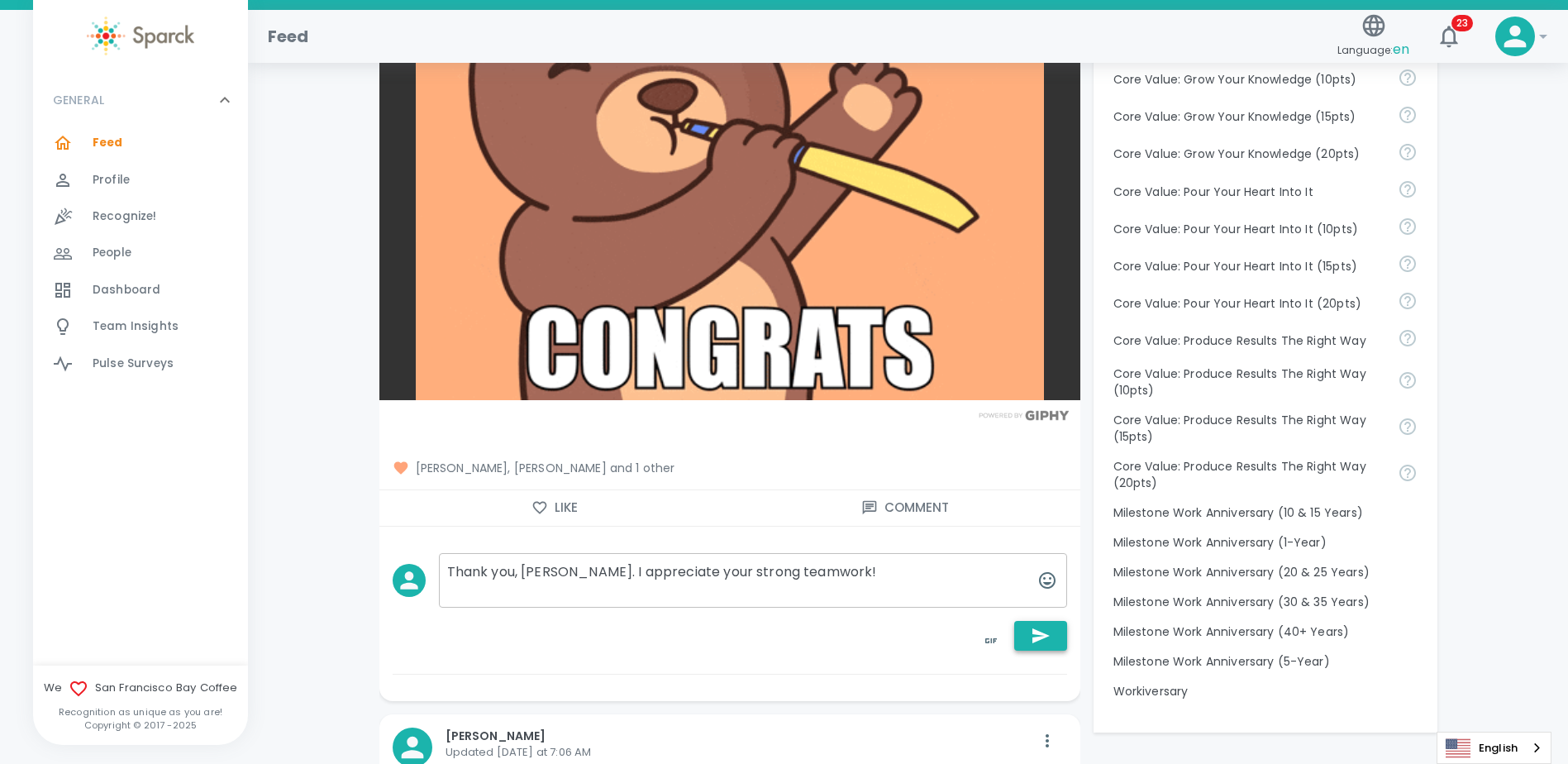
click at [1045, 642] on icon "button" at bounding box center [1040, 636] width 20 height 20
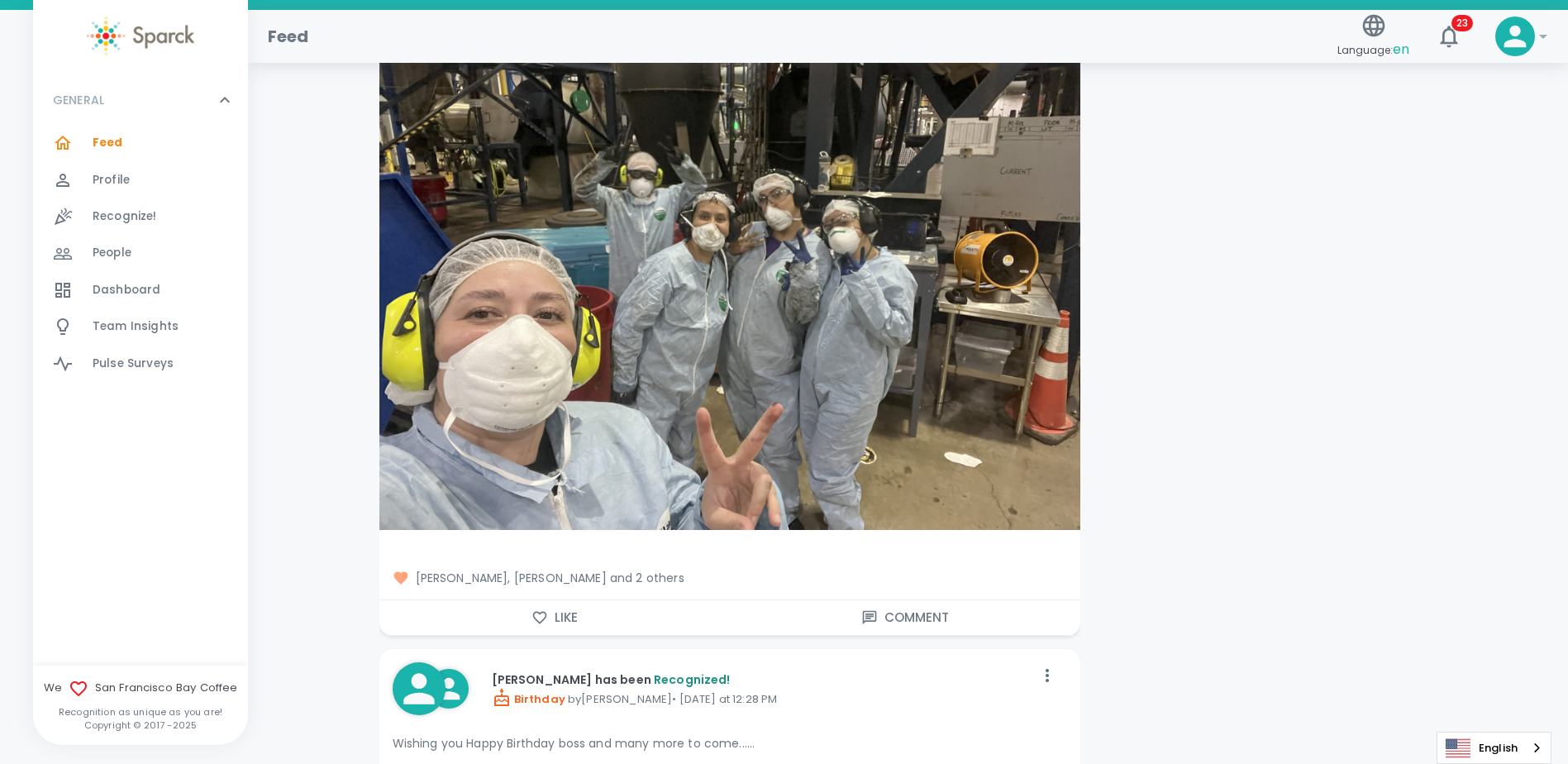
scroll to position [2480, 0]
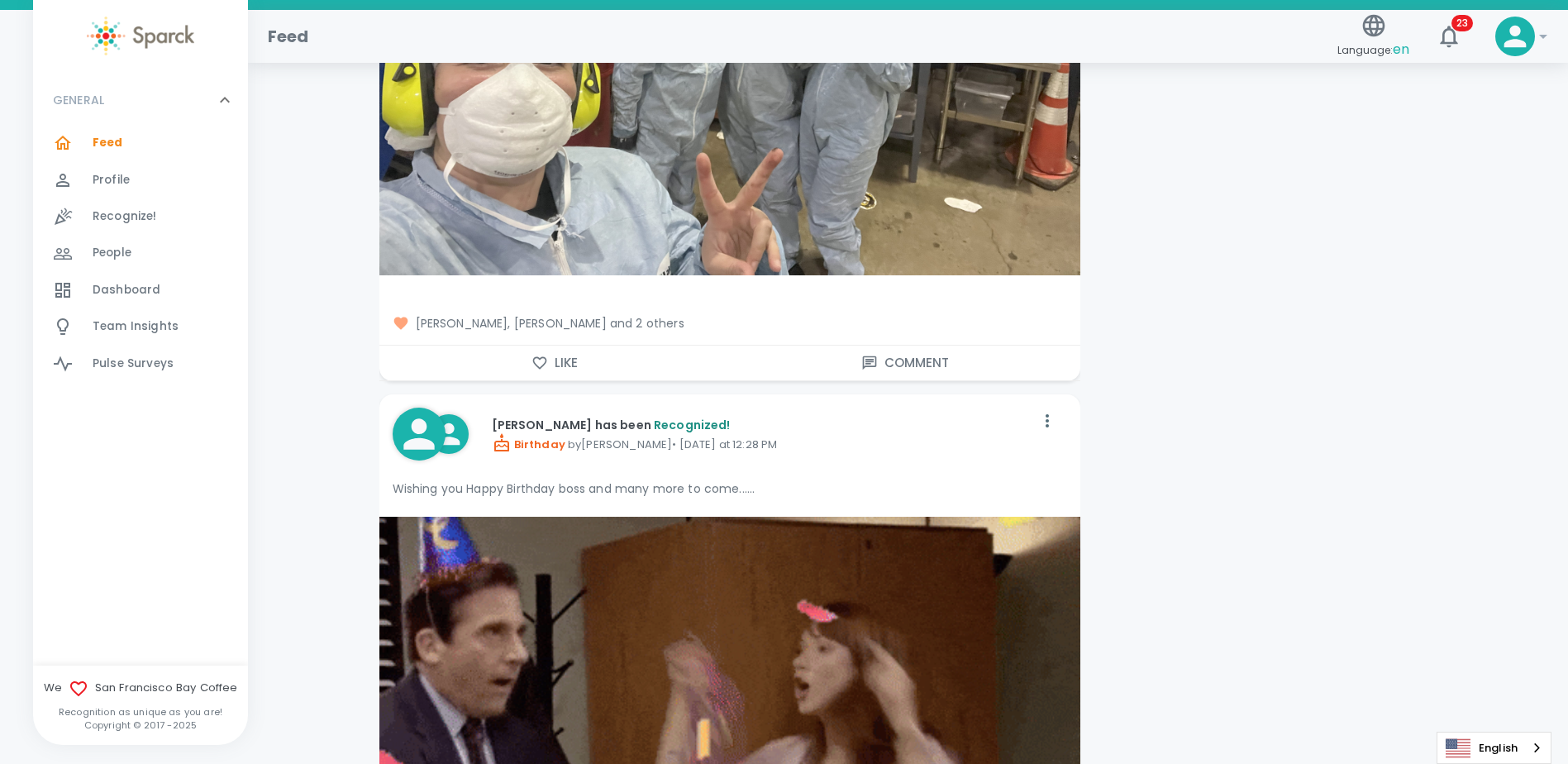
click at [907, 361] on button "Comment" at bounding box center [905, 362] width 350 height 34
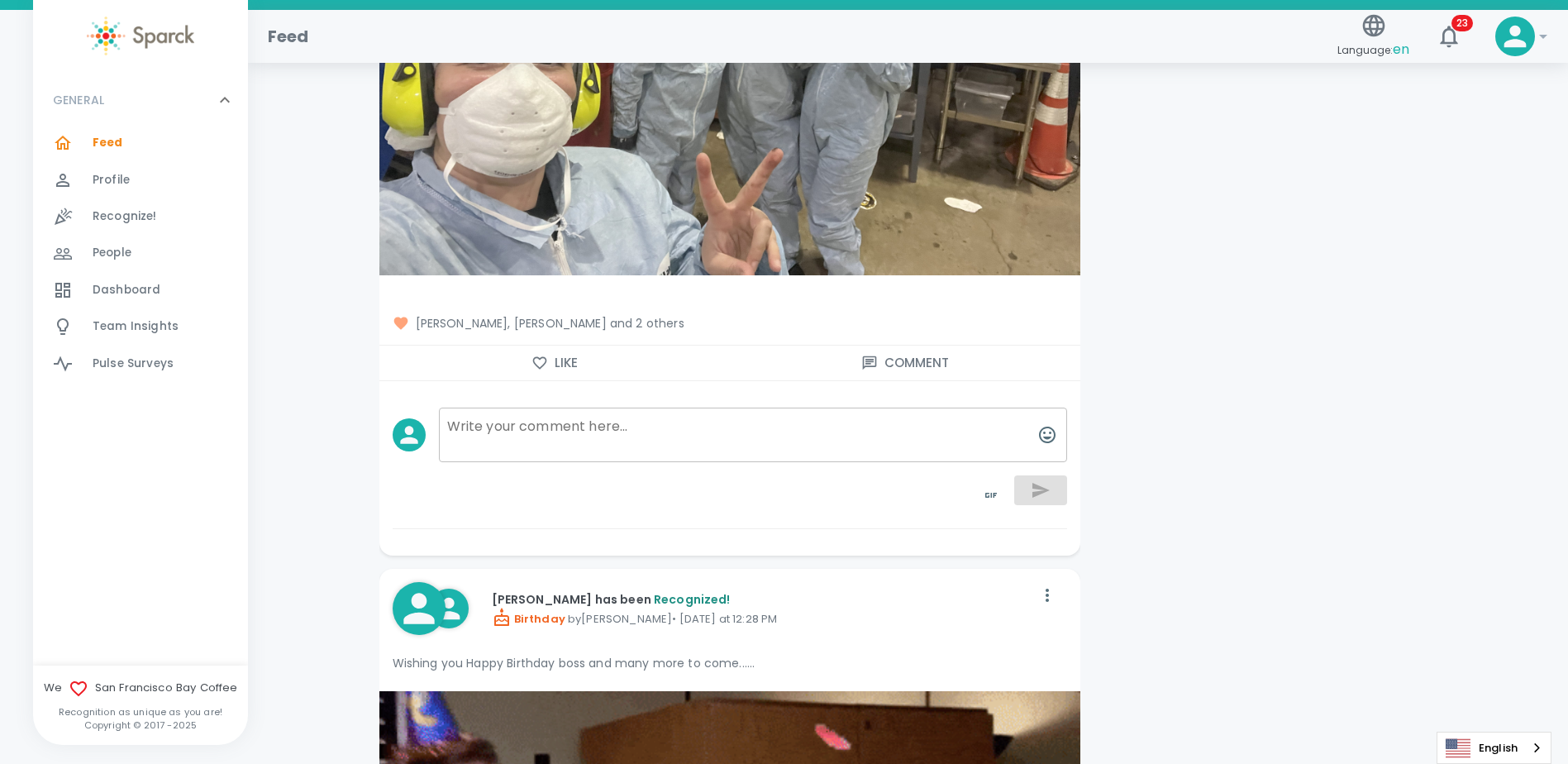
click at [704, 427] on textarea at bounding box center [753, 434] width 628 height 54
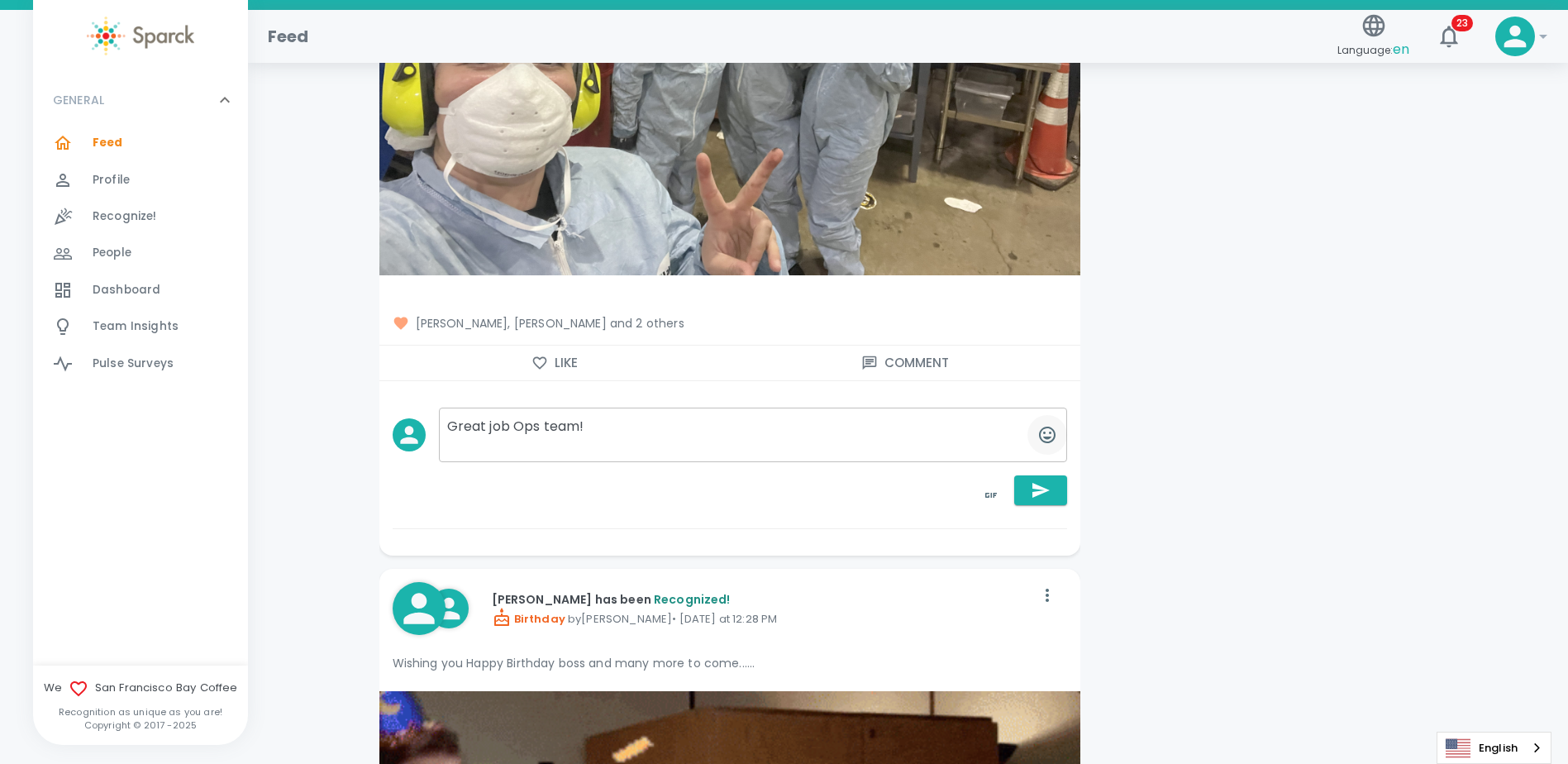
type textarea "Great job Ops team!"
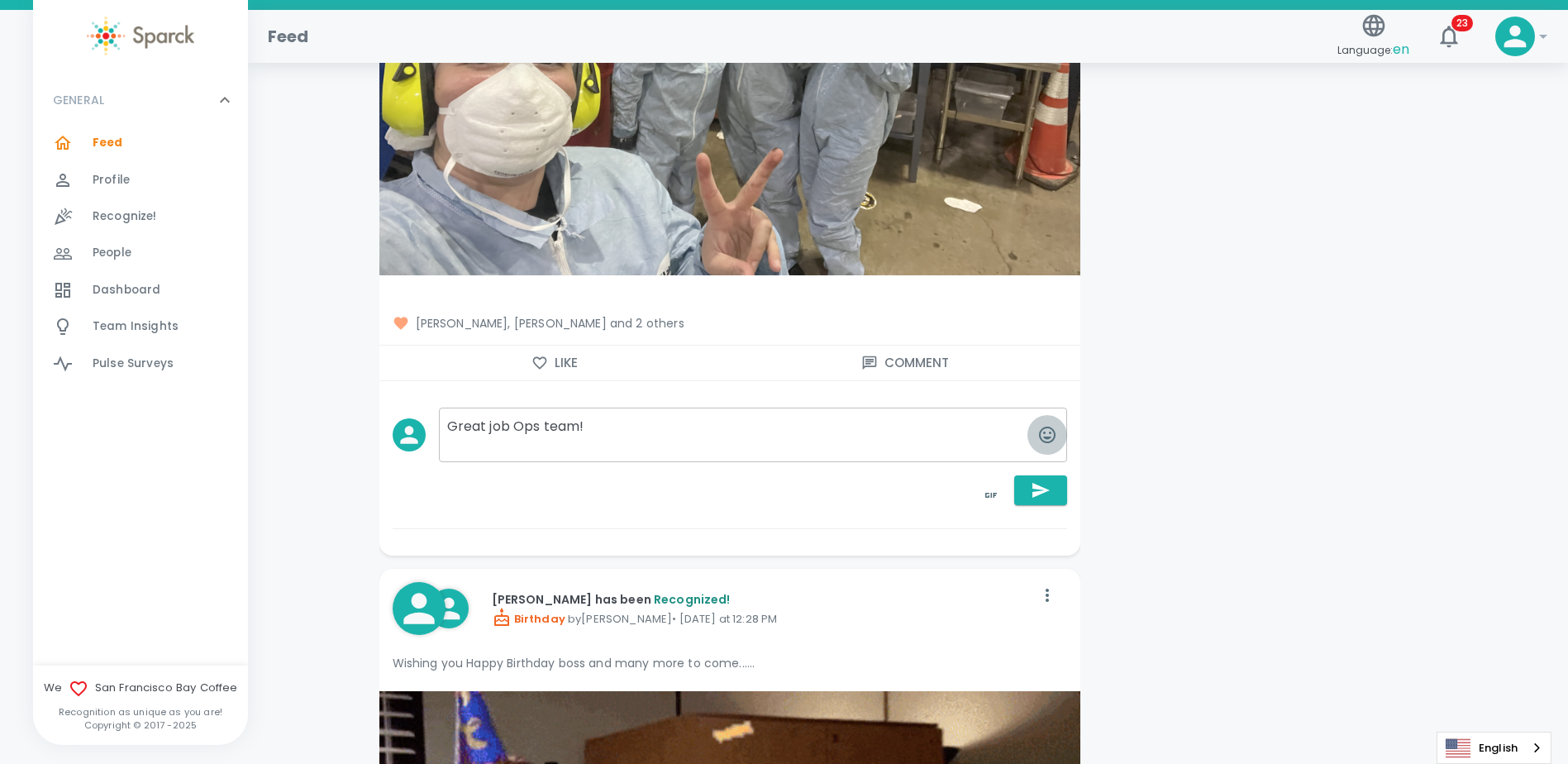
click at [1058, 433] on button "button" at bounding box center [1047, 435] width 39 height 39
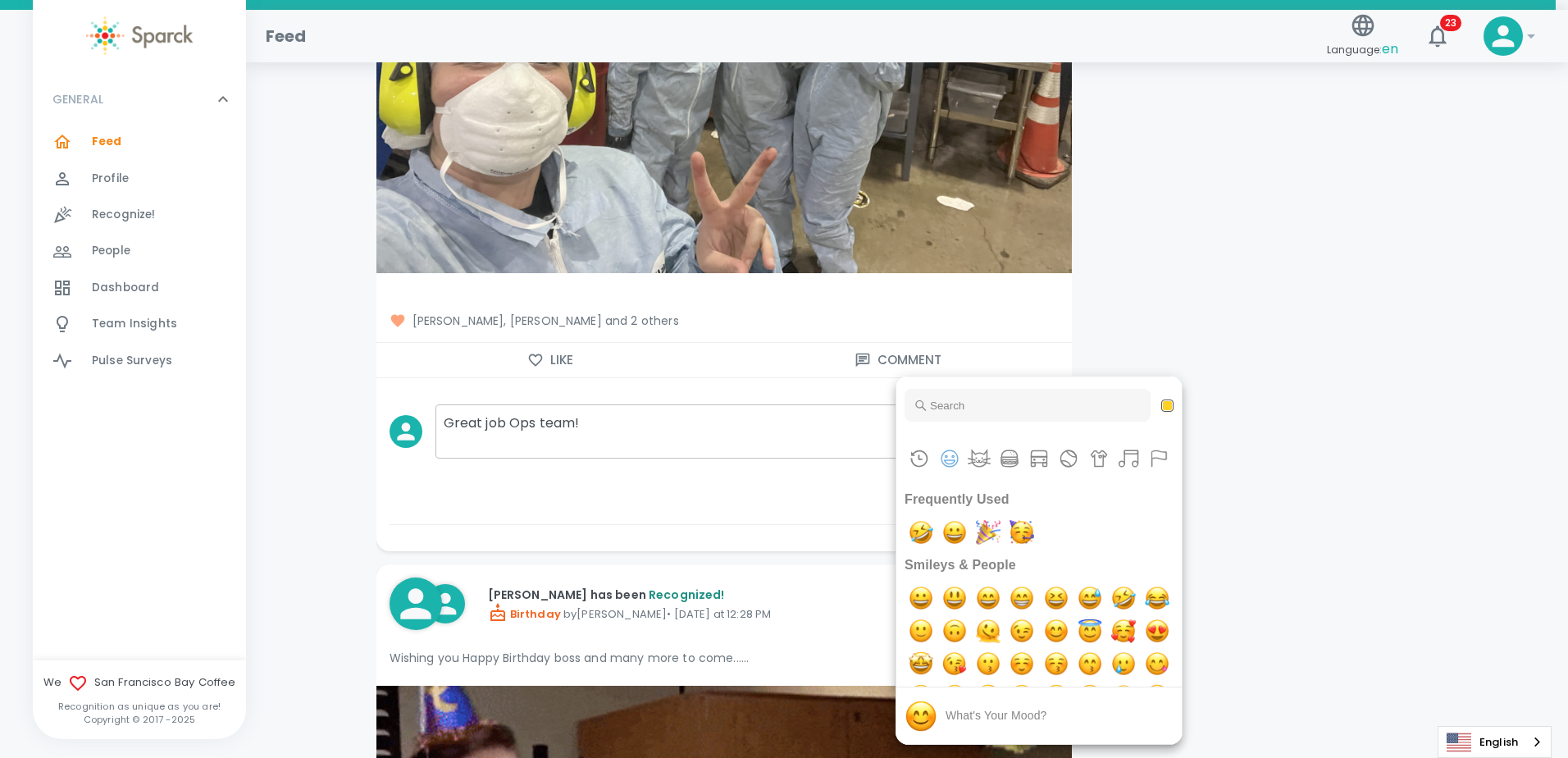
click at [992, 406] on input "Type to search for an emoji" at bounding box center [1028, 405] width 246 height 33
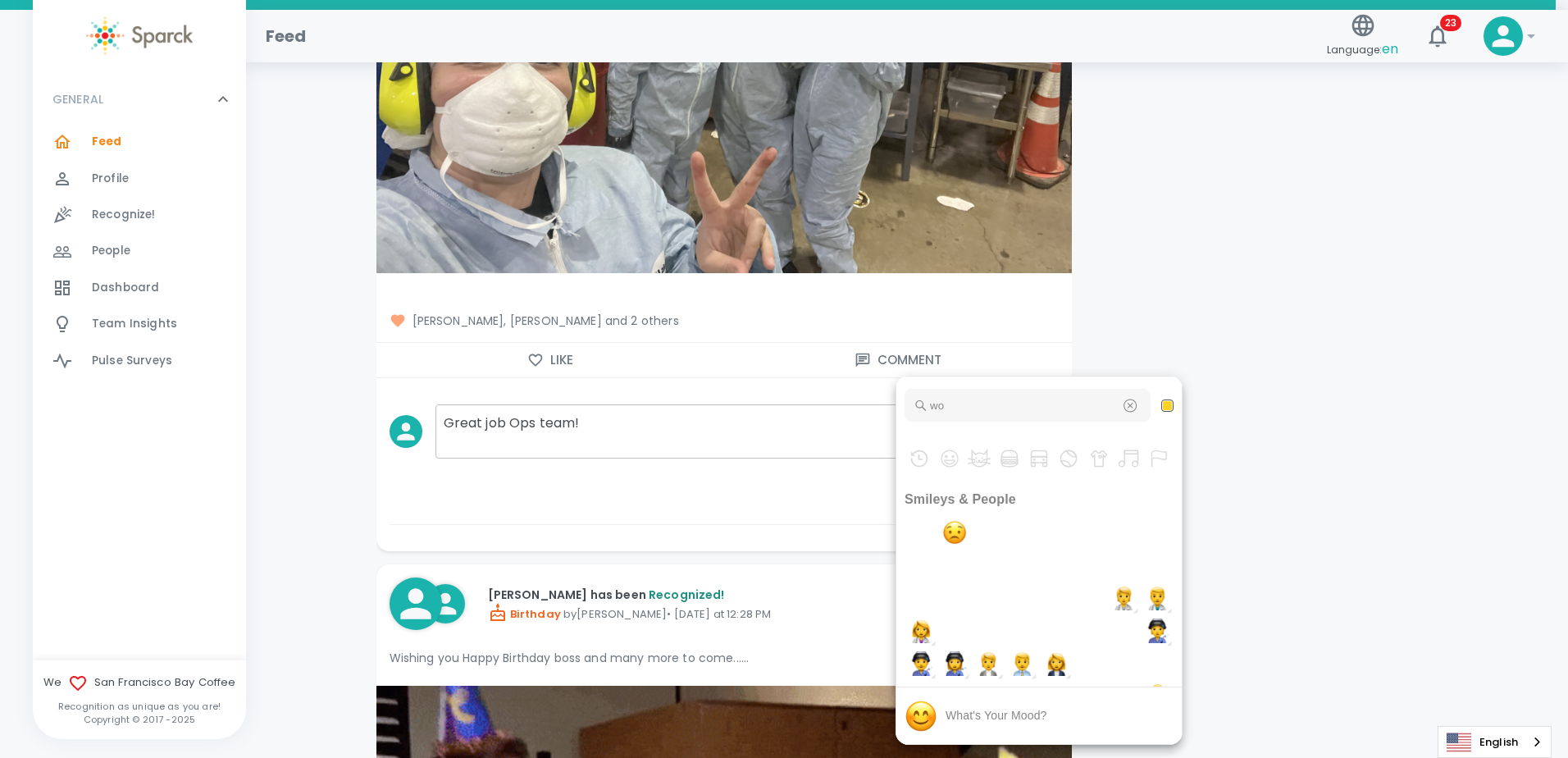
type input "w"
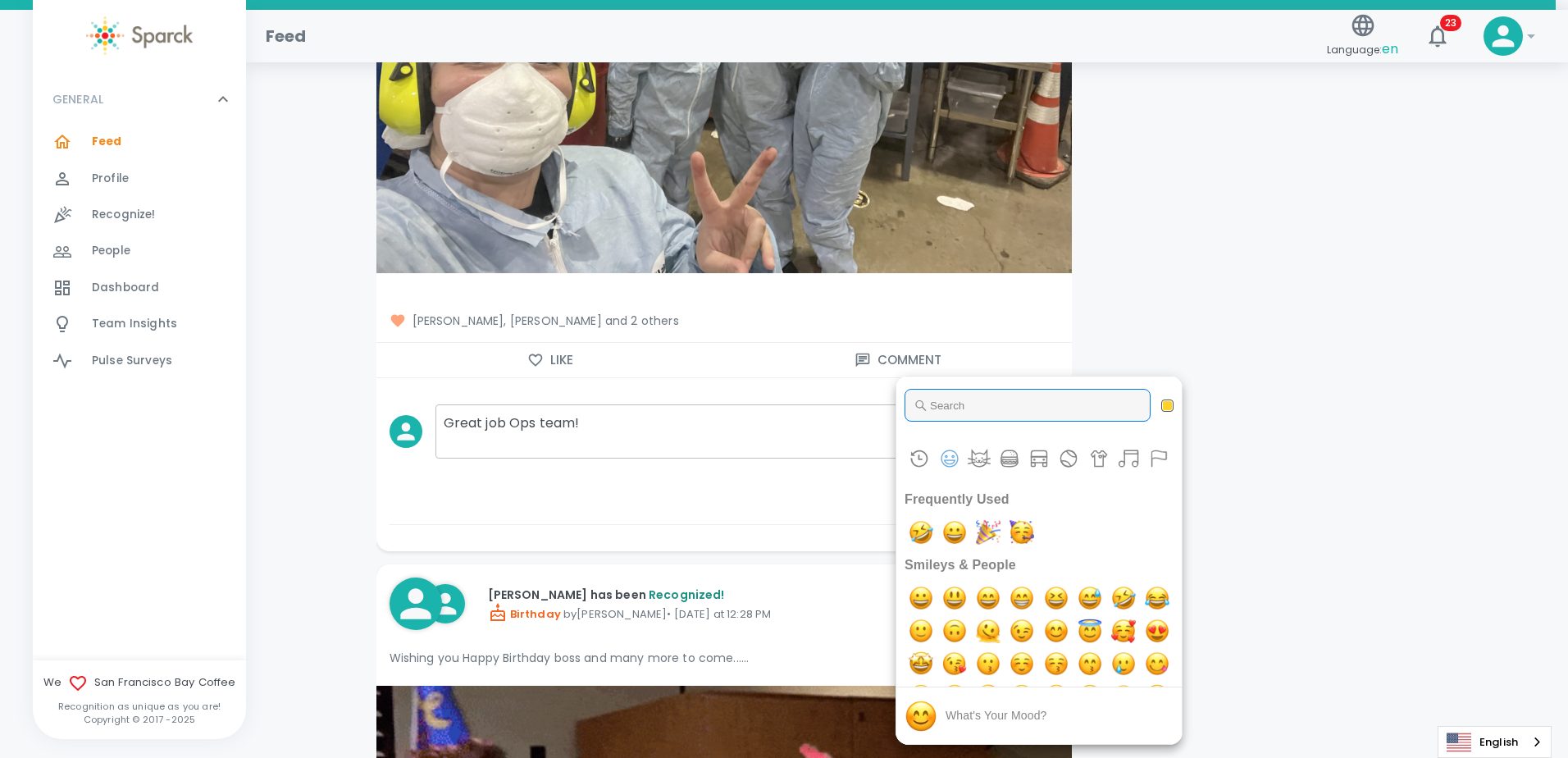
click at [944, 407] on input "Type to search for an emoji" at bounding box center [1028, 405] width 246 height 33
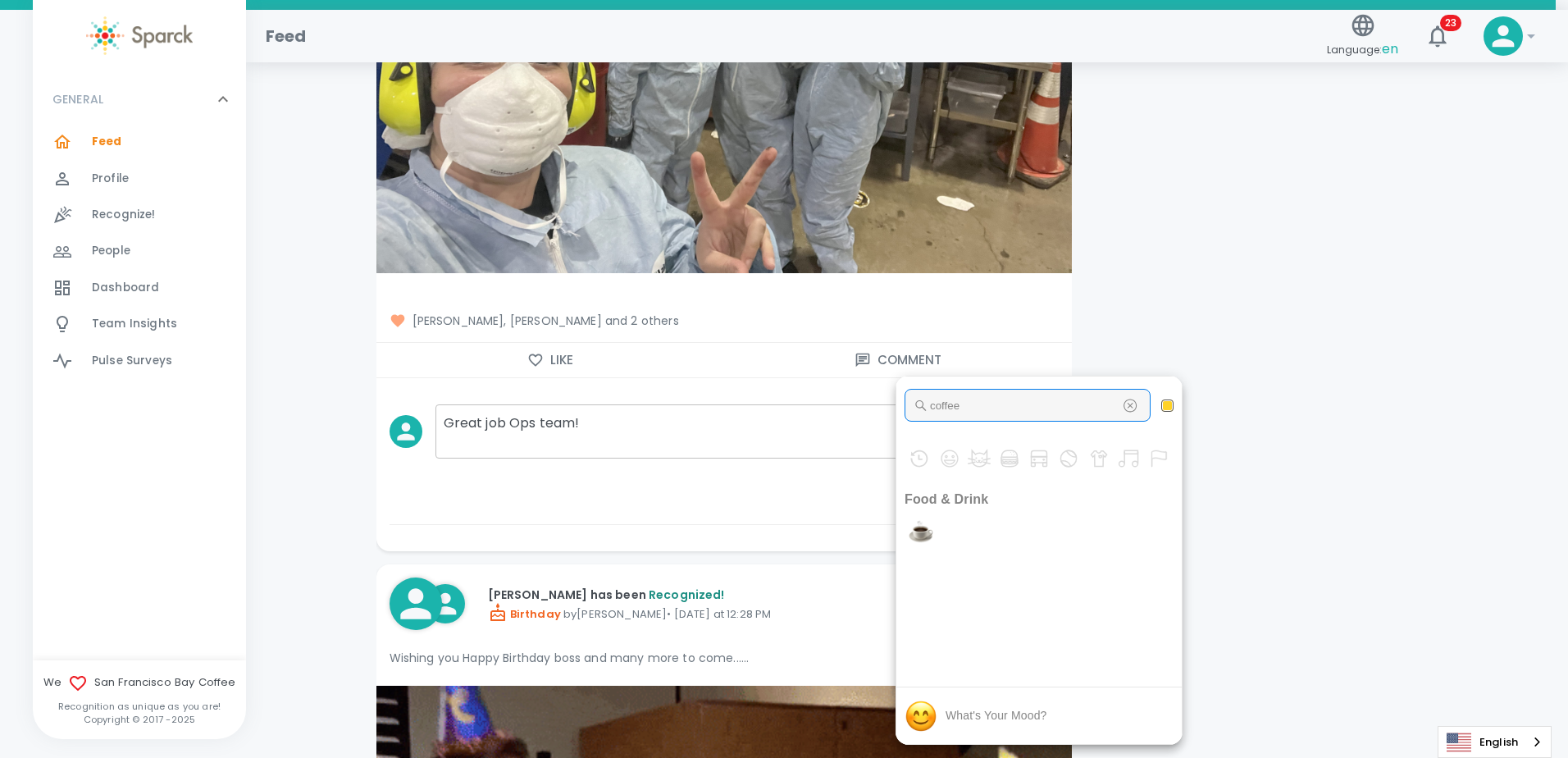
type input "coffee"
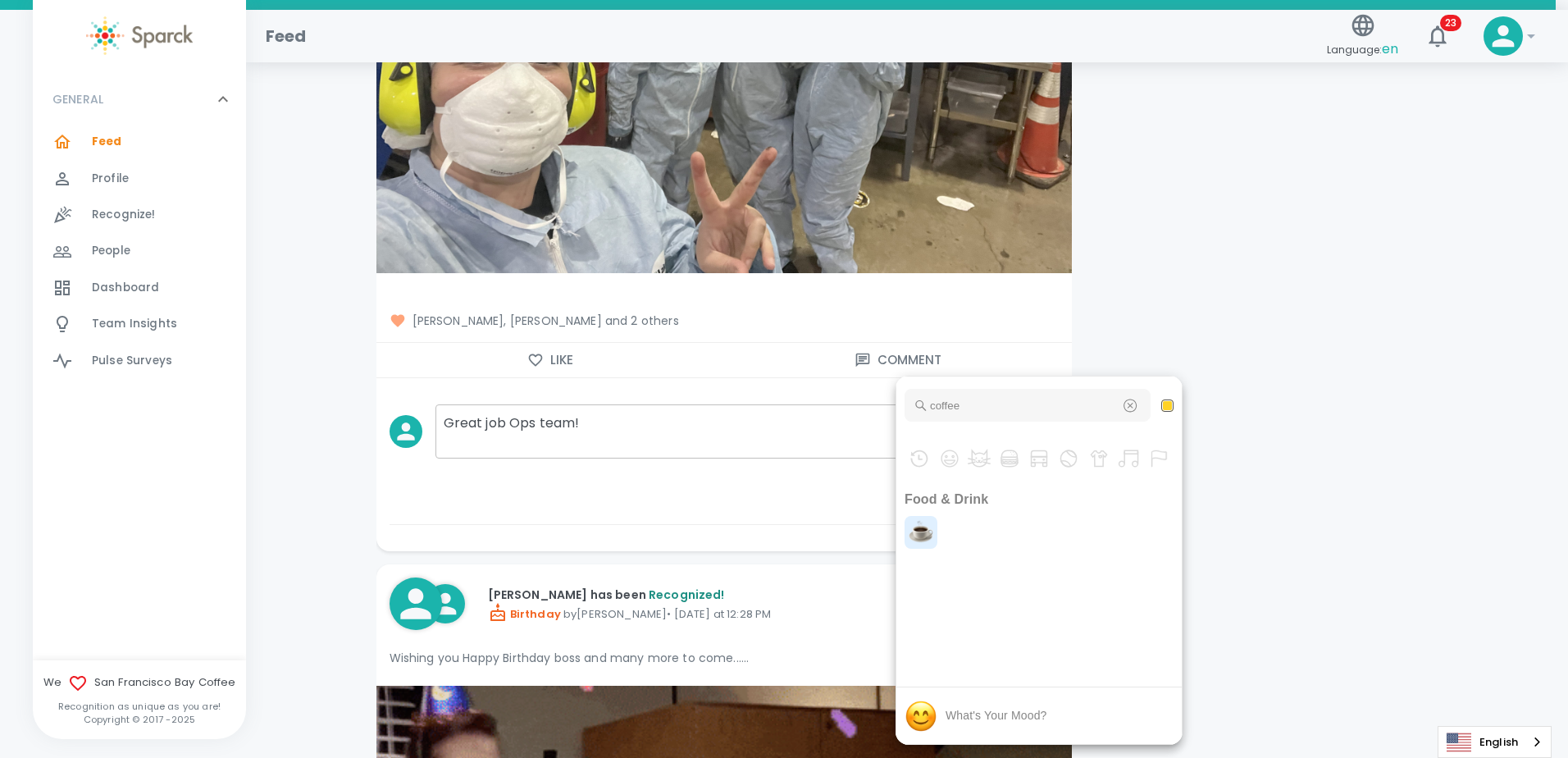
type textarea "Great job Ops team!undefined"
click at [922, 534] on img "coffee" at bounding box center [921, 532] width 33 height 33
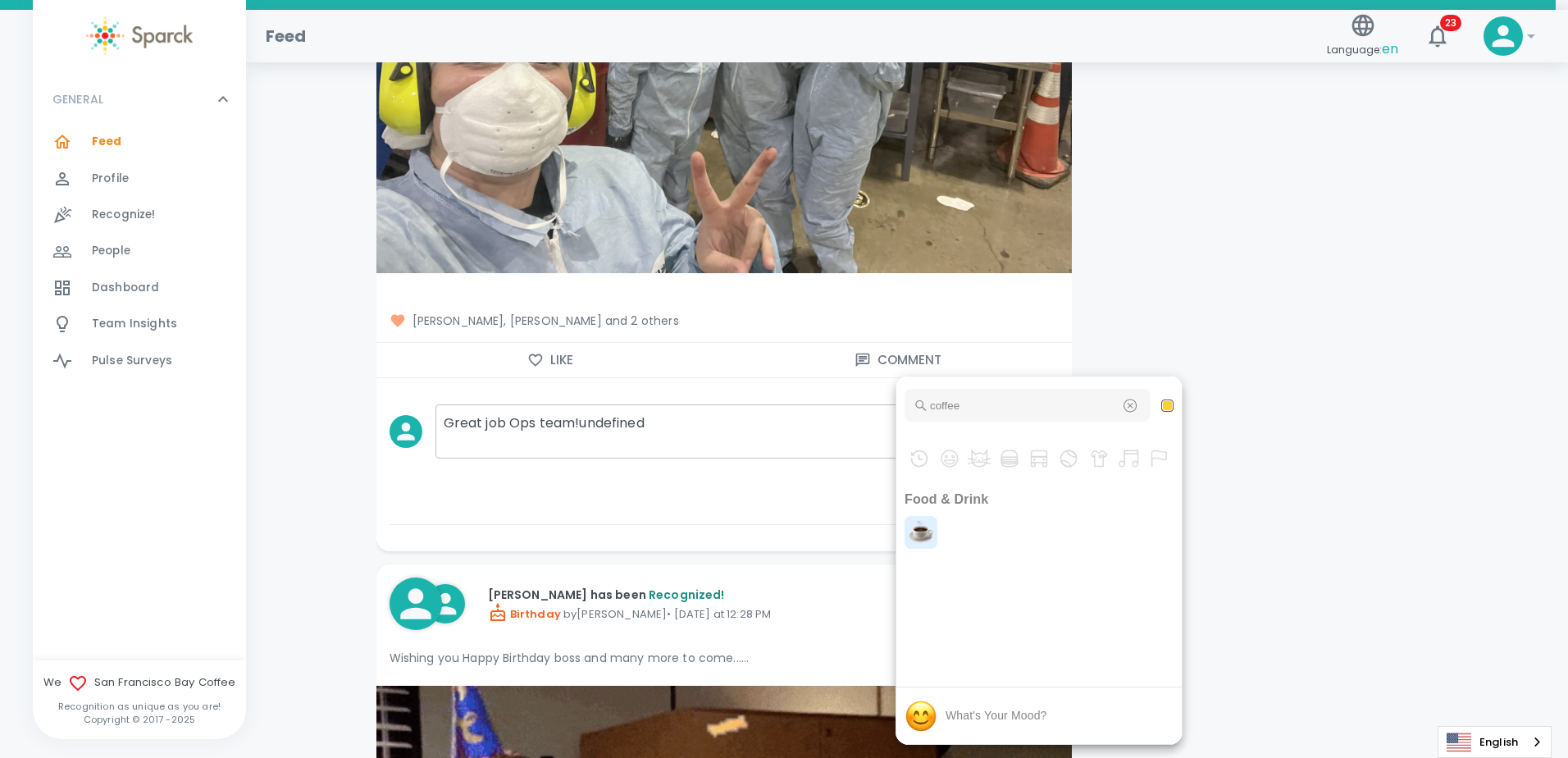
type textarea "Great job Ops team!undefinedundefined"
click at [1279, 364] on div at bounding box center [784, 379] width 1568 height 758
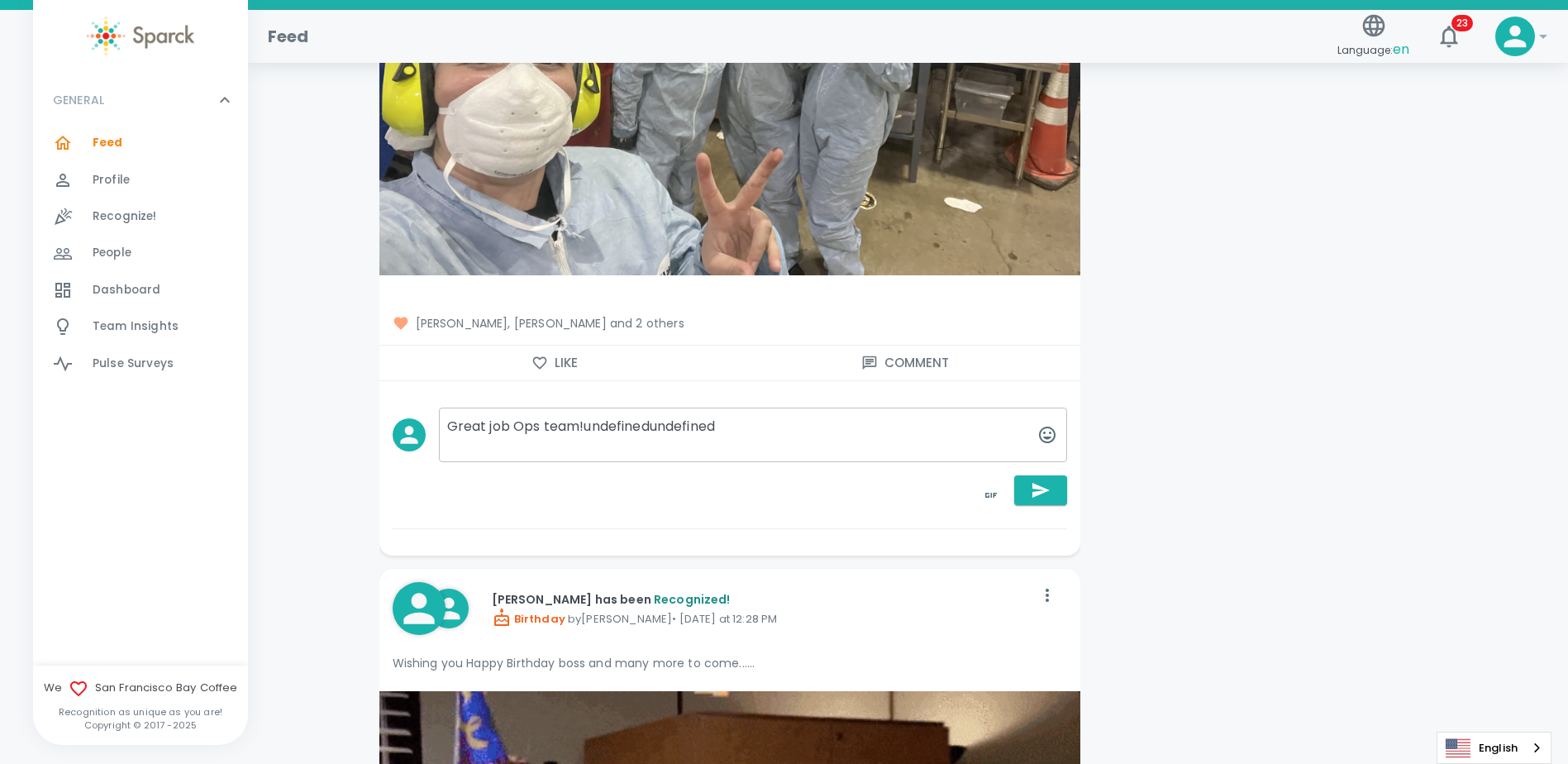
click at [1033, 490] on icon "button" at bounding box center [1040, 490] width 20 height 20
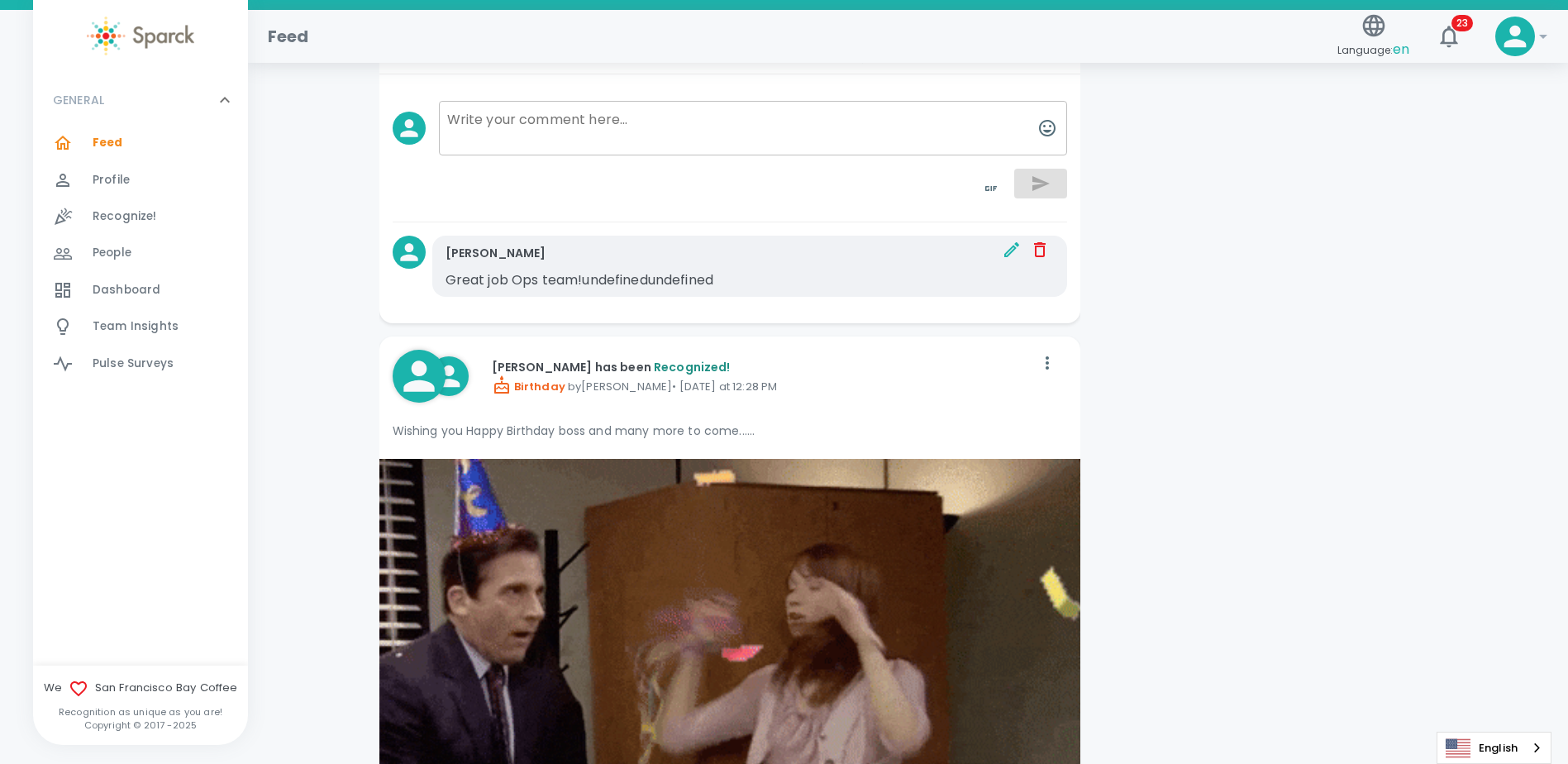
scroll to position [2811, 0]
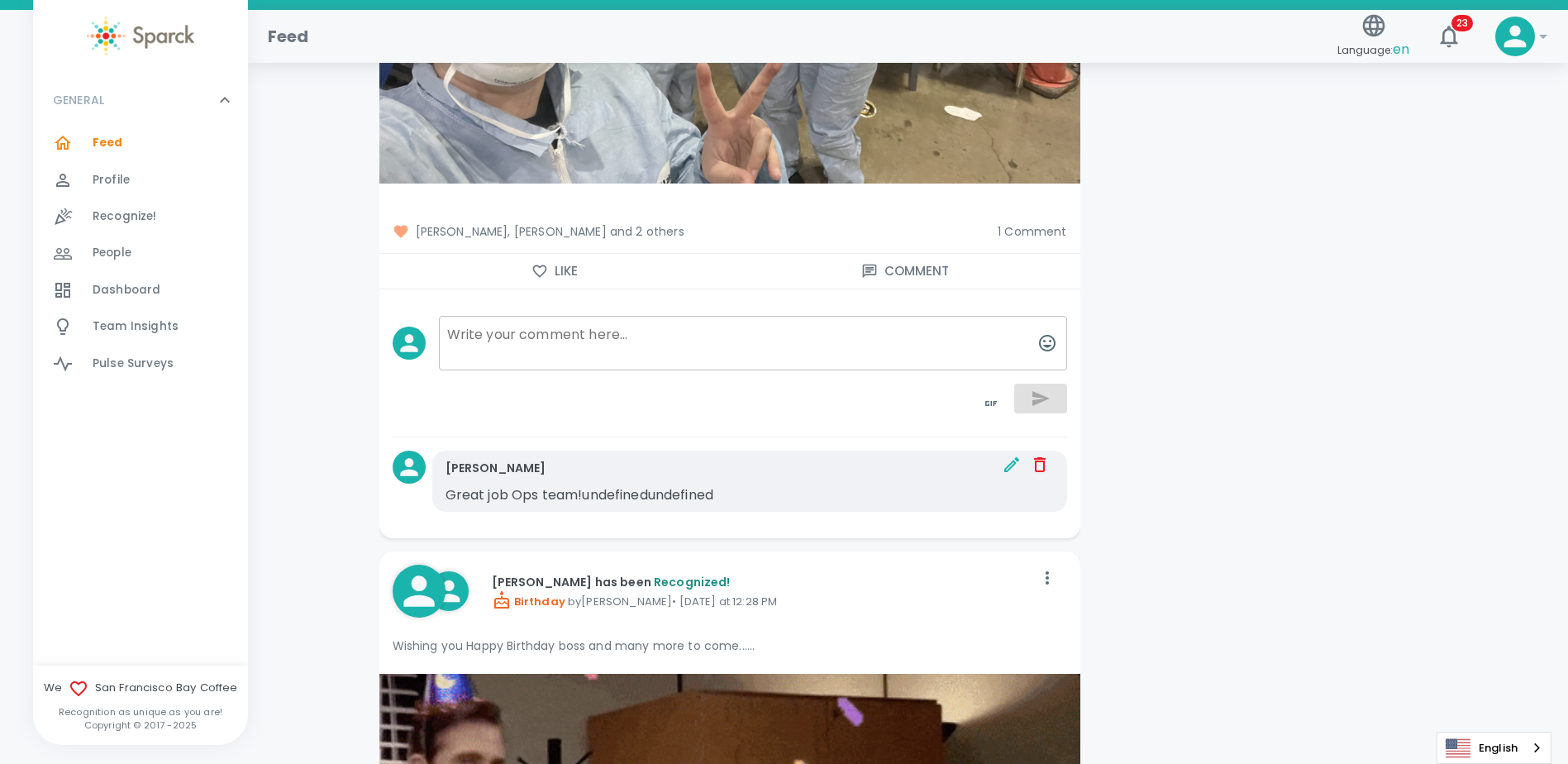
scroll to position [2563, 0]
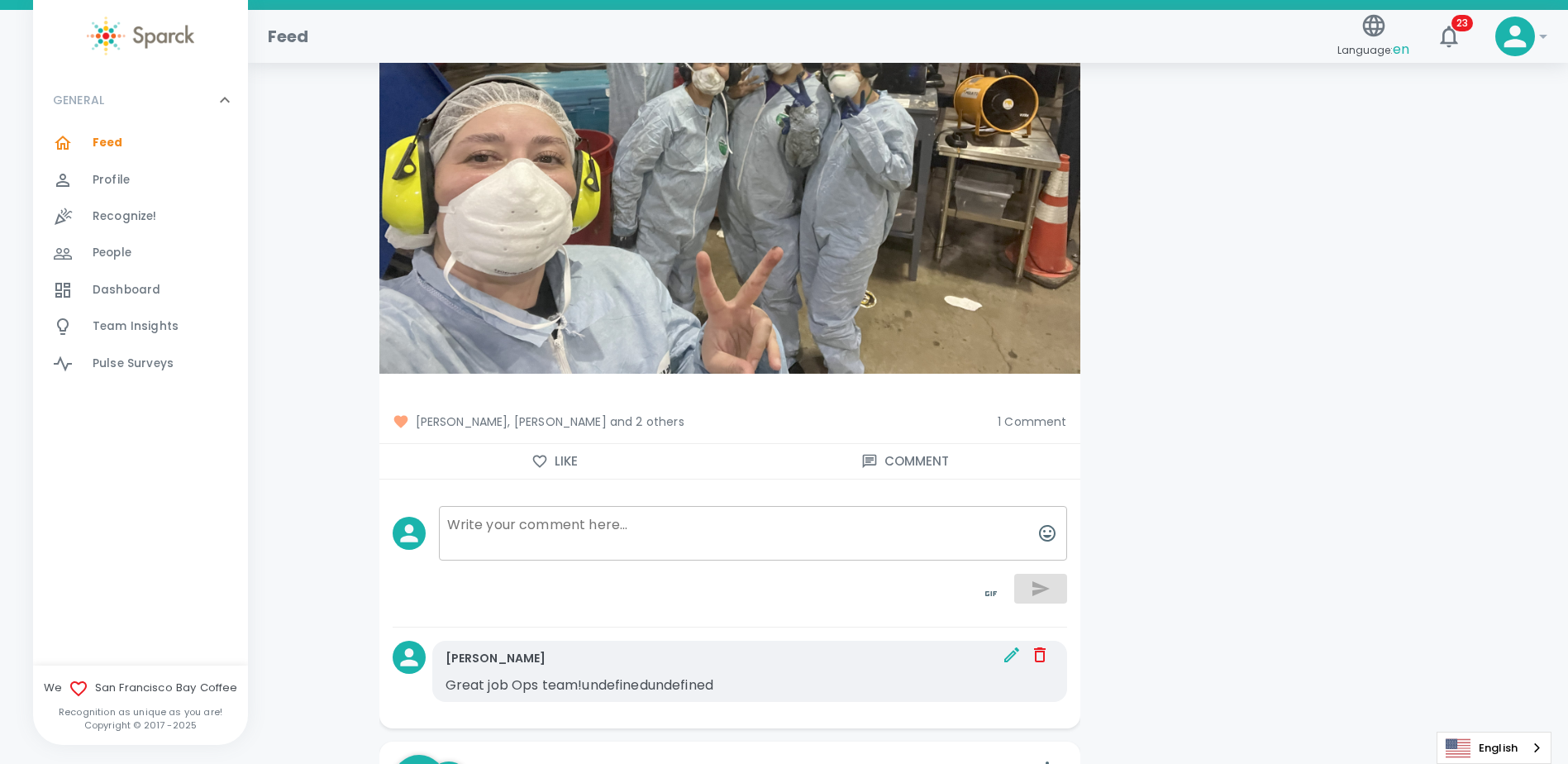
scroll to position [2645, 0]
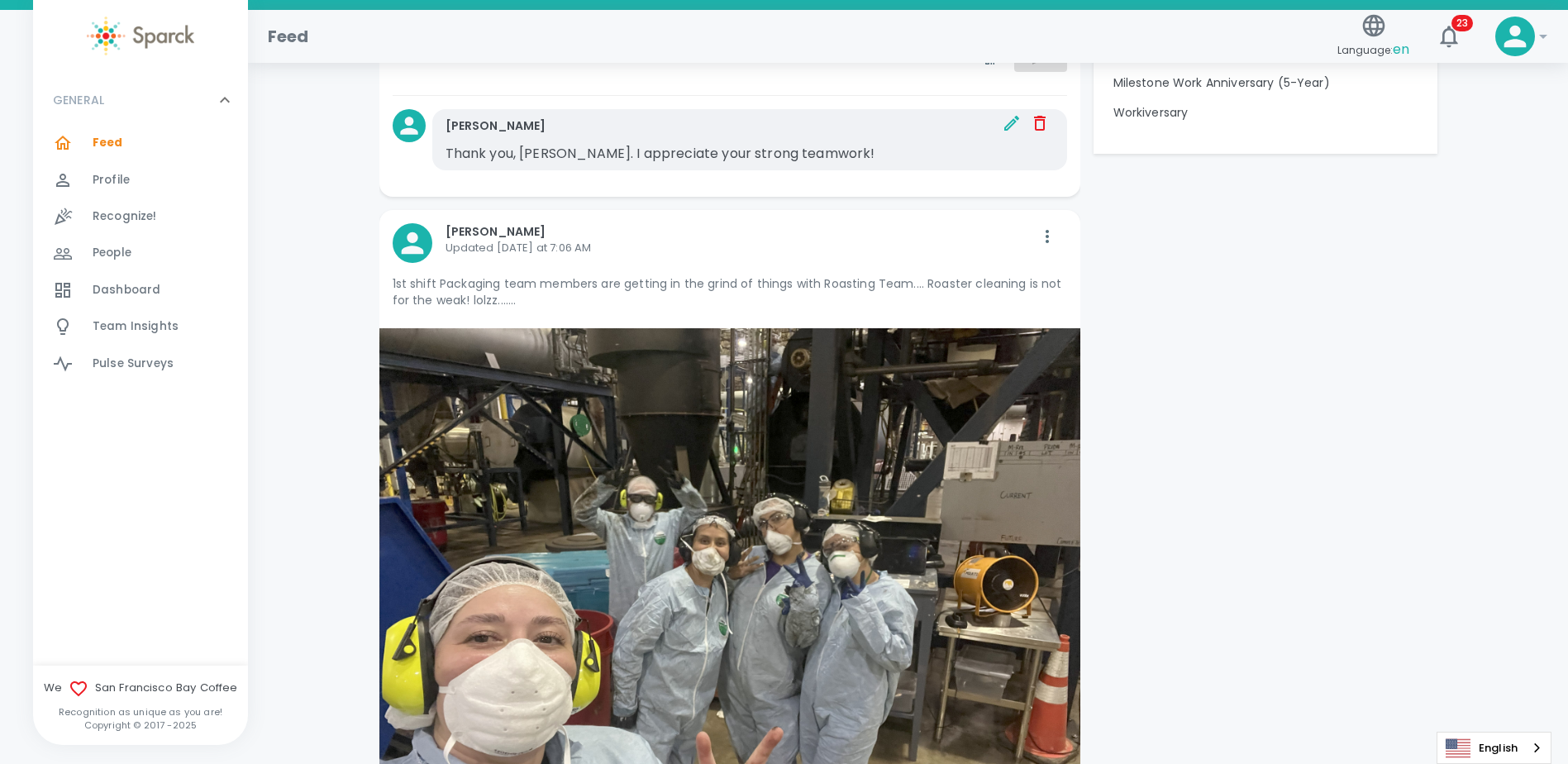
scroll to position [1488, 0]
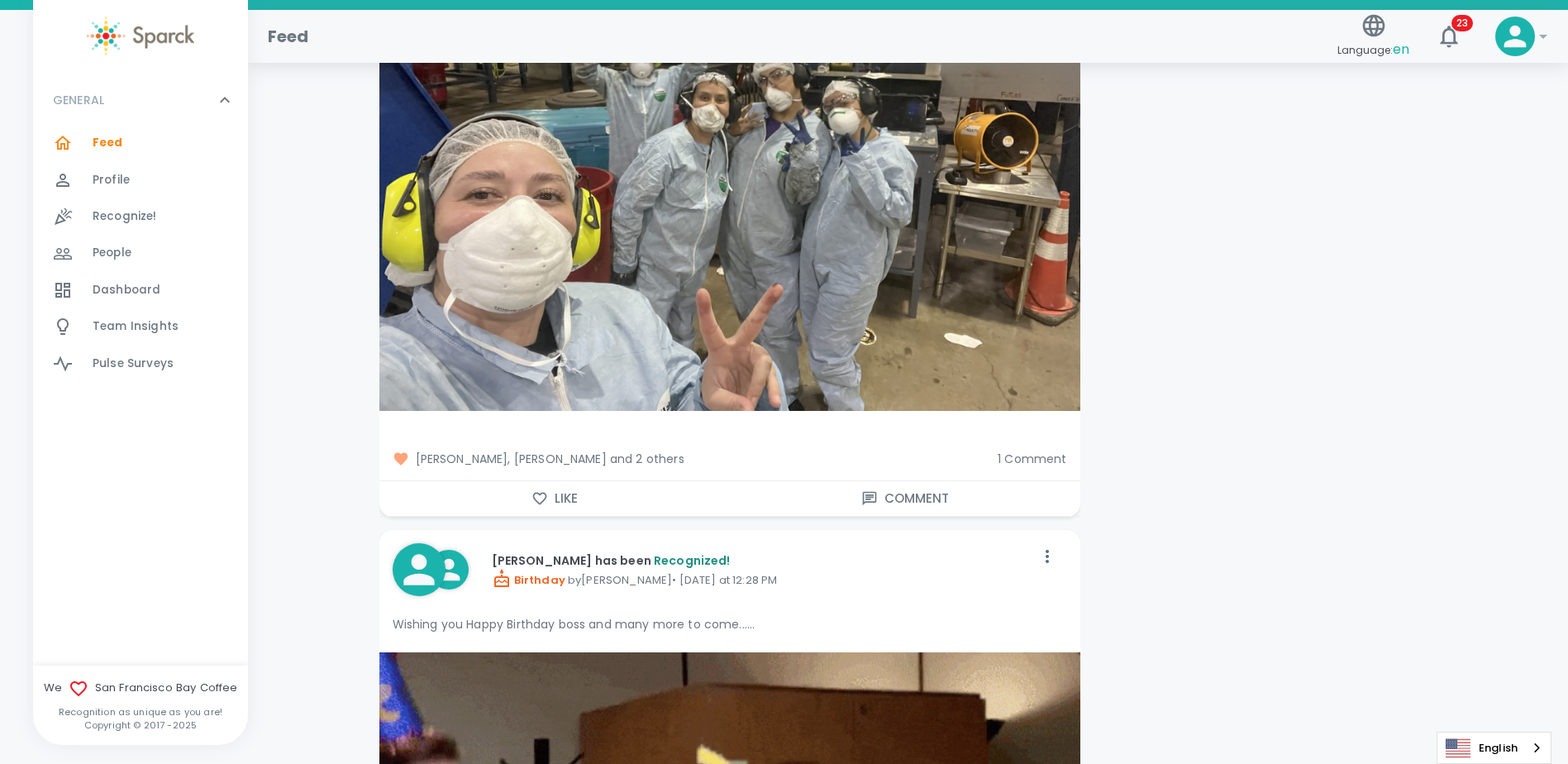
scroll to position [2149, 0]
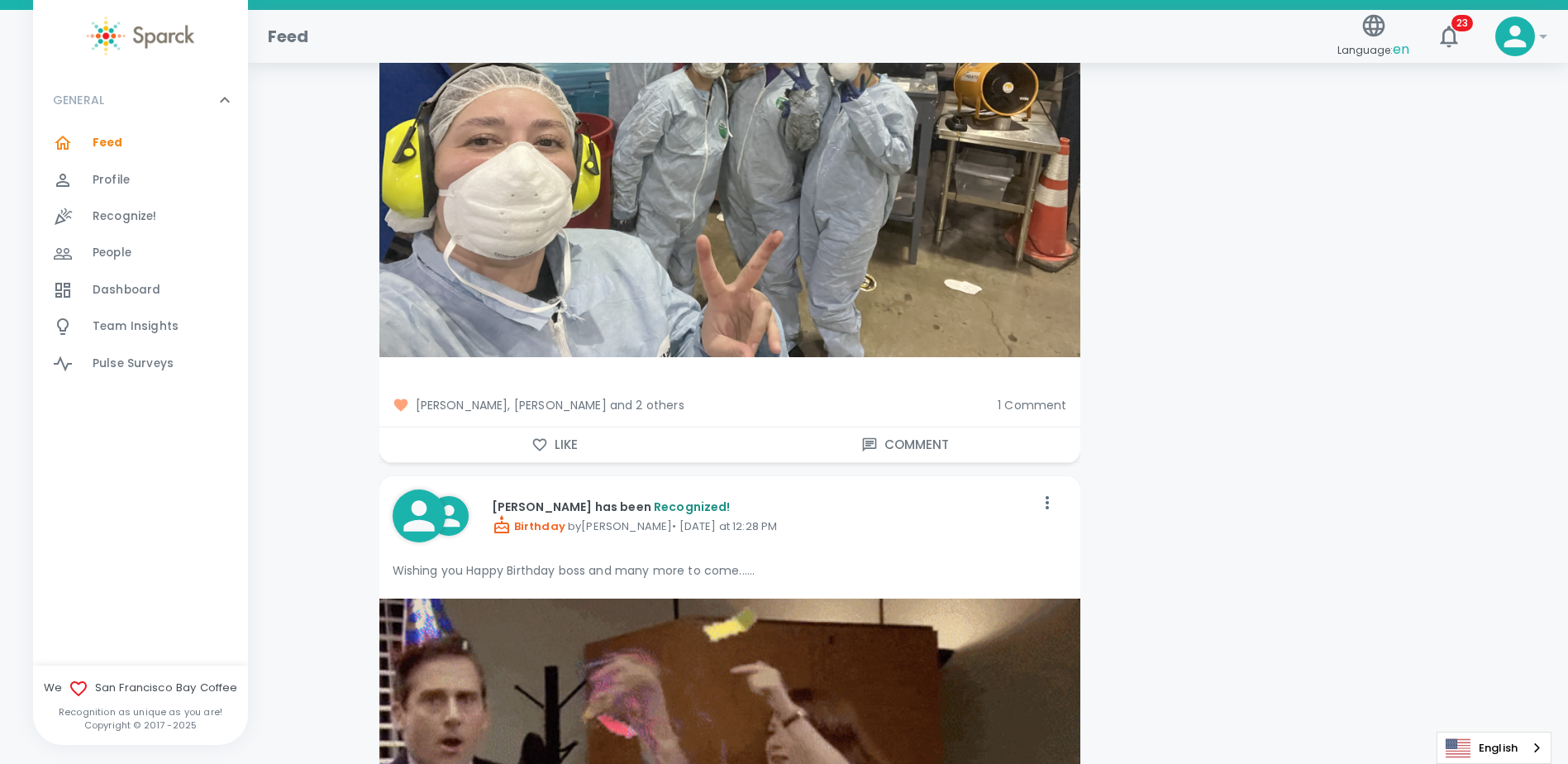
click at [905, 452] on button "Comment" at bounding box center [905, 444] width 350 height 34
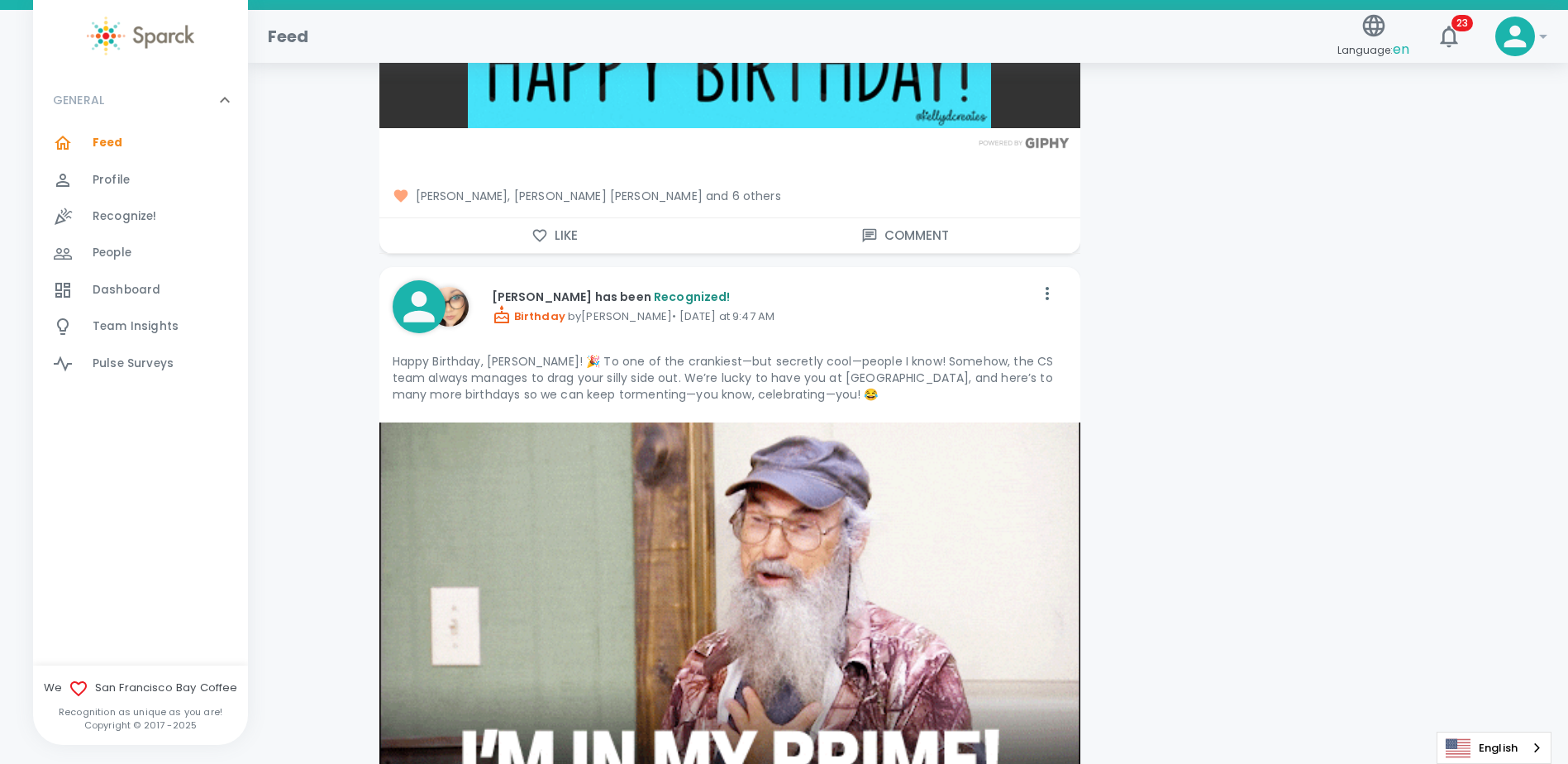
scroll to position [6779, 0]
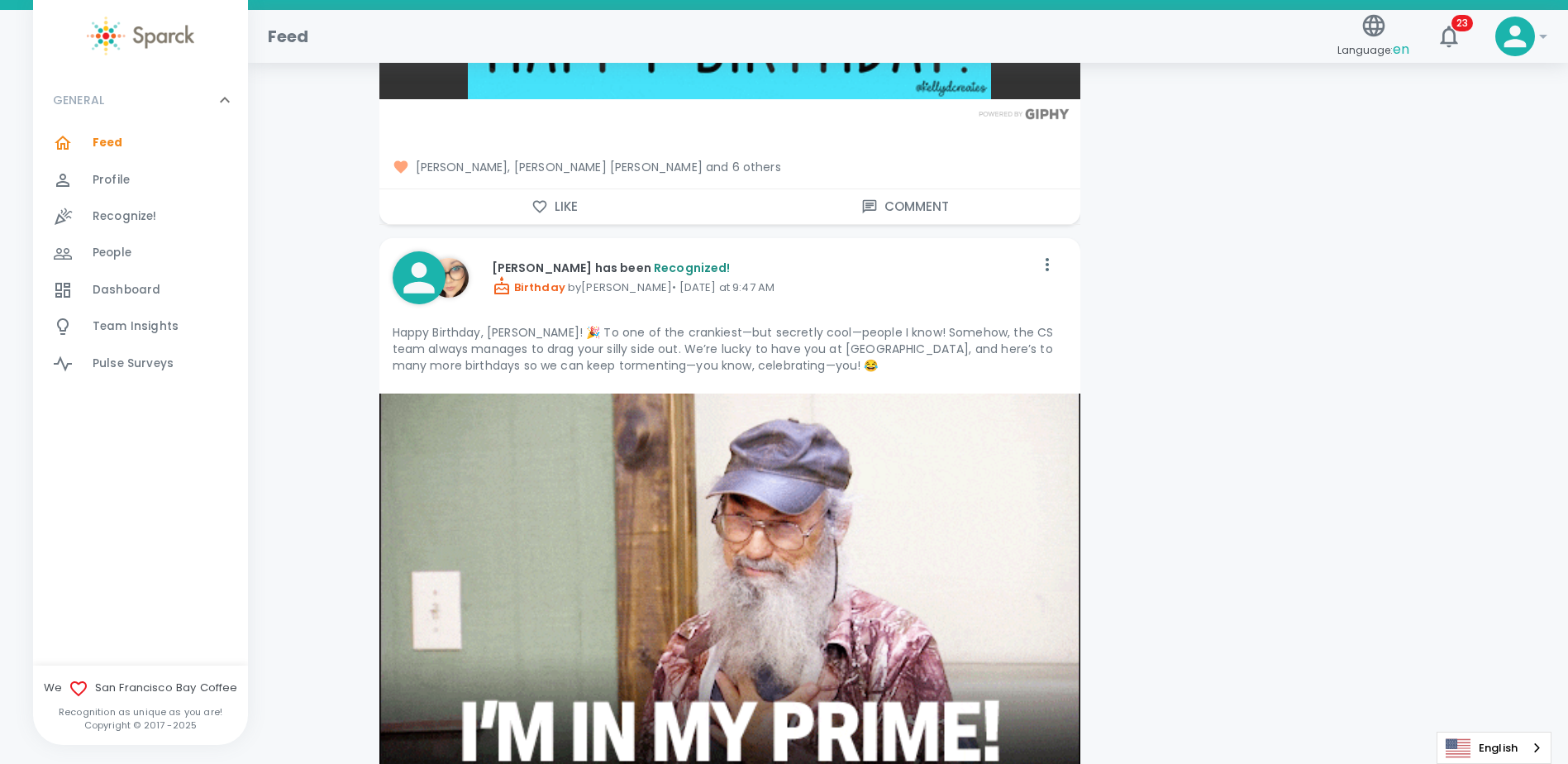
click at [146, 509] on div "GENERAL 0 Feed 0 Profile 0 Recognize! 0 People 0 Dashboard 0 Team Insights 0 Pu…" at bounding box center [141, 370] width 215 height 591
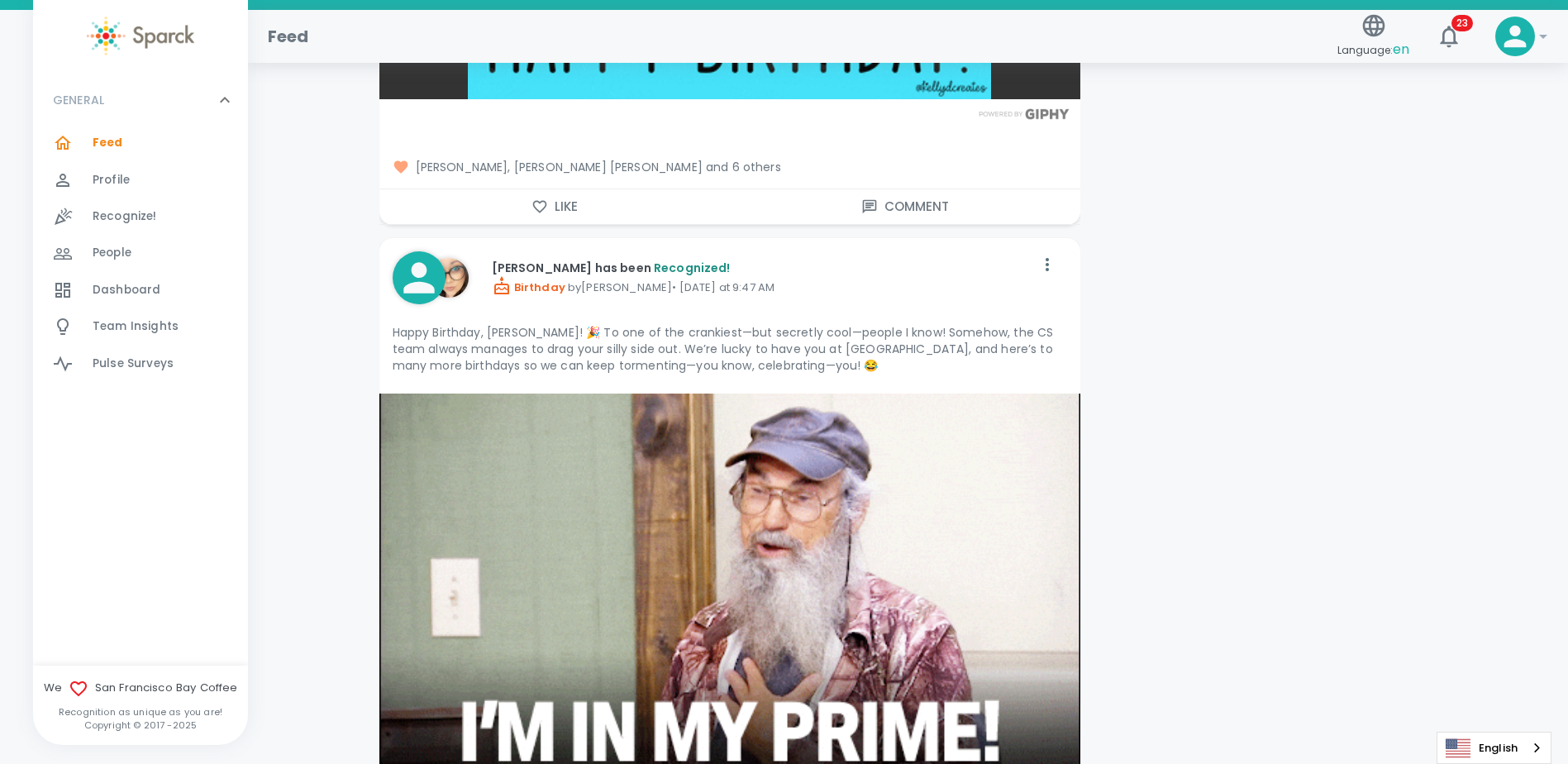
drag, startPoint x: 127, startPoint y: 473, endPoint x: 206, endPoint y: 367, distance: 132.2
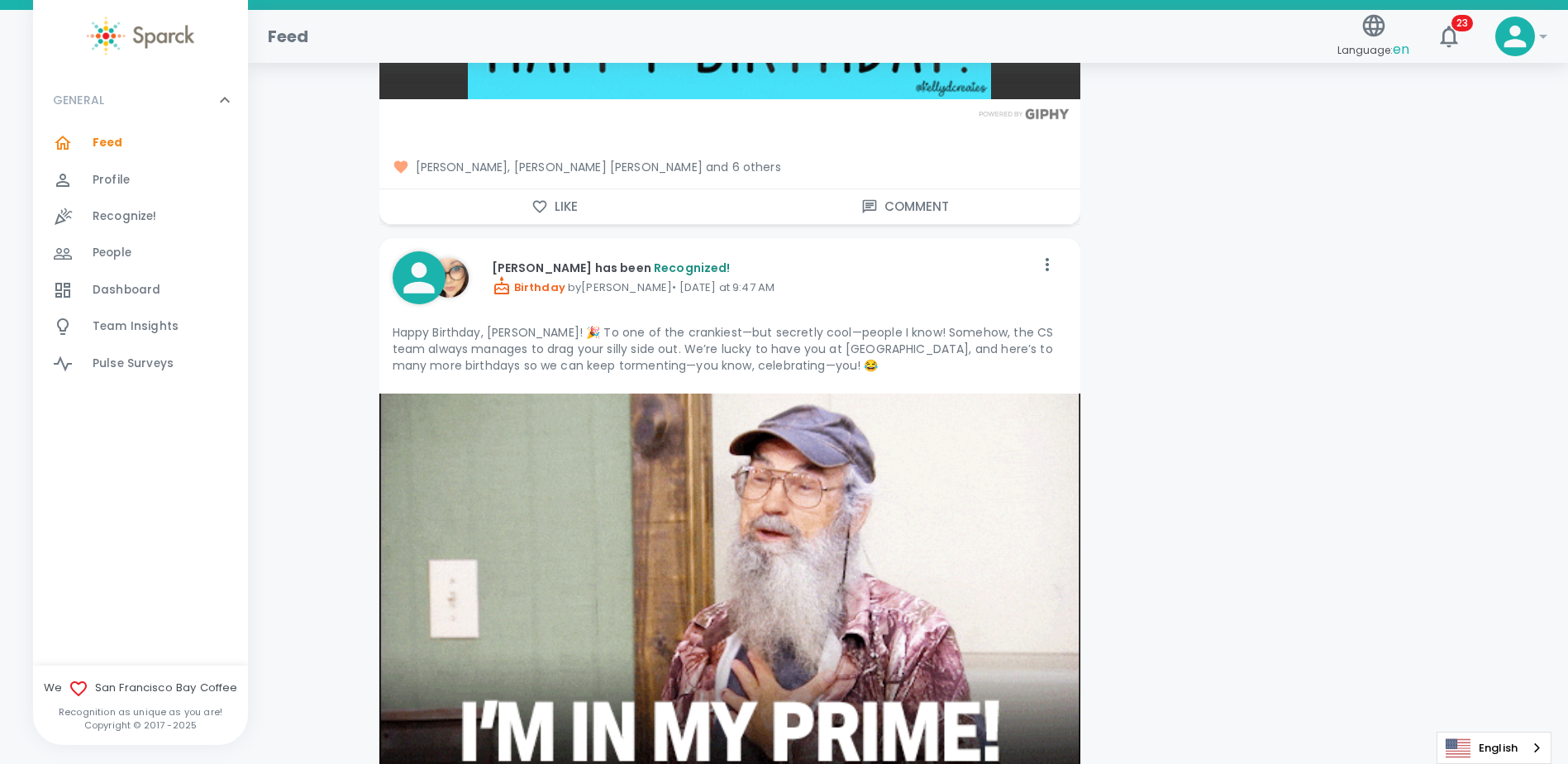
click at [127, 473] on div "GENERAL 0 Feed 0 Profile 0 Recognize! 0 People 0 Dashboard 0 Team Insights 0 Pu…" at bounding box center [141, 370] width 215 height 591
